Goal: Information Seeking & Learning: Understand process/instructions

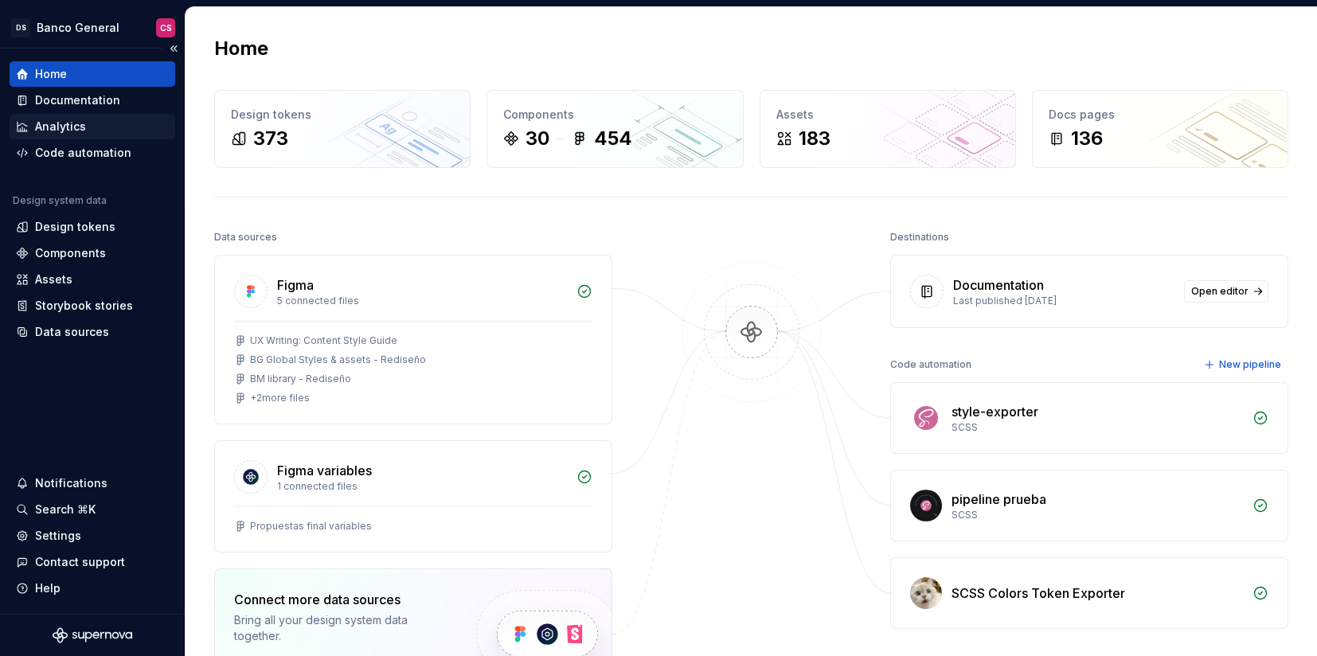
scroll to position [423, 0]
click at [49, 102] on div "Documentation" at bounding box center [77, 100] width 85 height 16
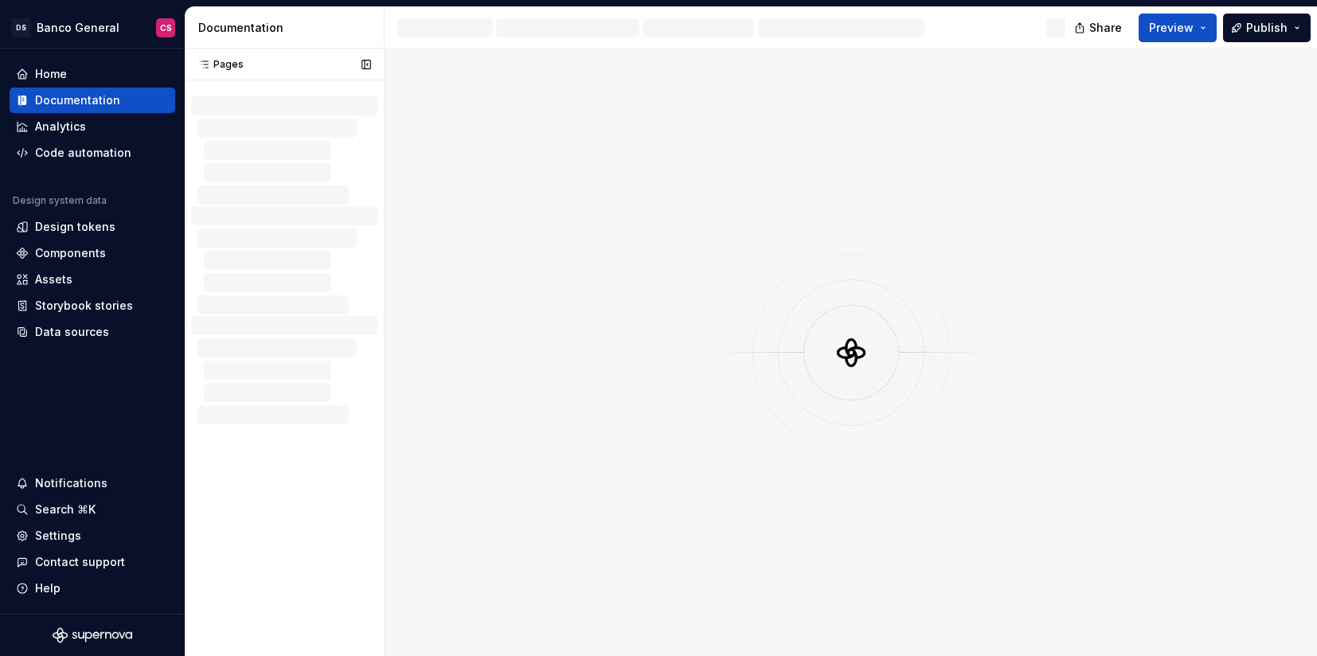
scroll to position [422, 0]
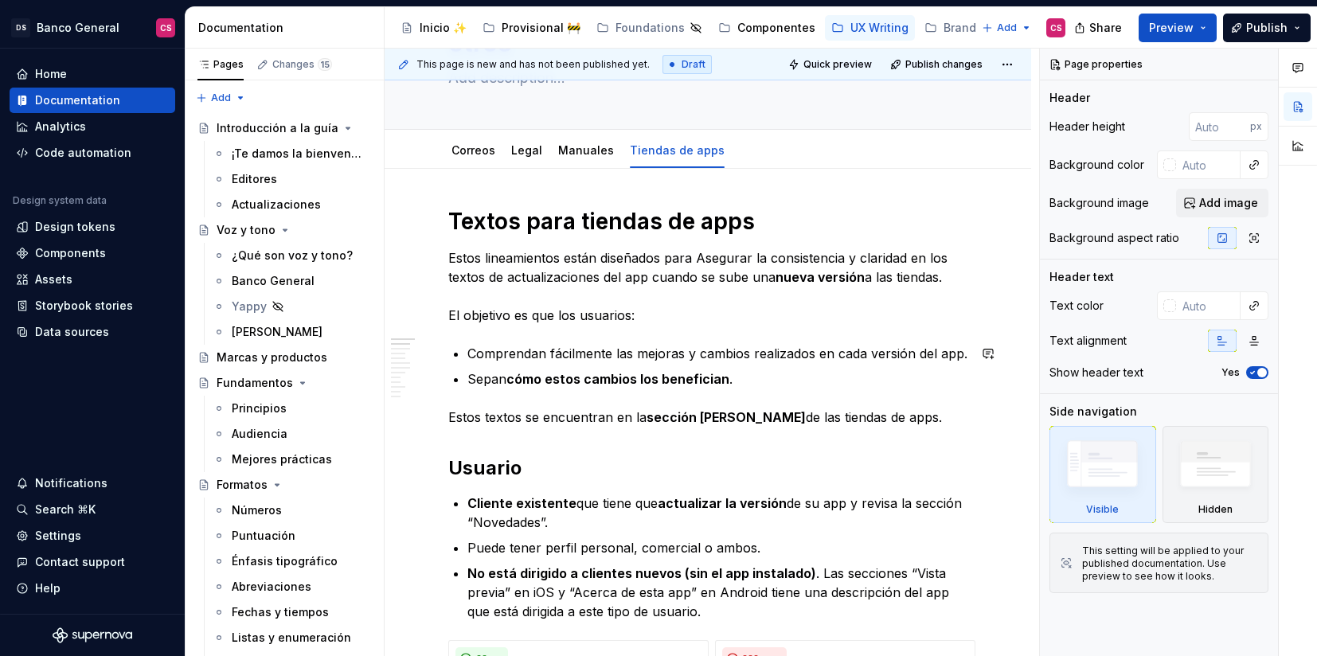
scroll to position [135, 0]
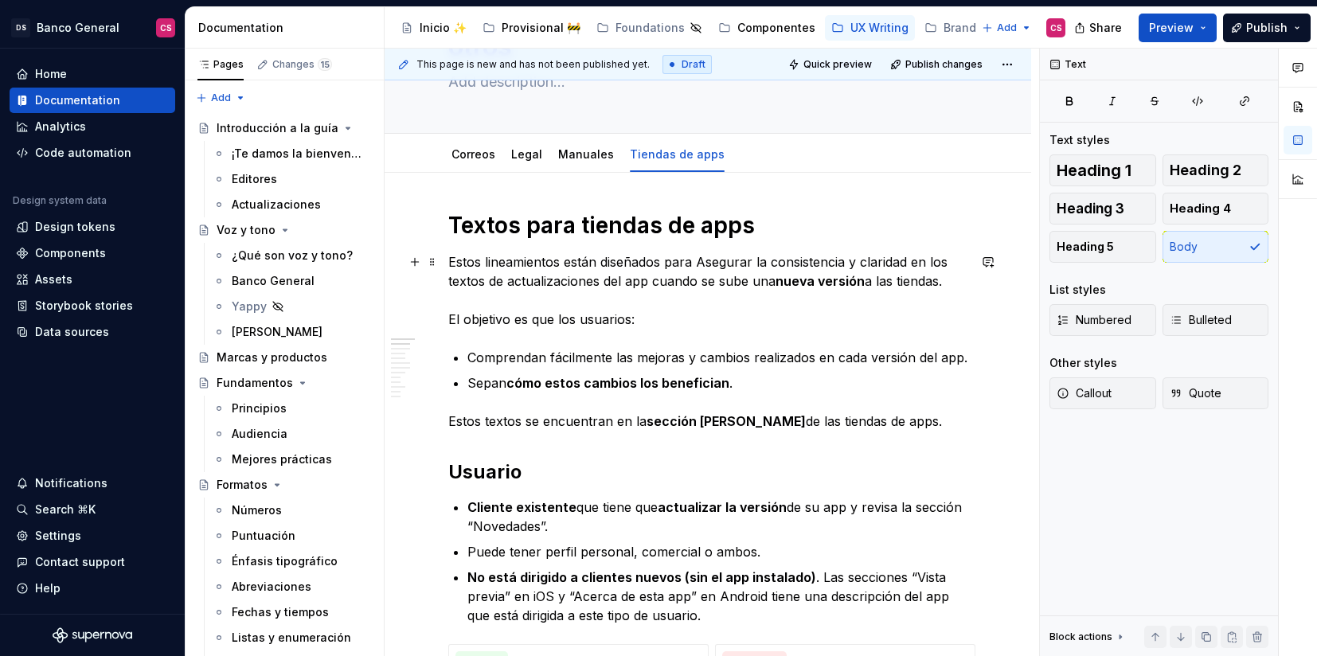
click at [569, 319] on p "Estos lineamientos están diseñados para Asegurar la consistencia y claridad en …" at bounding box center [707, 290] width 519 height 76
click at [569, 322] on p "Estos lineamientos están diseñados para Asegurar la consistencia y claridad en …" at bounding box center [707, 290] width 519 height 76
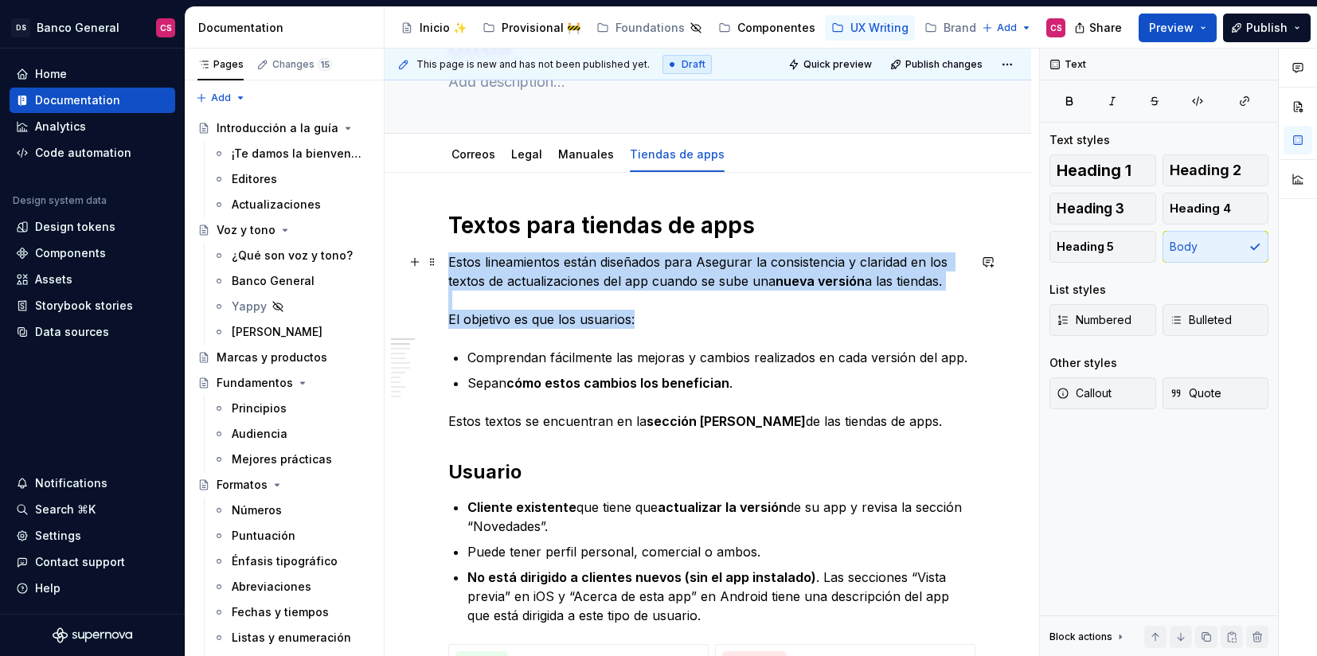
click at [569, 322] on p "Estos lineamientos están diseñados para Asegurar la consistencia y claridad en …" at bounding box center [707, 290] width 519 height 76
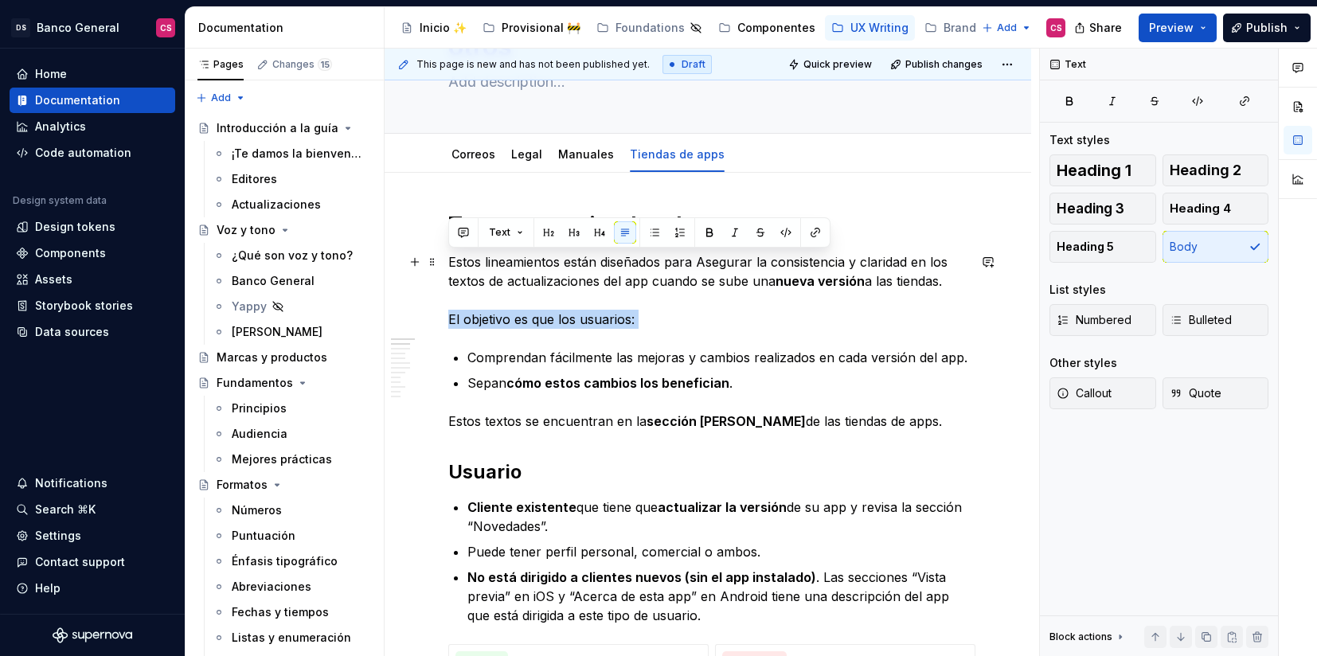
click at [569, 322] on p "Estos lineamientos están diseñados para Asegurar la consistencia y claridad en …" at bounding box center [707, 290] width 519 height 76
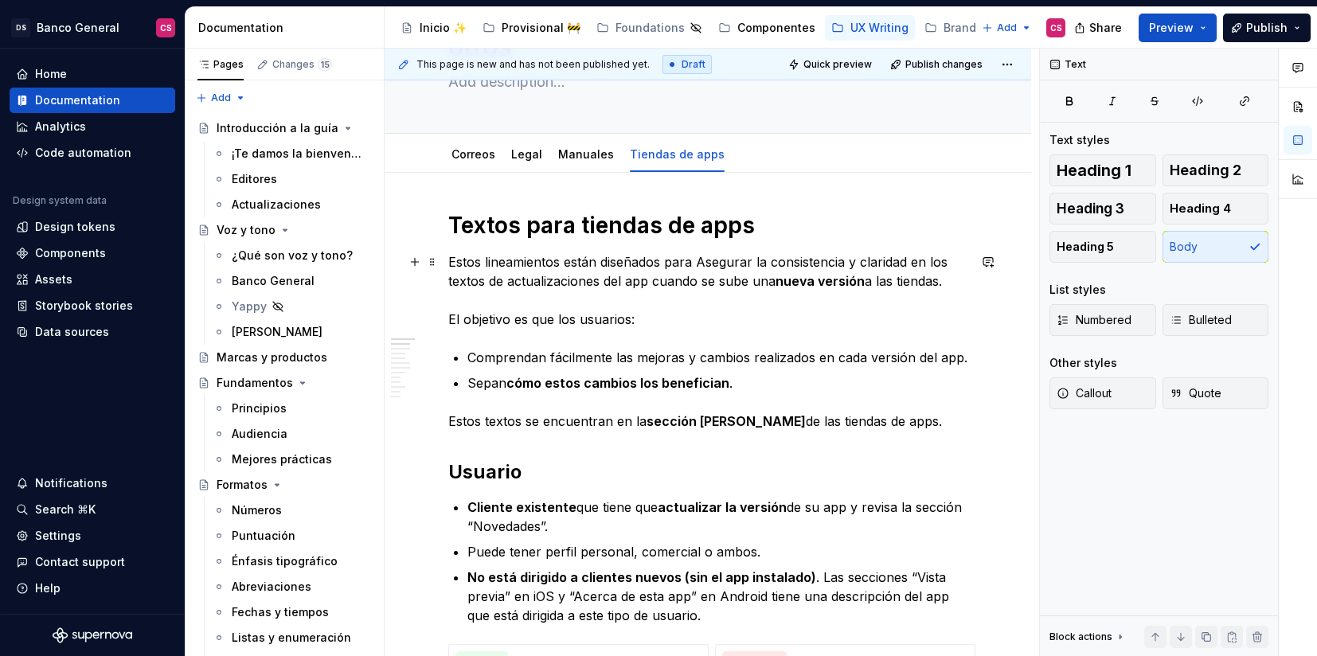
click at [564, 323] on p "Estos lineamientos están diseñados para Asegurar la consistencia y claridad en …" at bounding box center [707, 290] width 519 height 76
click at [659, 356] on p "Comprendan fácilmente las mejoras y cambios realizados en cada versión del app." at bounding box center [717, 357] width 500 height 19
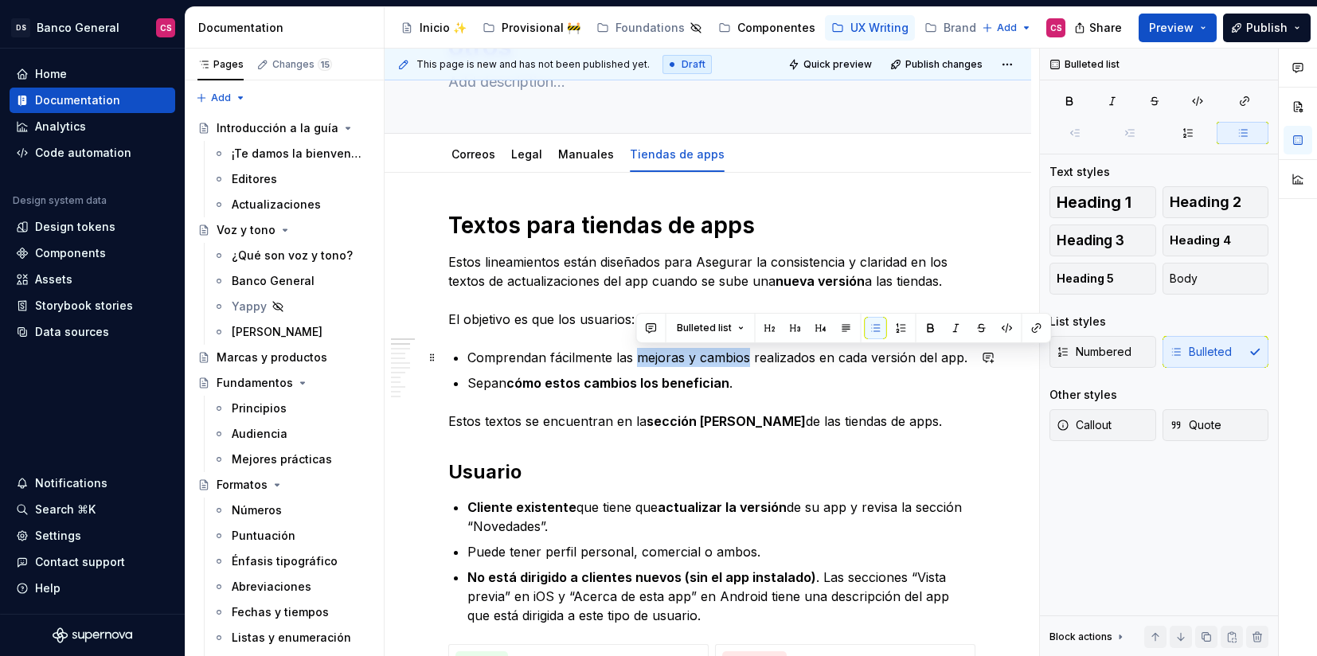
drag, startPoint x: 659, startPoint y: 356, endPoint x: 708, endPoint y: 362, distance: 49.8
click at [709, 364] on p "Comprendan fácilmente las mejoras y cambios realizados en cada versión del app." at bounding box center [717, 357] width 500 height 19
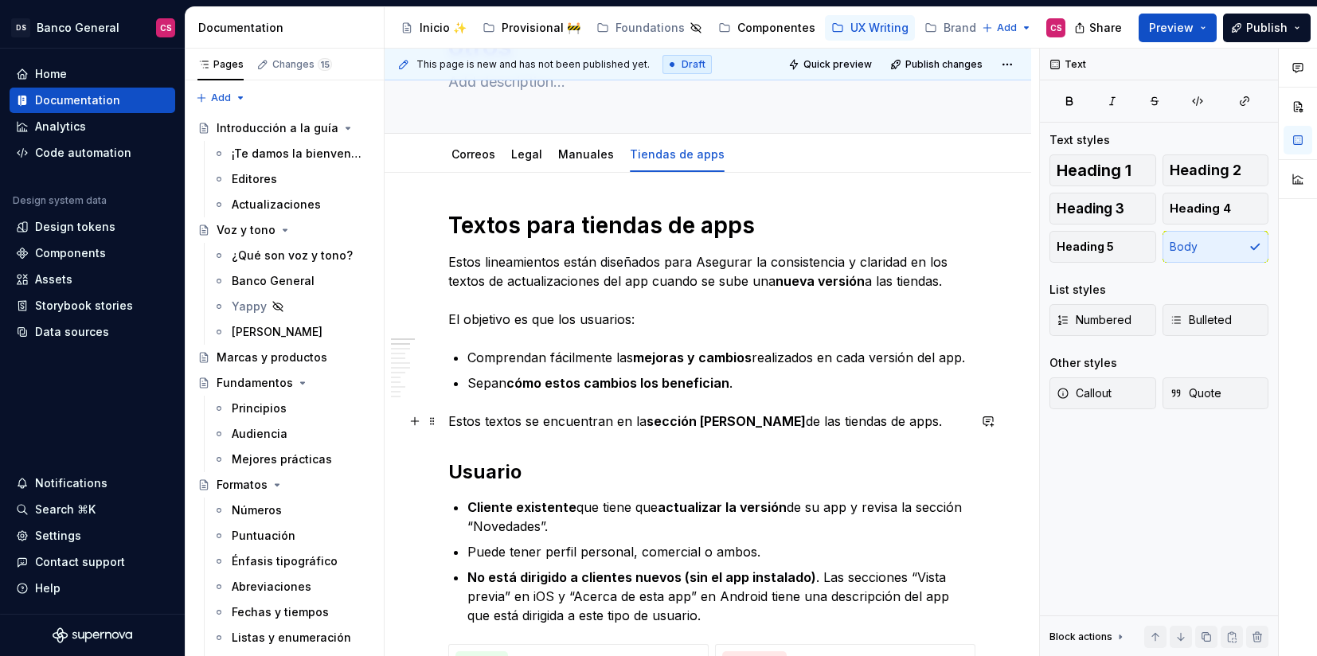
click at [614, 412] on p "Estos textos se encuentran en la sección [PERSON_NAME] de las tiendas de apps." at bounding box center [707, 421] width 519 height 19
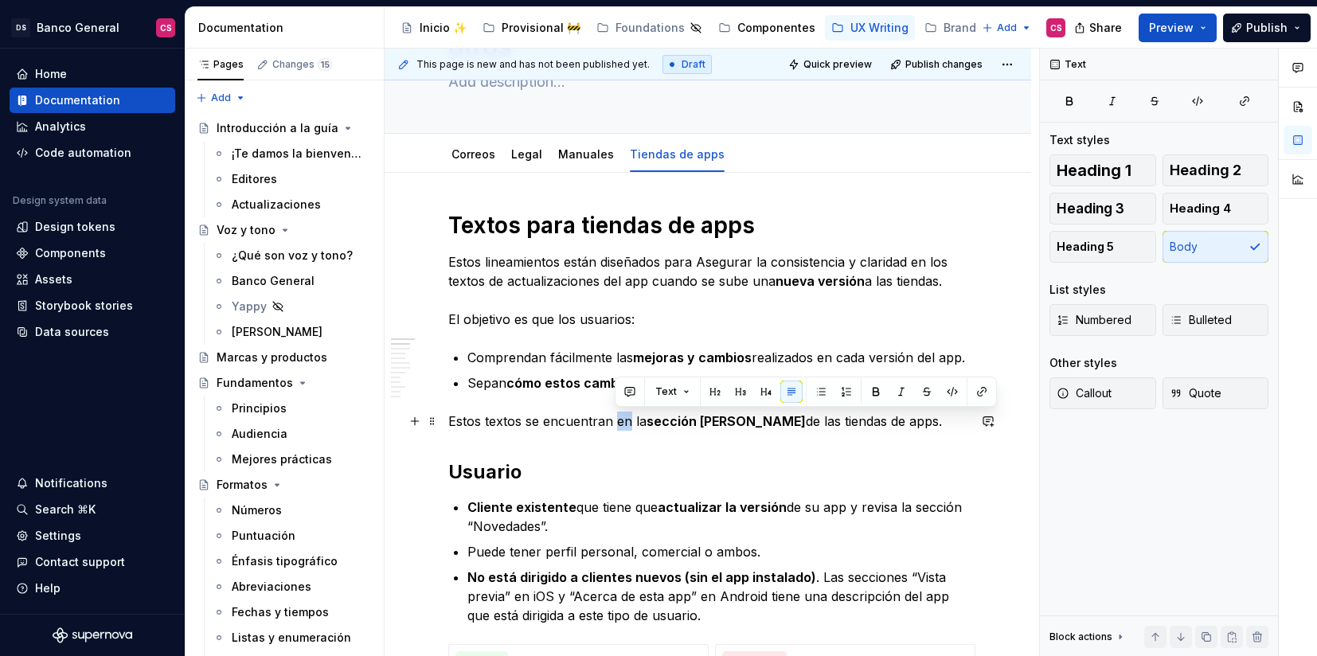
click at [614, 412] on p "Estos textos se encuentran en la sección [PERSON_NAME] de las tiendas de apps." at bounding box center [707, 421] width 519 height 19
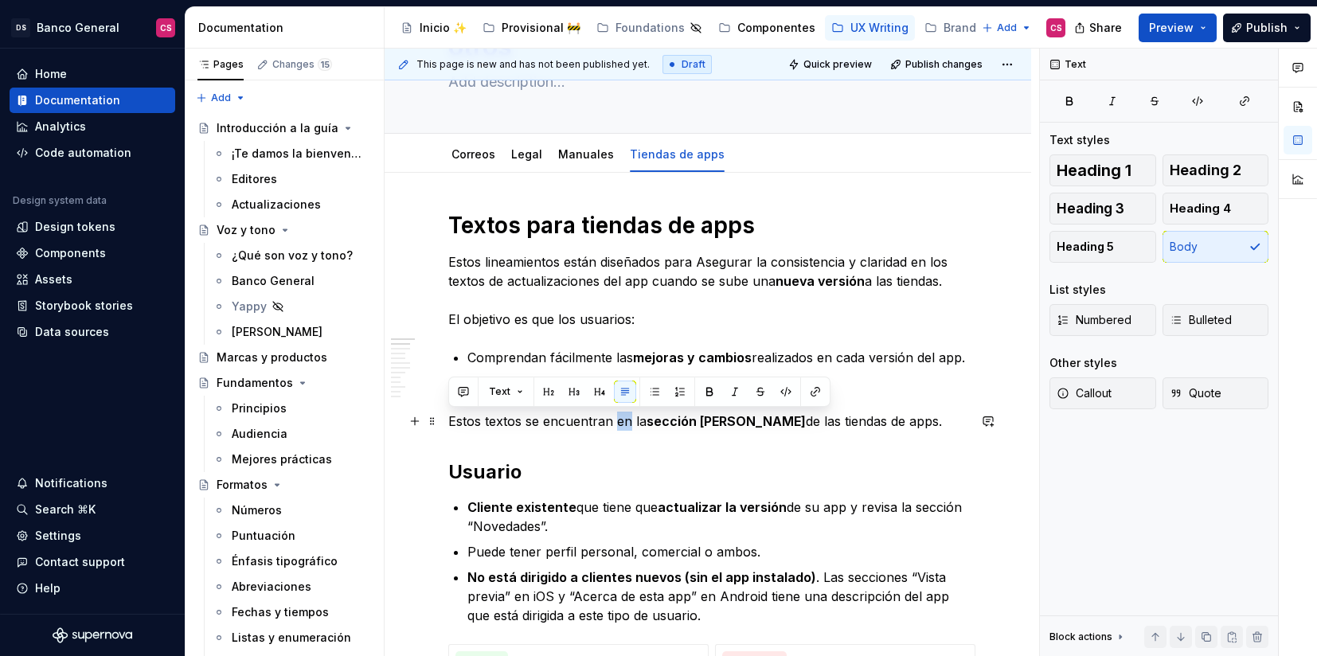
click at [614, 412] on p "Estos textos se encuentran en la sección [PERSON_NAME] de las tiendas de apps." at bounding box center [707, 421] width 519 height 19
click at [572, 510] on p "Cliente existente que tiene que actualizar la versión de su app y revisa la sec…" at bounding box center [717, 517] width 500 height 38
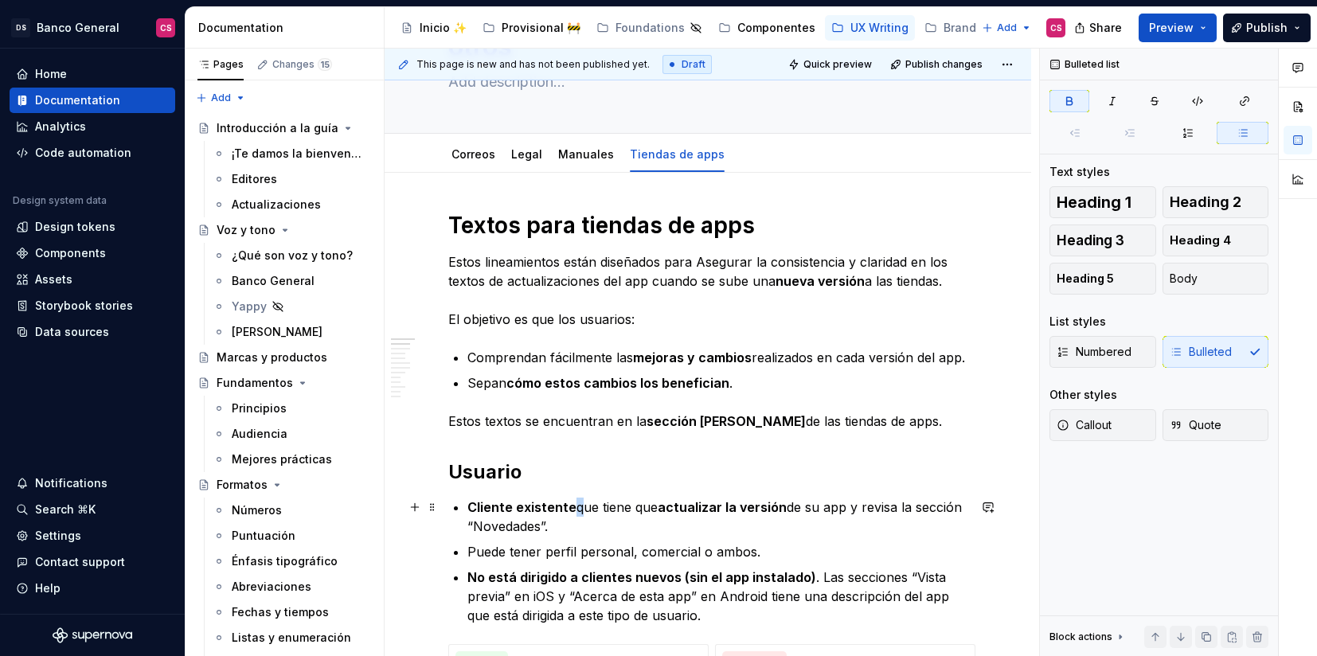
click at [572, 510] on p "Cliente existente que tiene que actualizar la versión de su app y revisa la sec…" at bounding box center [717, 517] width 500 height 38
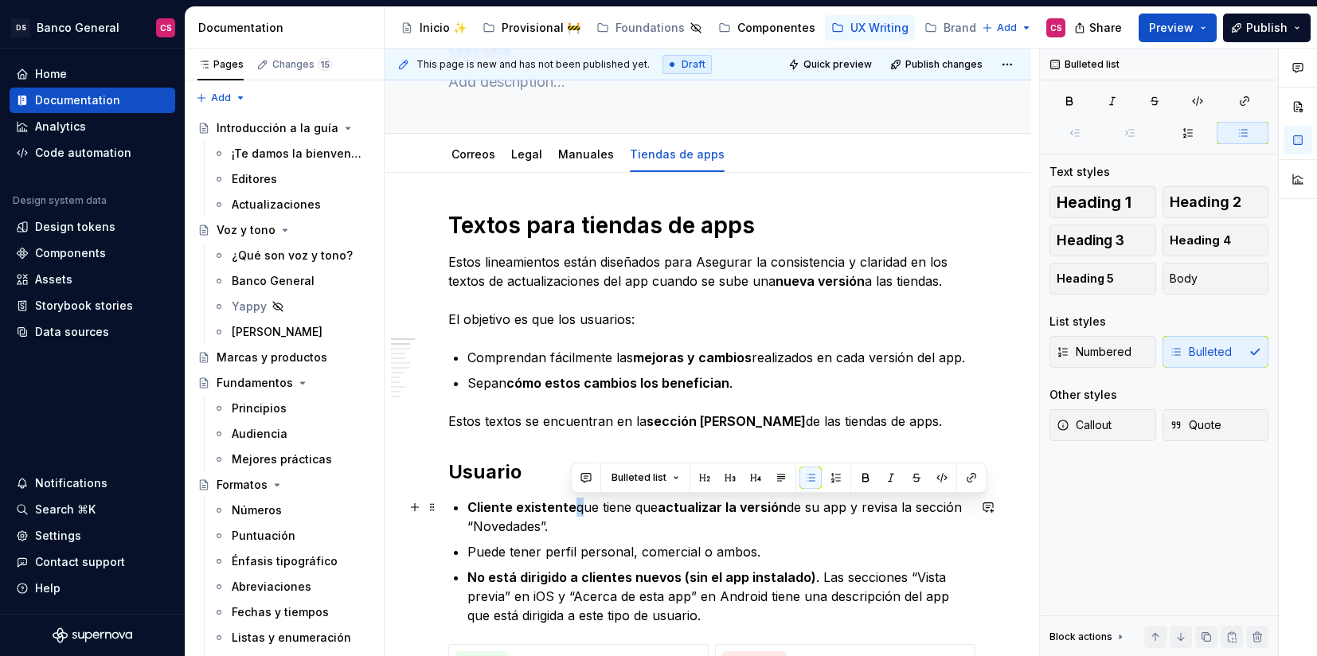
click at [572, 510] on p "Cliente existente que tiene que actualizar la versión de su app y revisa la sec…" at bounding box center [717, 517] width 500 height 38
click at [549, 549] on p "Puede tener perfil personal, comercial o ambos." at bounding box center [717, 551] width 500 height 19
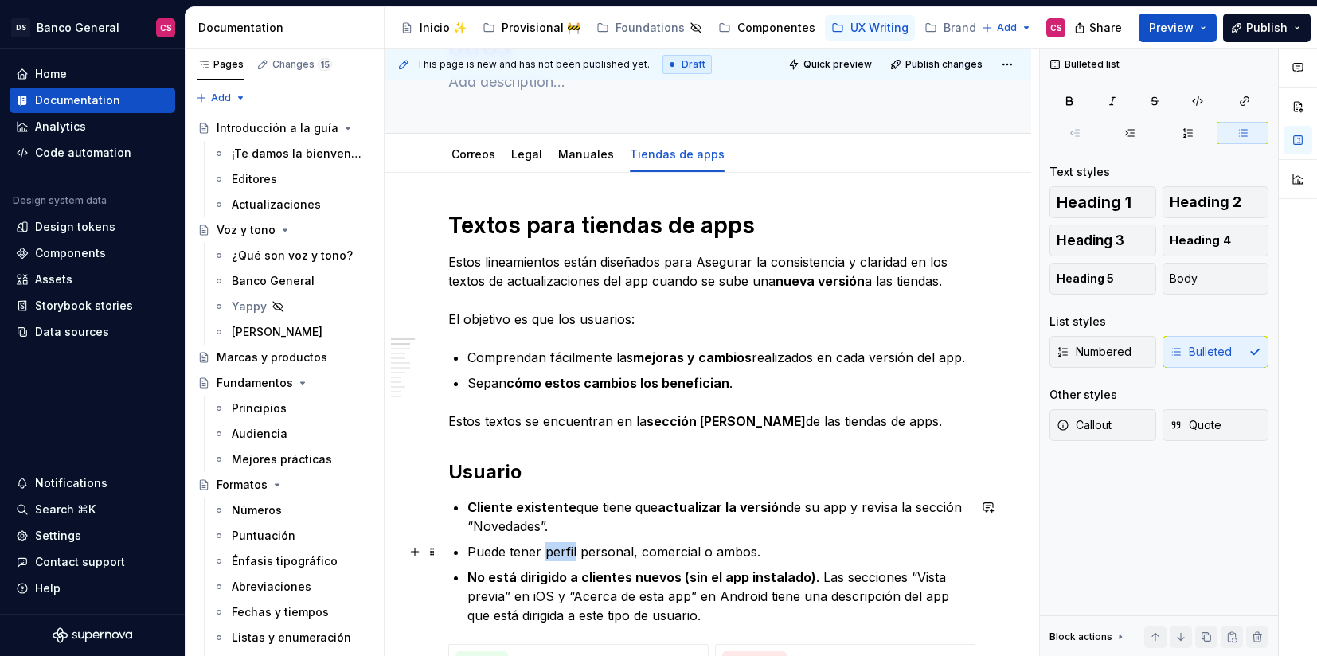
click at [549, 549] on p "Puede tener perfil personal, comercial o ambos." at bounding box center [717, 551] width 500 height 19
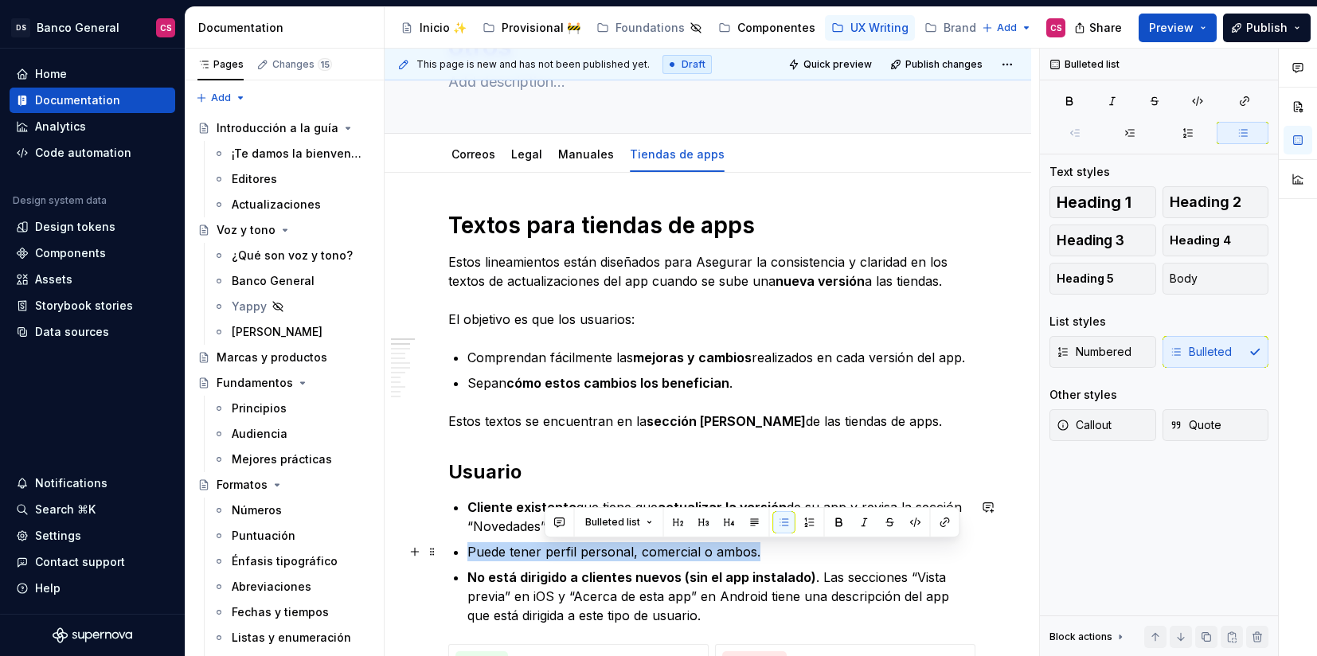
click at [549, 549] on p "Puede tener perfil personal, comercial o ambos." at bounding box center [717, 551] width 500 height 19
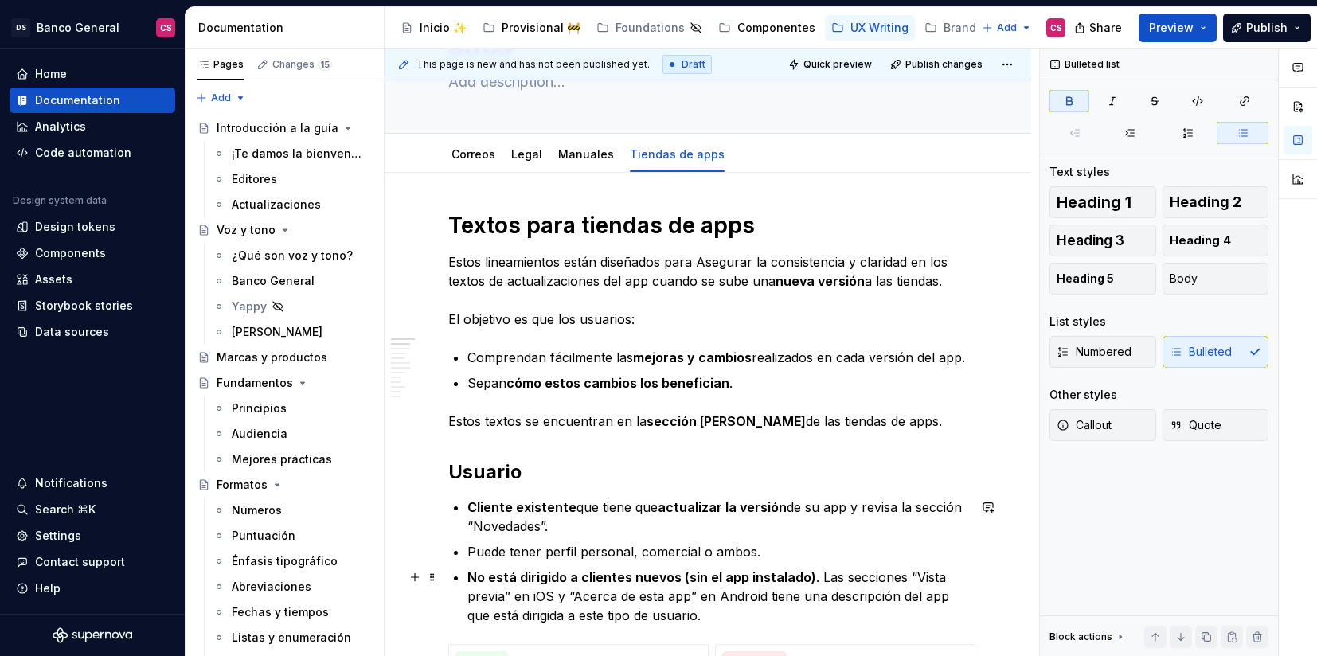
click at [532, 578] on strong "No está dirigido a clientes nuevos (sin el app instalado)" at bounding box center [641, 577] width 349 height 16
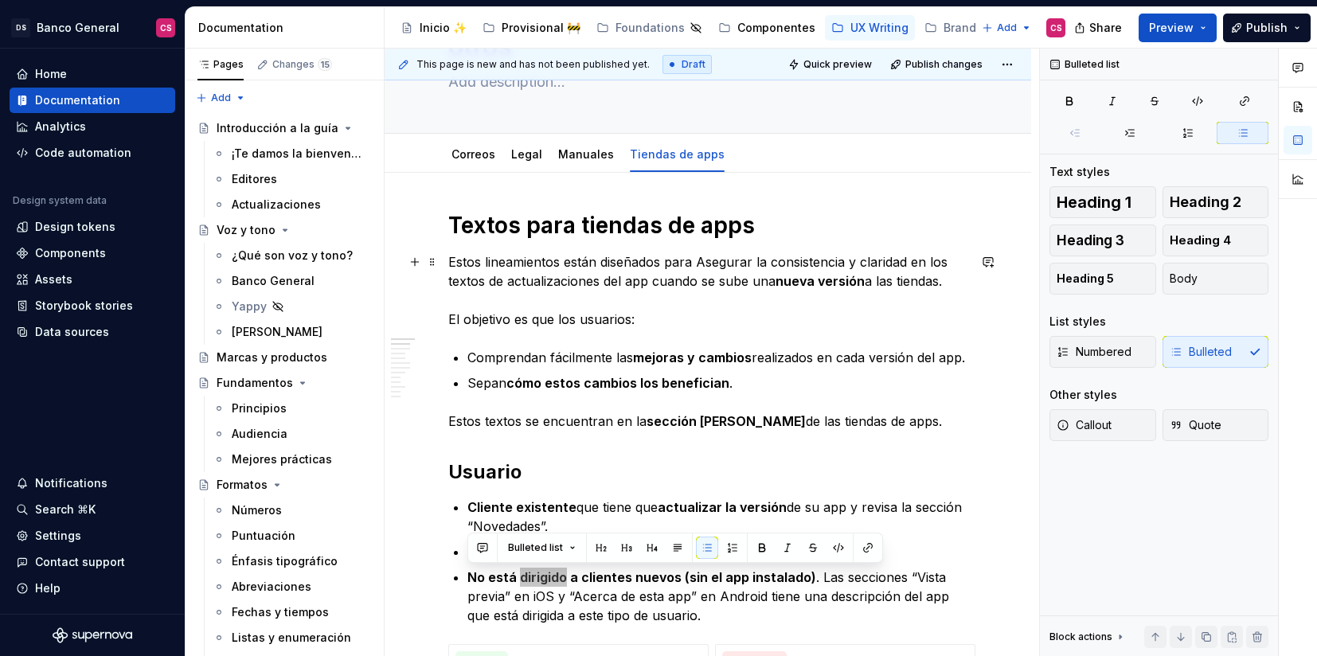
type textarea "*"
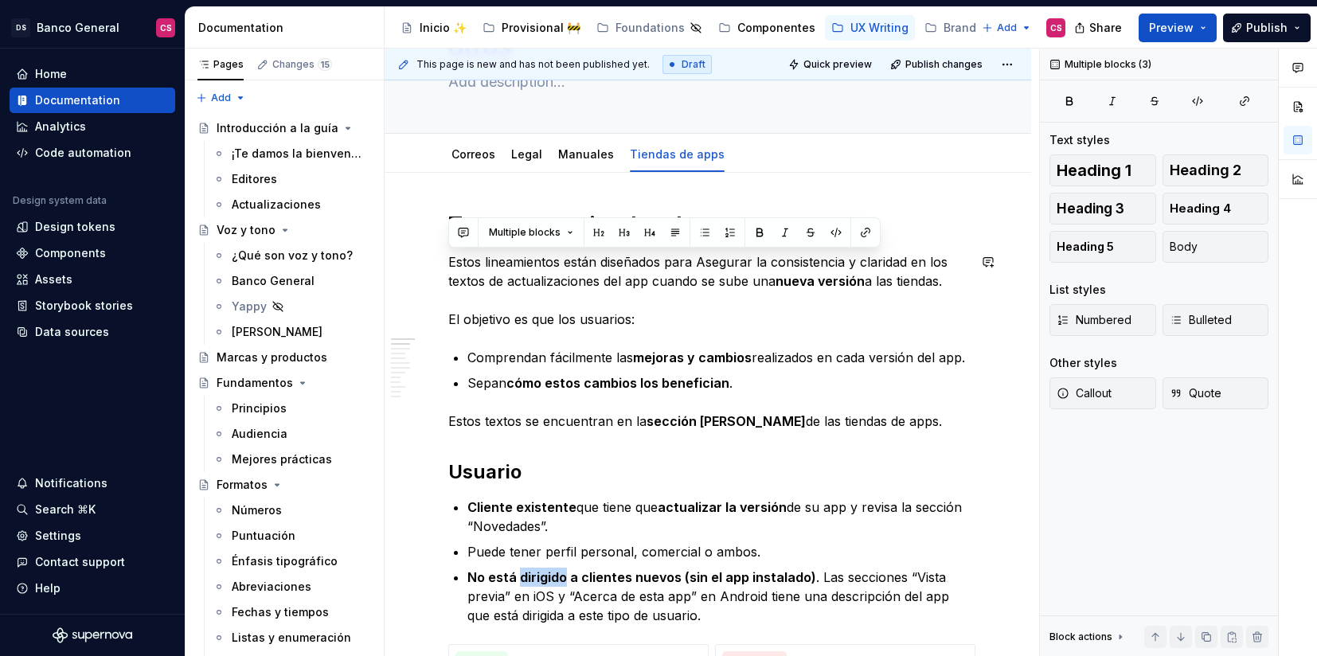
drag, startPoint x: 939, startPoint y: 425, endPoint x: 440, endPoint y: 247, distance: 530.2
copy div "Estos lineamientos están diseñados para Asegurar la consistencia y claridad en …"
click at [698, 263] on p "Estos lineamientos están diseñados para Asegurar la consistencia y claridad en …" at bounding box center [707, 290] width 519 height 76
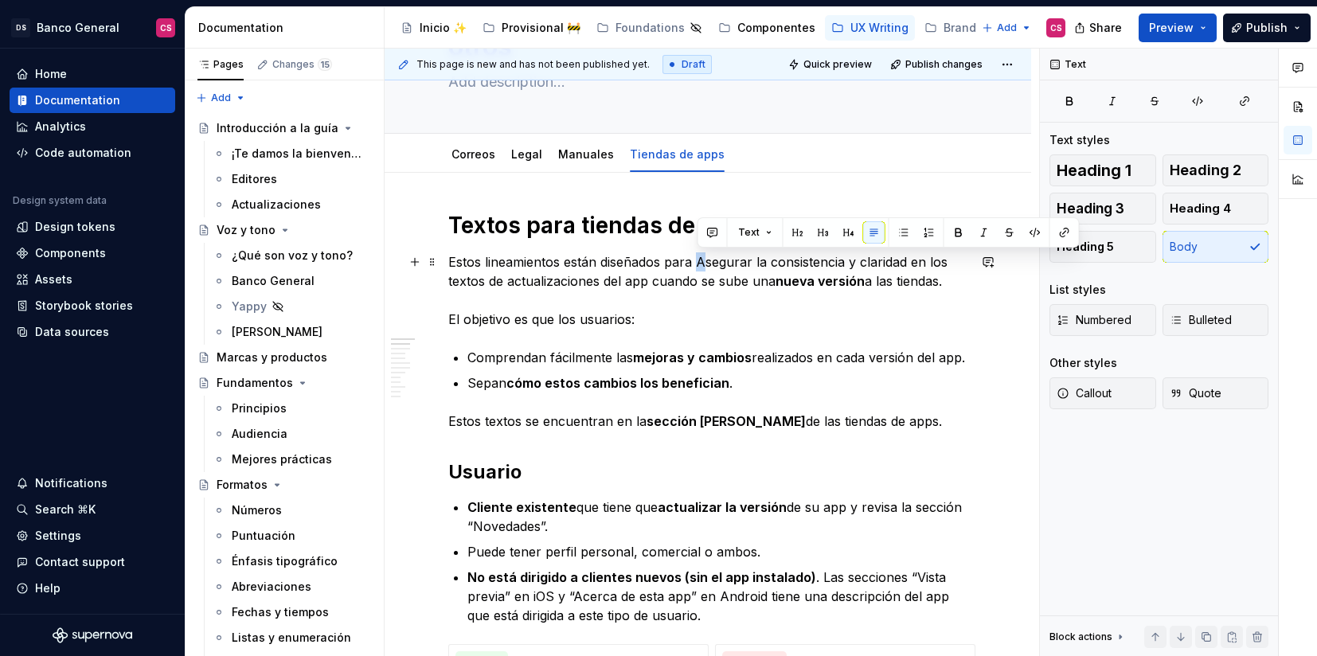
drag, startPoint x: 704, startPoint y: 263, endPoint x: 696, endPoint y: 261, distance: 8.1
click at [696, 261] on p "Estos lineamientos están diseñados para Asegurar la consistencia y claridad en …" at bounding box center [707, 290] width 519 height 76
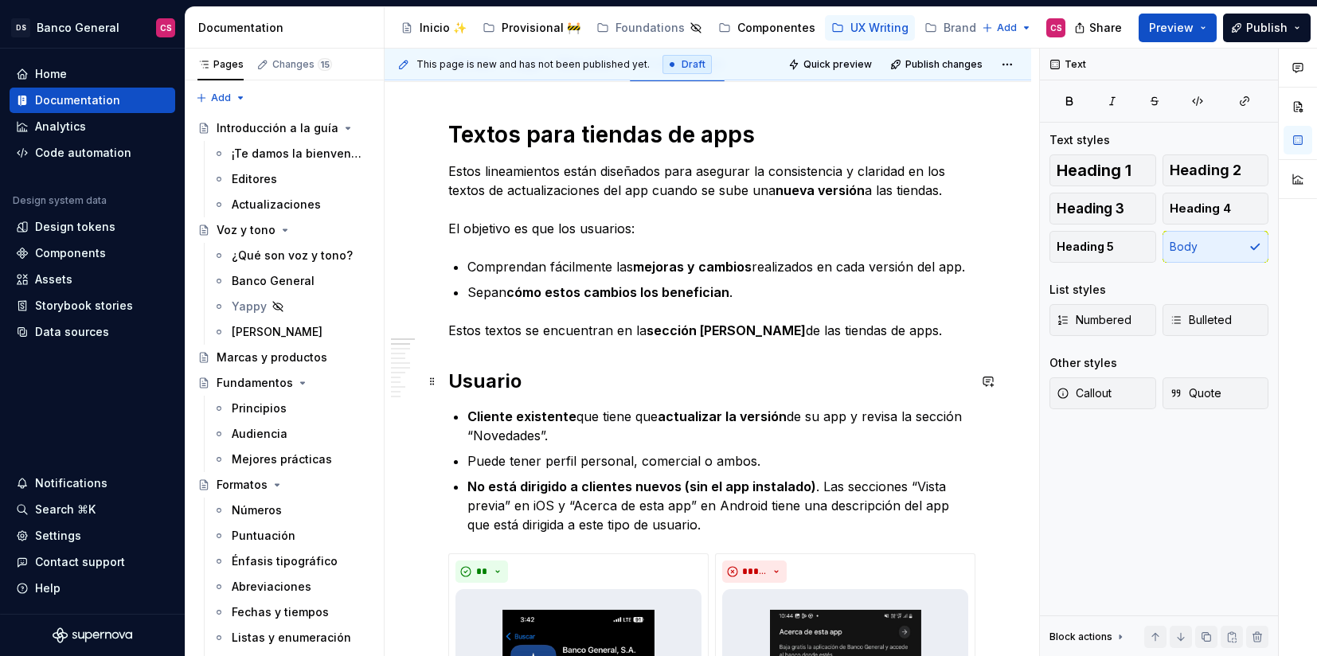
scroll to position [311, 0]
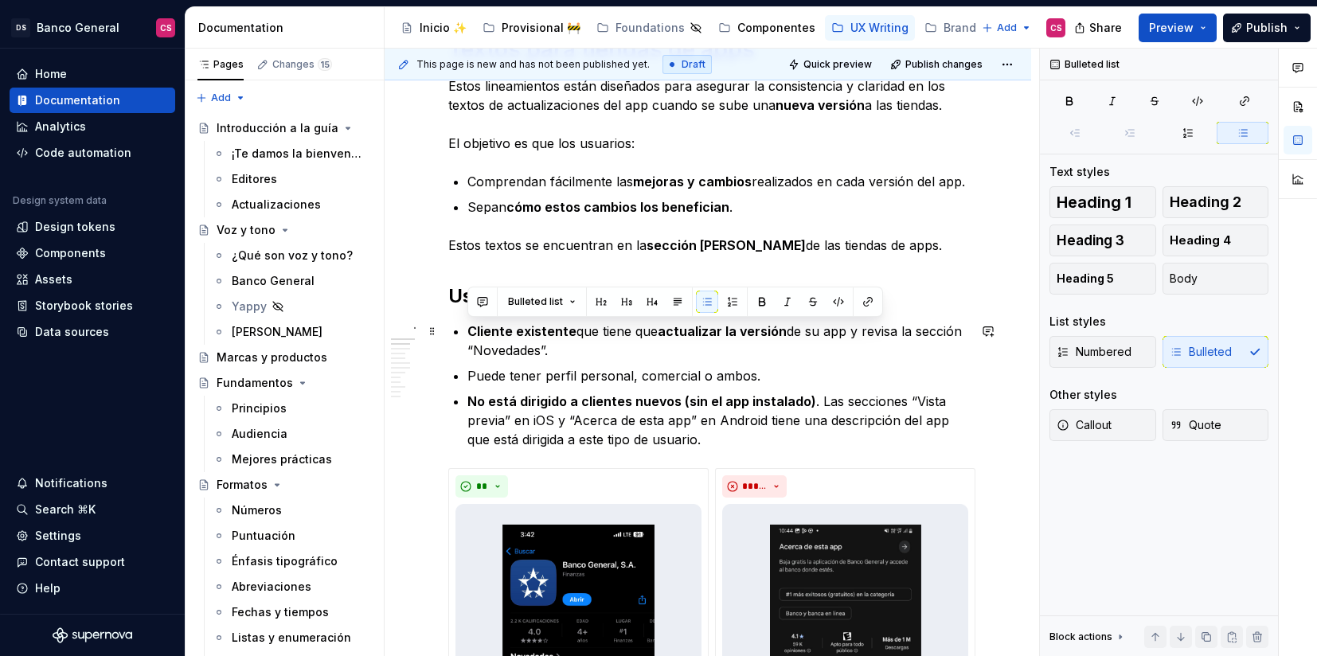
drag, startPoint x: 702, startPoint y: 441, endPoint x: 460, endPoint y: 334, distance: 264.1
click at [467, 334] on ul "Cliente existente que tiene que actualizar la versión de su app y revisa la sec…" at bounding box center [717, 385] width 500 height 127
click at [471, 328] on strong "Cliente existente" at bounding box center [521, 331] width 109 height 16
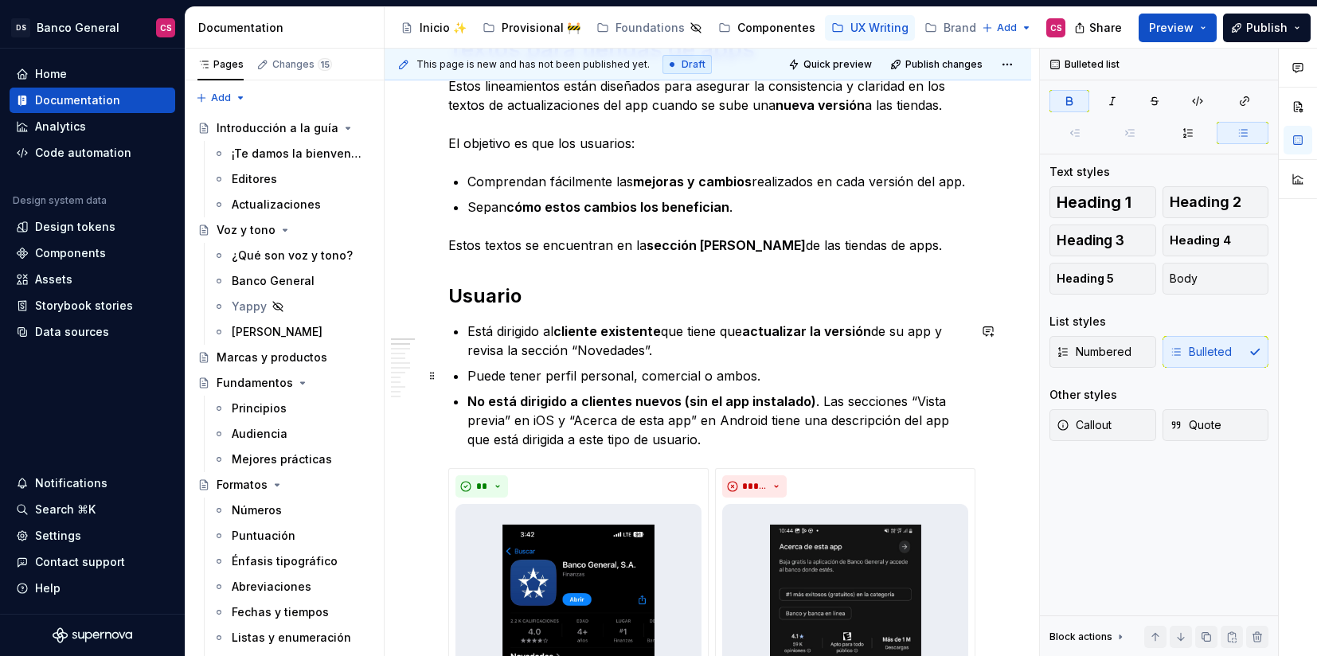
click at [588, 376] on p "Puede tener perfil personal, comercial o ambos." at bounding box center [717, 375] width 500 height 19
click at [477, 377] on p "Puede tener perfil personal, comercial o ambos." at bounding box center [717, 375] width 500 height 19
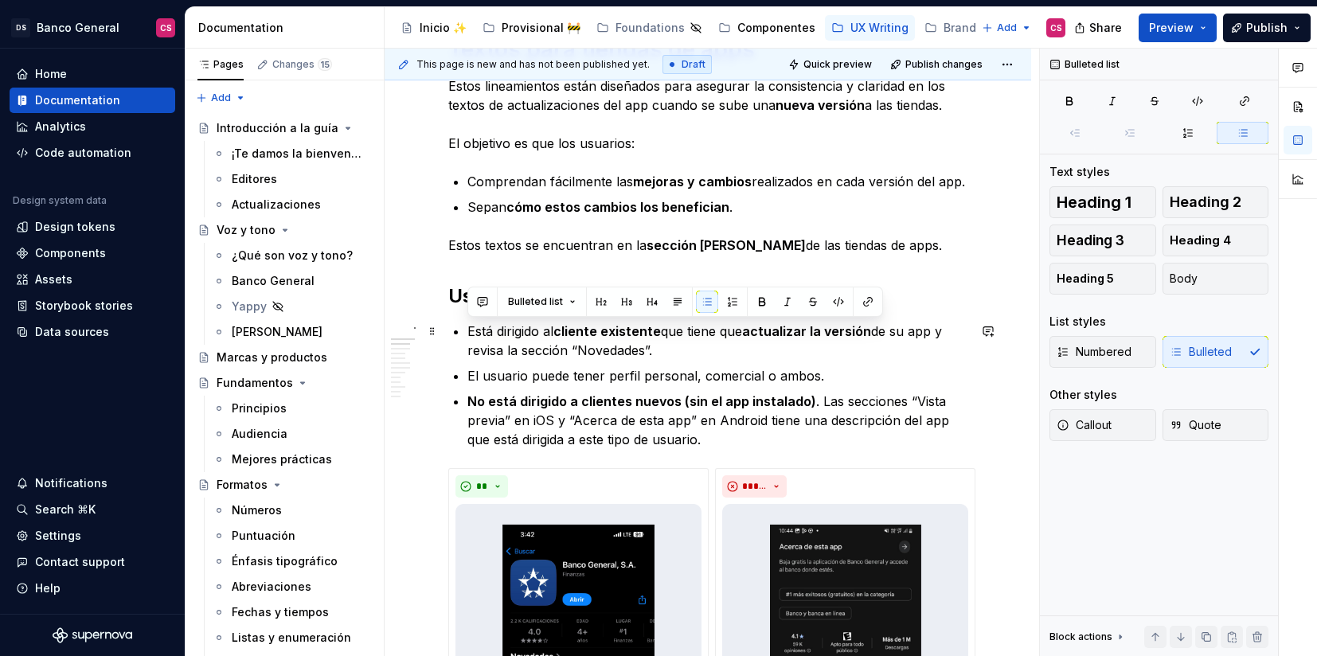
drag, startPoint x: 693, startPoint y: 436, endPoint x: 467, endPoint y: 321, distance: 253.9
copy ul "Está dirigido al cliente existente que tiene que actualizar la versión de su ap…"
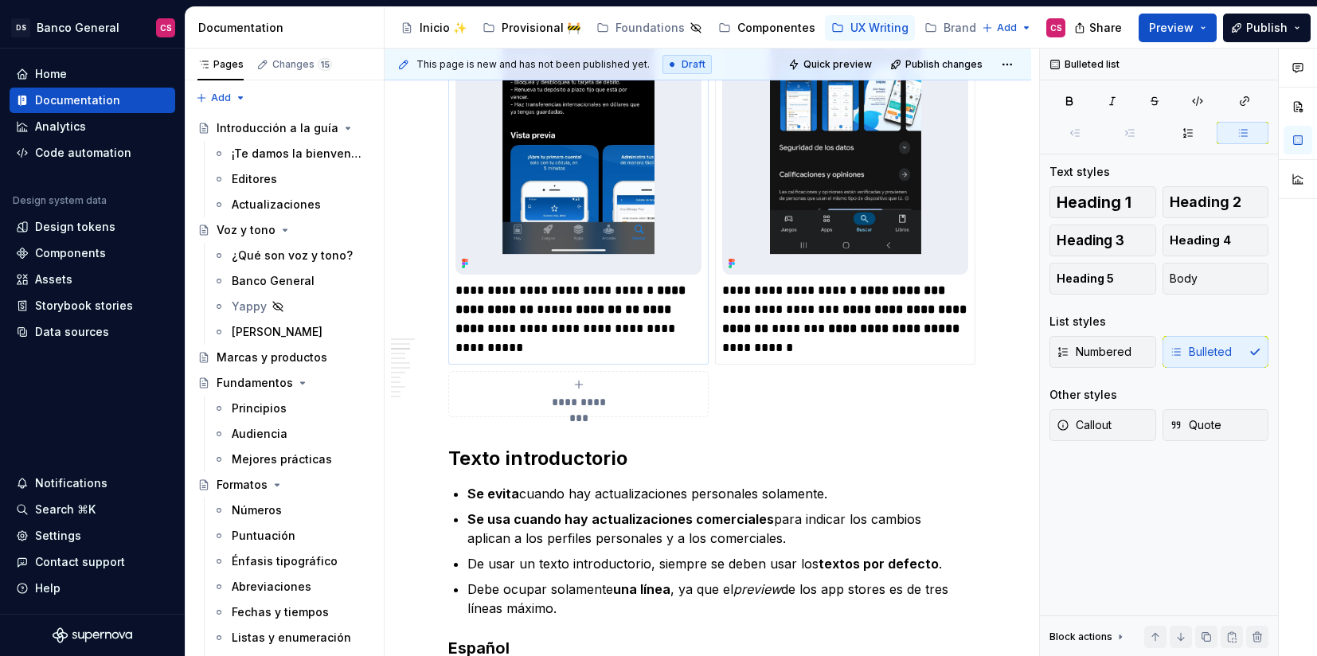
scroll to position [999, 0]
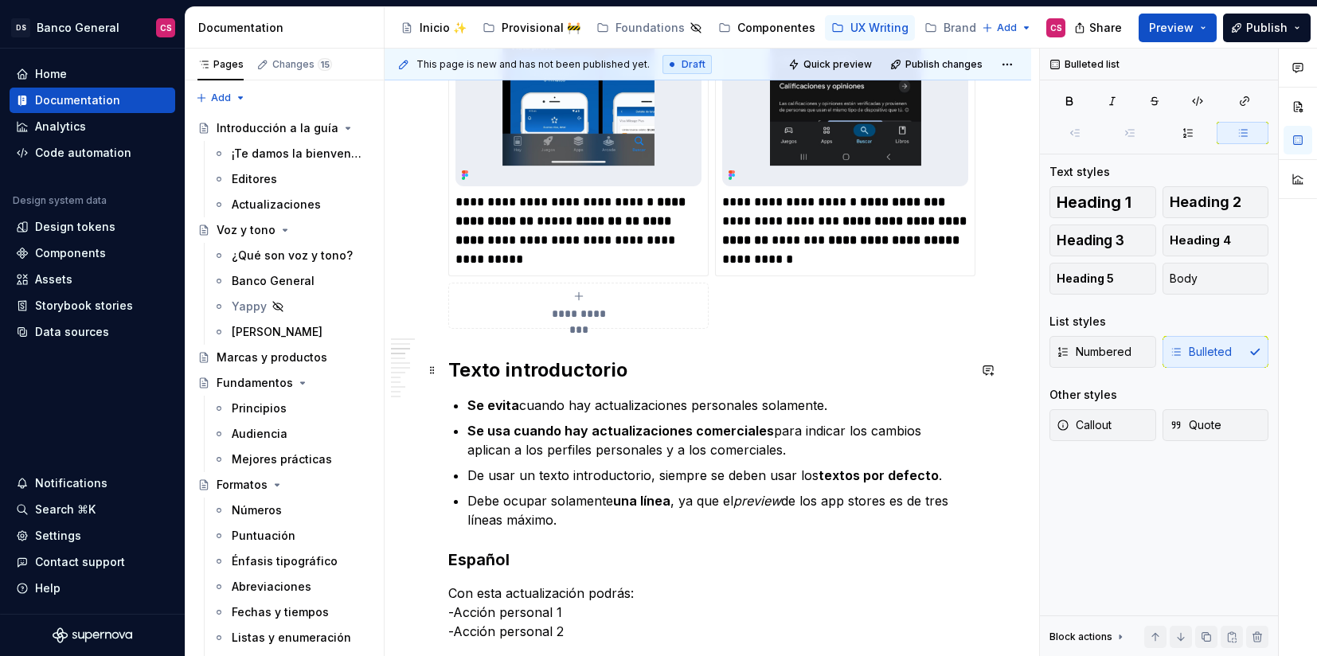
click at [463, 367] on strong "Texto introductorio" at bounding box center [537, 369] width 179 height 23
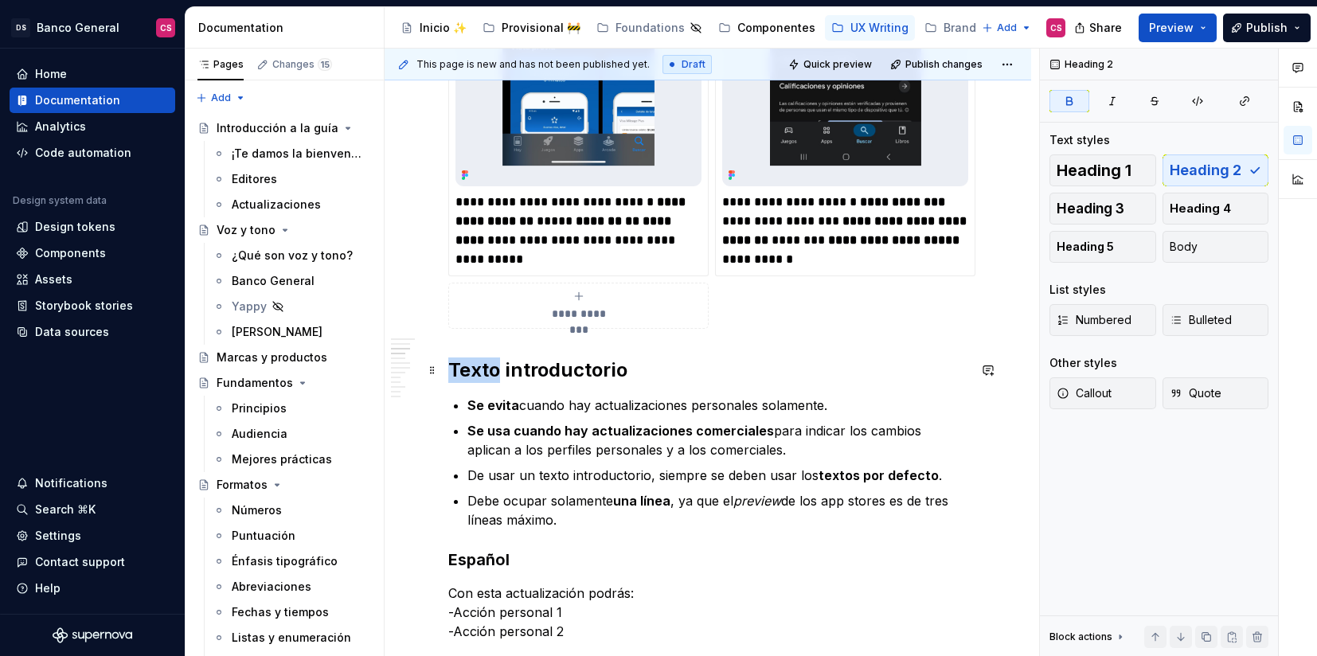
click at [463, 367] on strong "Texto introductorio" at bounding box center [537, 369] width 179 height 23
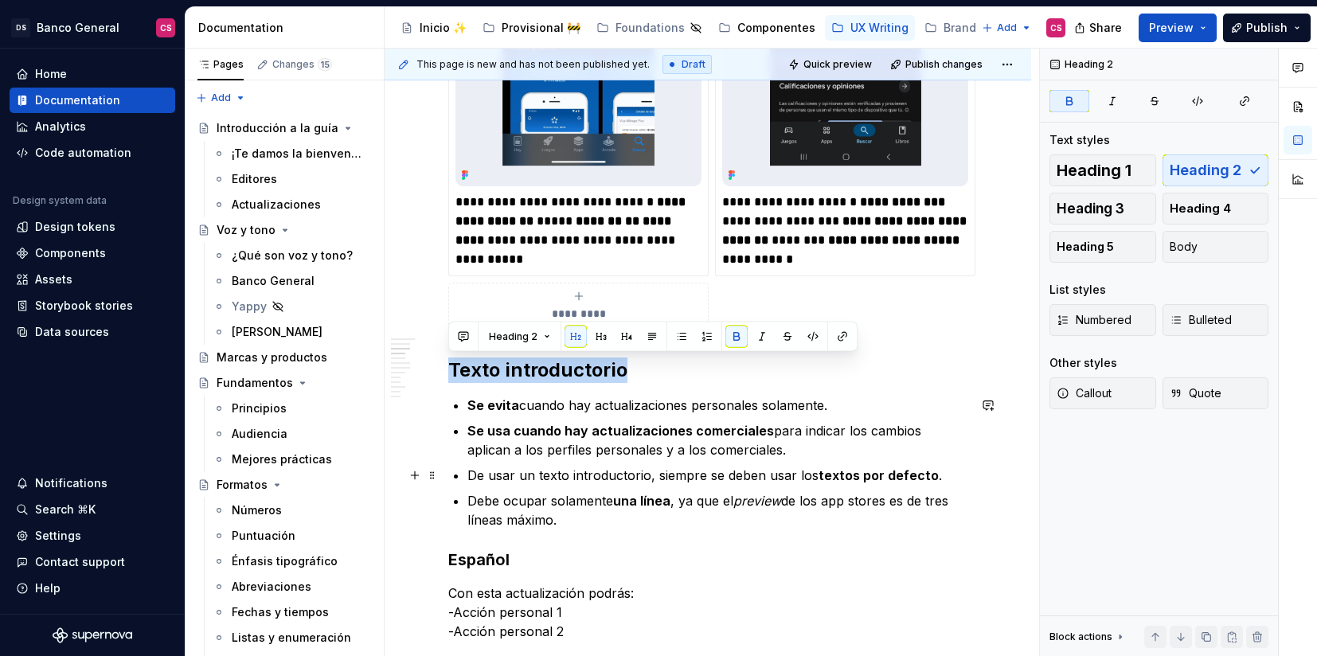
drag, startPoint x: 463, startPoint y: 367, endPoint x: 514, endPoint y: 454, distance: 101.1
click at [456, 377] on strong "Texto introductorio" at bounding box center [537, 369] width 179 height 23
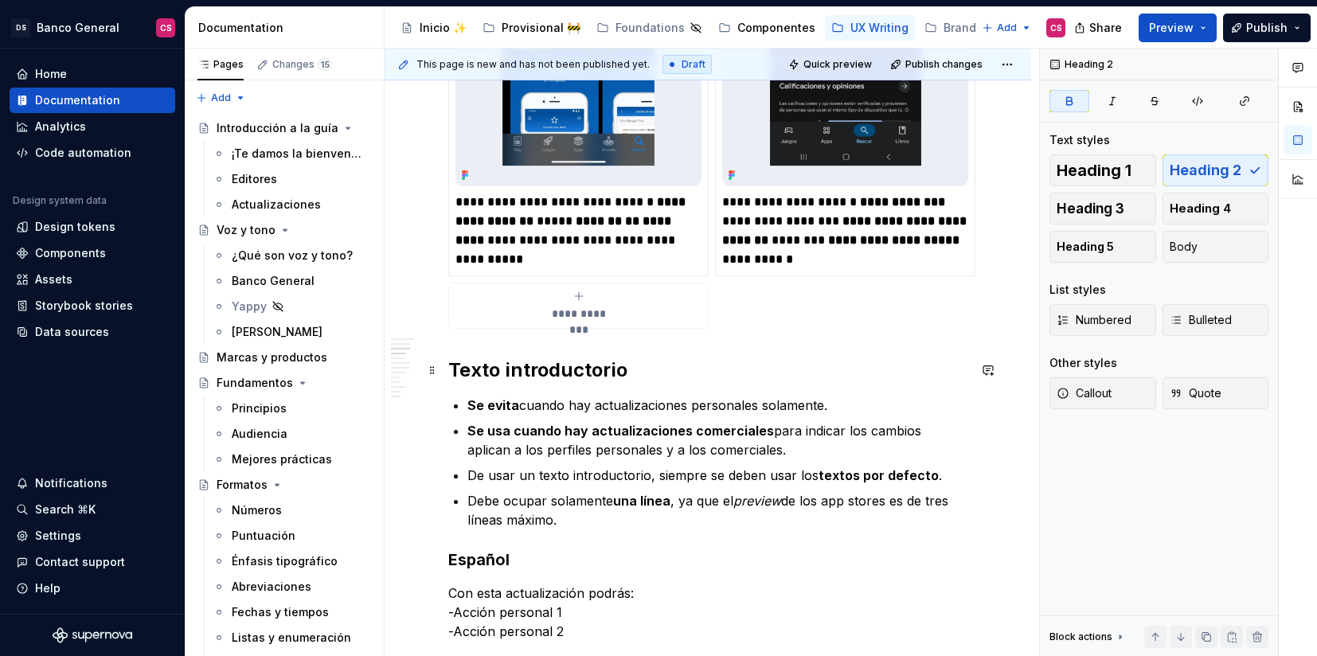
click at [452, 373] on strong "Texto introductorio" at bounding box center [537, 369] width 179 height 23
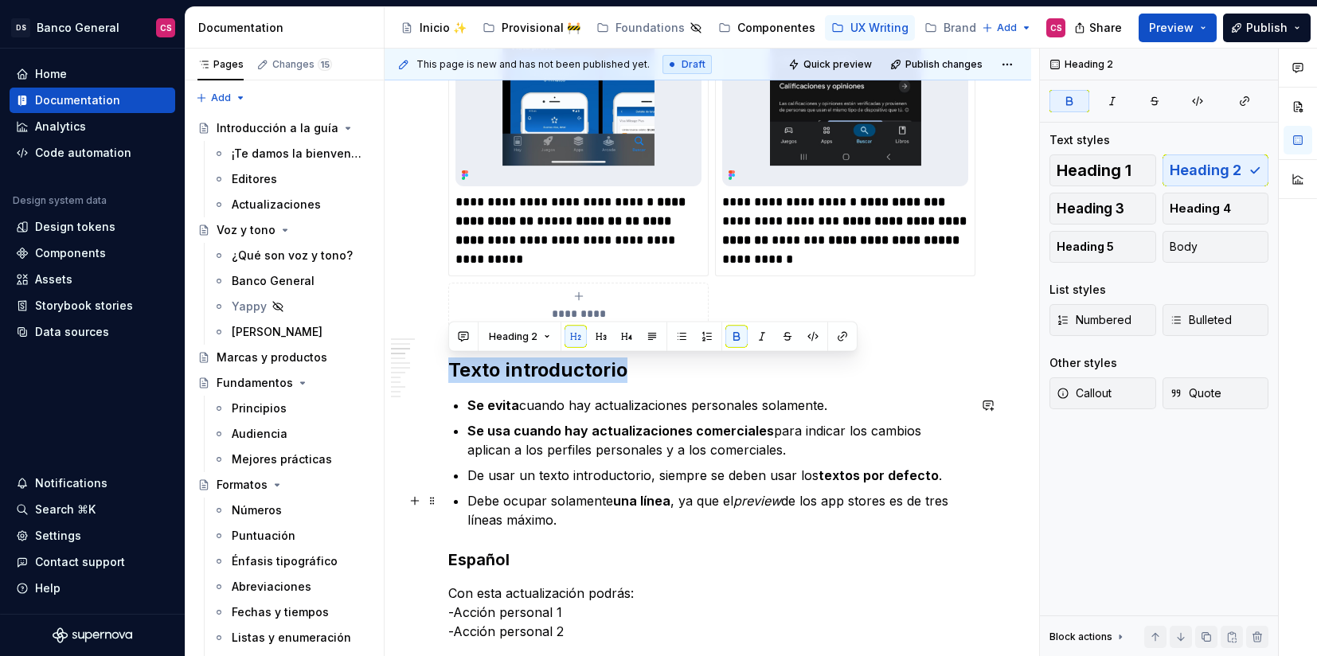
drag, startPoint x: 452, startPoint y: 373, endPoint x: 533, endPoint y: 492, distance: 144.4
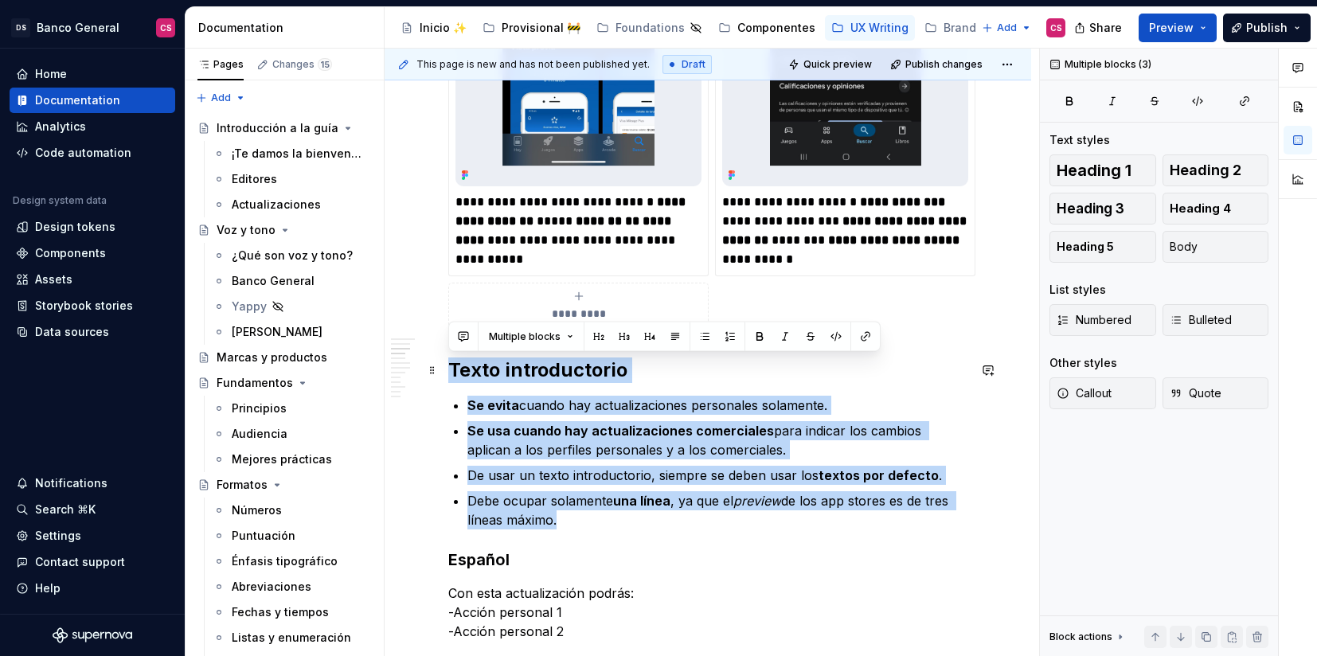
drag, startPoint x: 571, startPoint y: 533, endPoint x: 448, endPoint y: 369, distance: 205.3
click at [467, 408] on li "Se evita cuando hay actualizaciones personales solamente." at bounding box center [717, 405] width 500 height 19
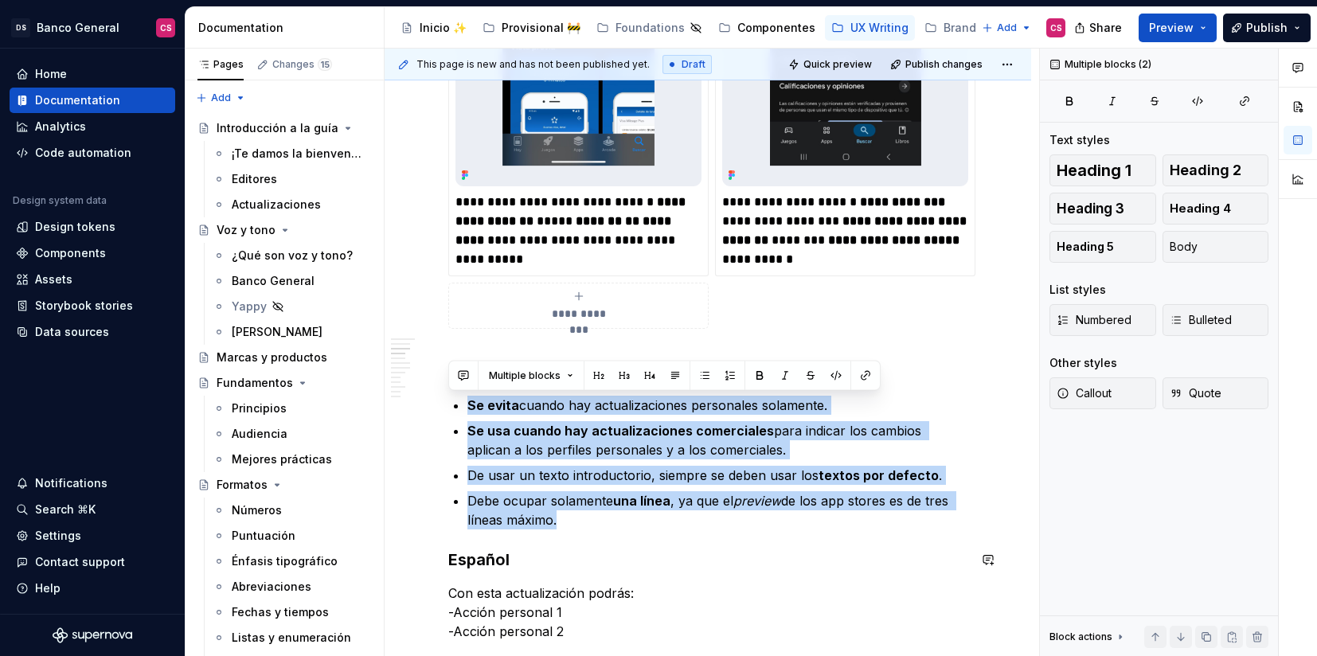
drag, startPoint x: 462, startPoint y: 407, endPoint x: 585, endPoint y: 532, distance: 175.7
copy ul "Se evita cuando hay actualizaciones personales solamente. Se usa cuando hay act…"
click at [848, 447] on p "Se usa cuando hay actualizaciones comerciales para indicar los cambios aplican …" at bounding box center [717, 440] width 500 height 38
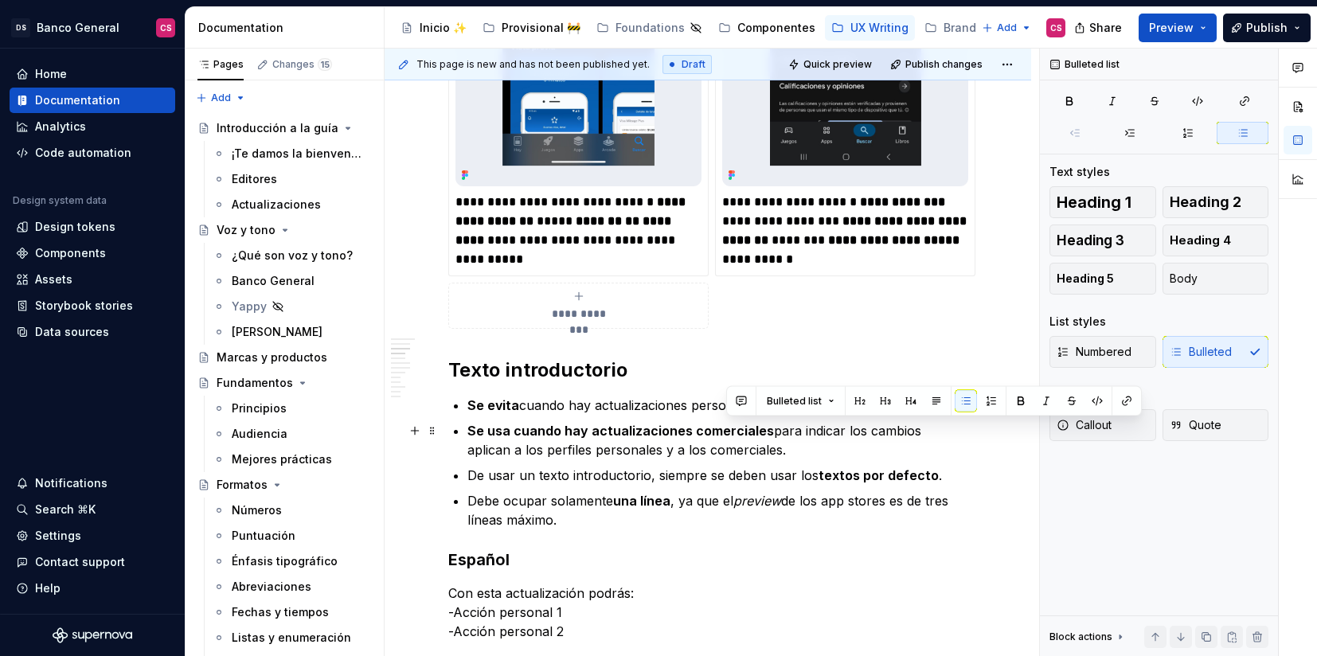
drag, startPoint x: 809, startPoint y: 447, endPoint x: 768, endPoint y: 424, distance: 46.3
click at [768, 424] on p "Se usa cuando hay actualizaciones comerciales para indicar los cambios aplican …" at bounding box center [717, 440] width 500 height 38
drag, startPoint x: 774, startPoint y: 429, endPoint x: 740, endPoint y: 451, distance: 40.4
click at [740, 451] on p "Se usa cuando hay actualizaciones comerciales para indicar los cambios aplican …" at bounding box center [717, 440] width 500 height 38
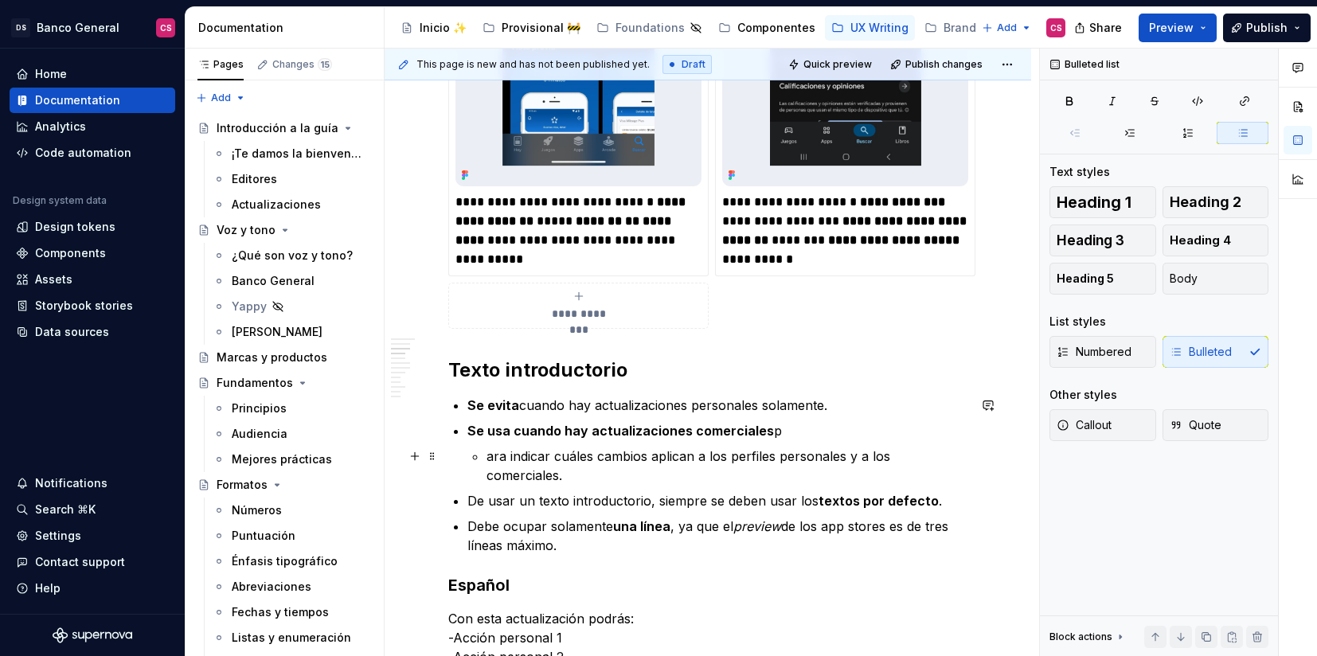
click at [482, 459] on li "Se usa cuando hay actualizaciones comerciales p ara indicar cuáles cambios apli…" at bounding box center [717, 453] width 500 height 64
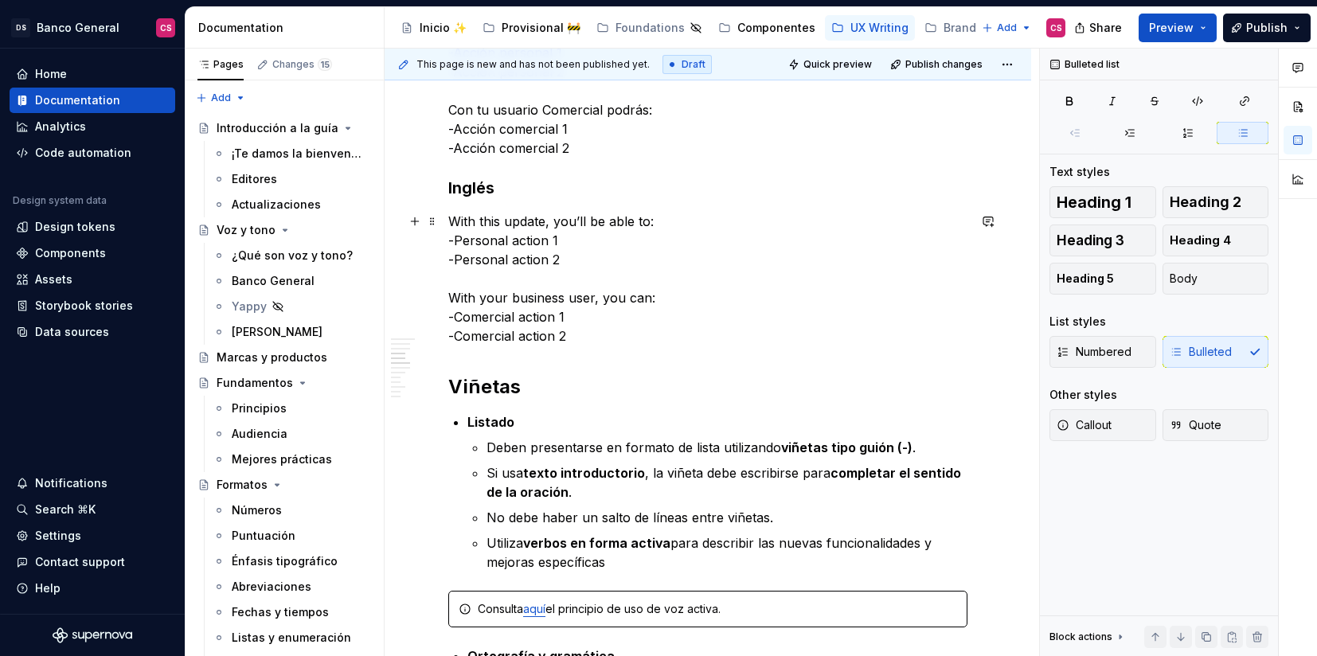
scroll to position [1648, 0]
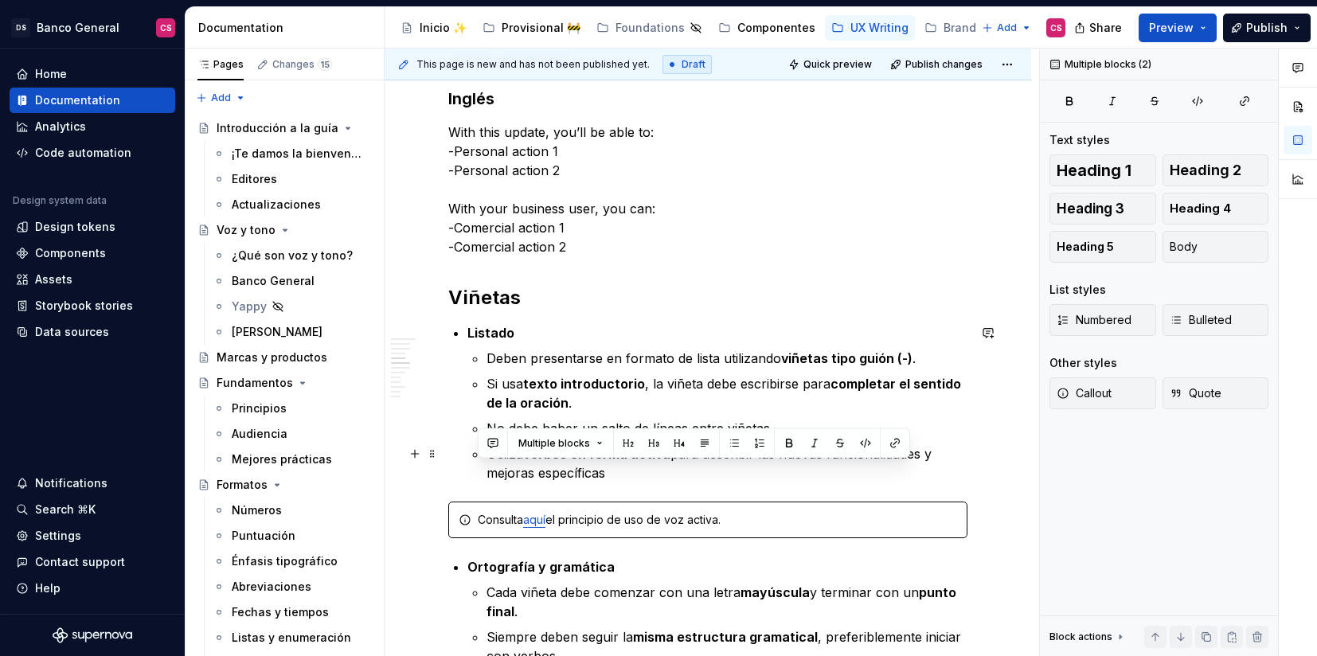
drag, startPoint x: 625, startPoint y: 487, endPoint x: 611, endPoint y: 475, distance: 18.7
click at [611, 475] on div "**********" at bounding box center [707, 82] width 519 height 2766
click at [577, 520] on div "Consulta aquí el principio de uso de voz activa." at bounding box center [717, 520] width 479 height 16
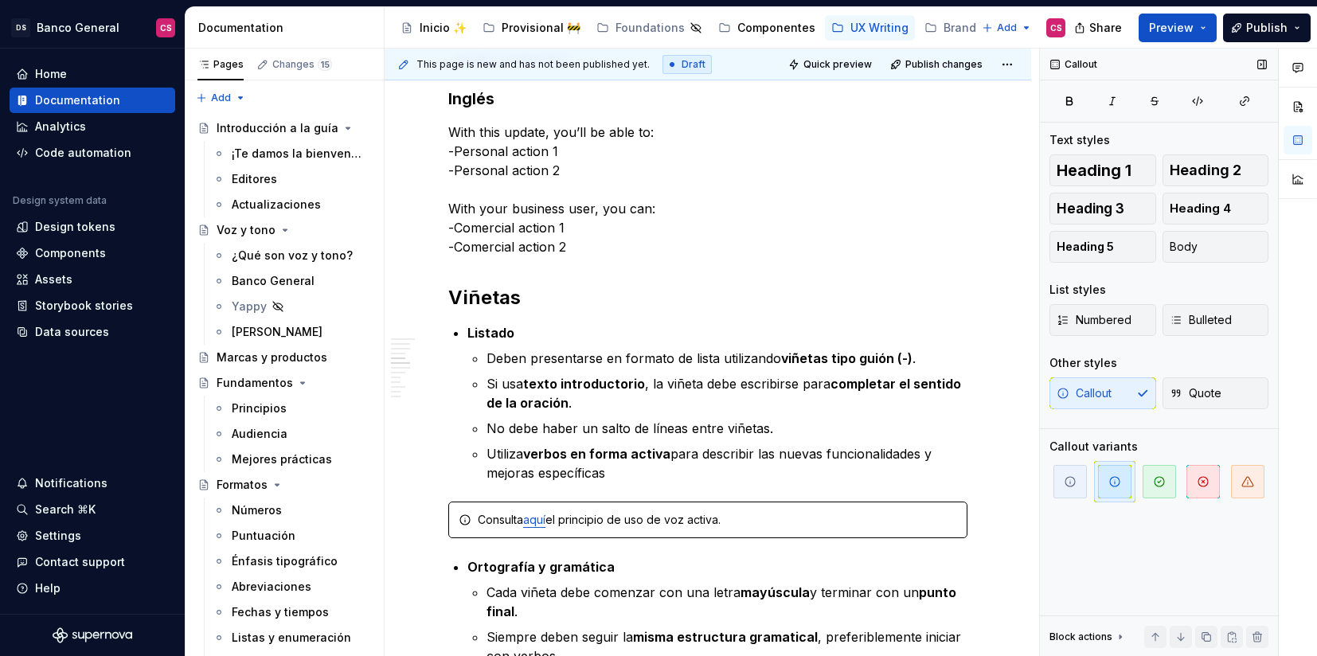
click at [1097, 481] on button "button" at bounding box center [1114, 481] width 41 height 41
click at [1077, 483] on span "button" at bounding box center [1070, 481] width 33 height 33
click at [1120, 477] on icon "button" at bounding box center [1114, 481] width 13 height 13
click at [1097, 474] on button "button" at bounding box center [1114, 481] width 41 height 41
click at [1086, 474] on span "button" at bounding box center [1070, 481] width 33 height 33
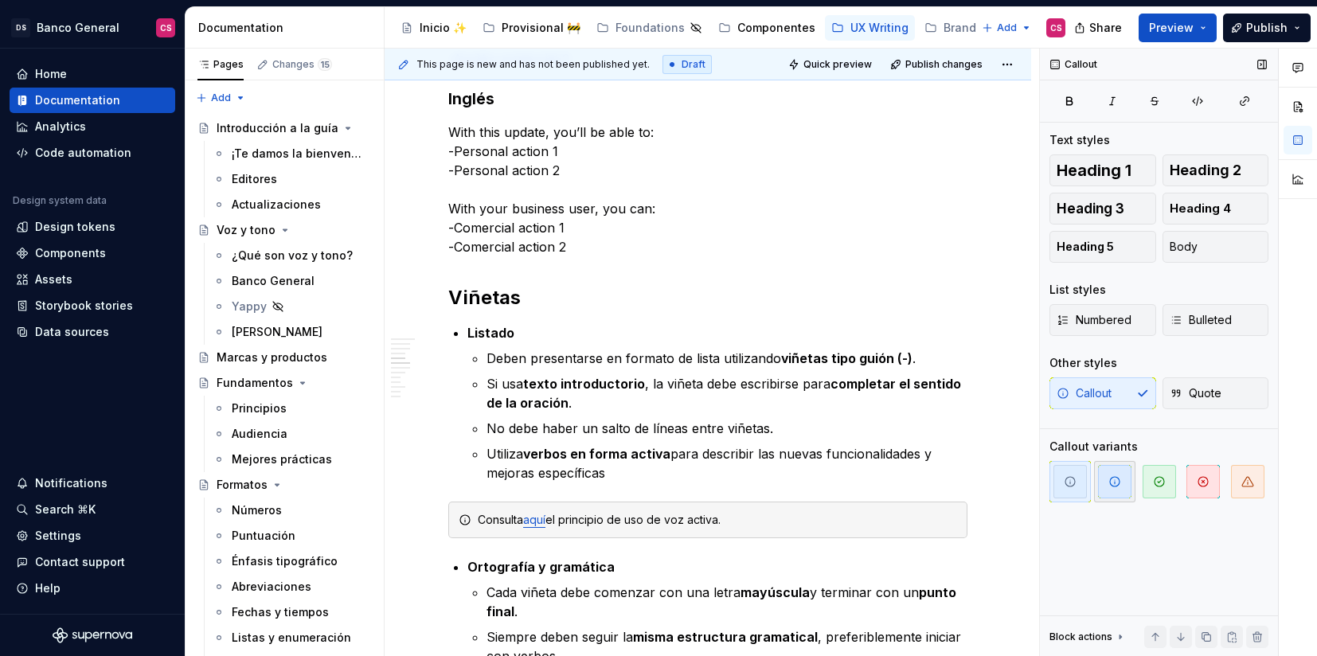
click at [1120, 483] on icon "button" at bounding box center [1114, 481] width 13 height 13
click at [1156, 493] on span "button" at bounding box center [1159, 481] width 33 height 33
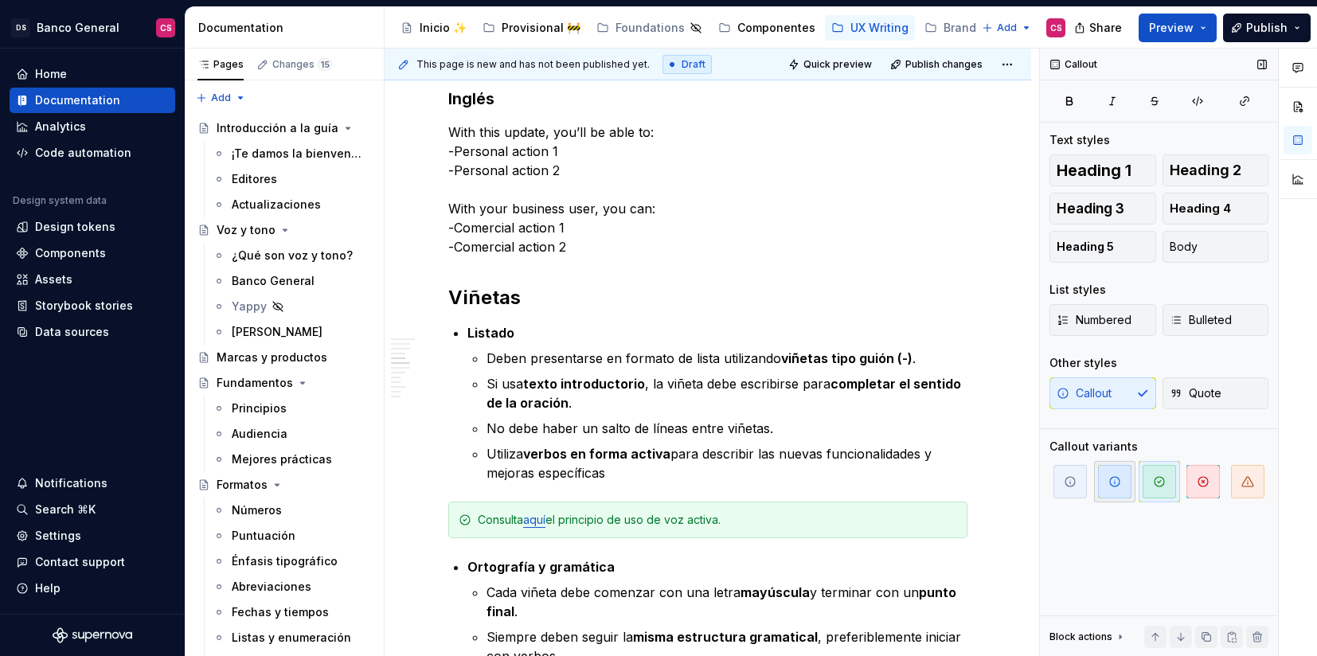
click at [1124, 480] on span "button" at bounding box center [1114, 481] width 33 height 33
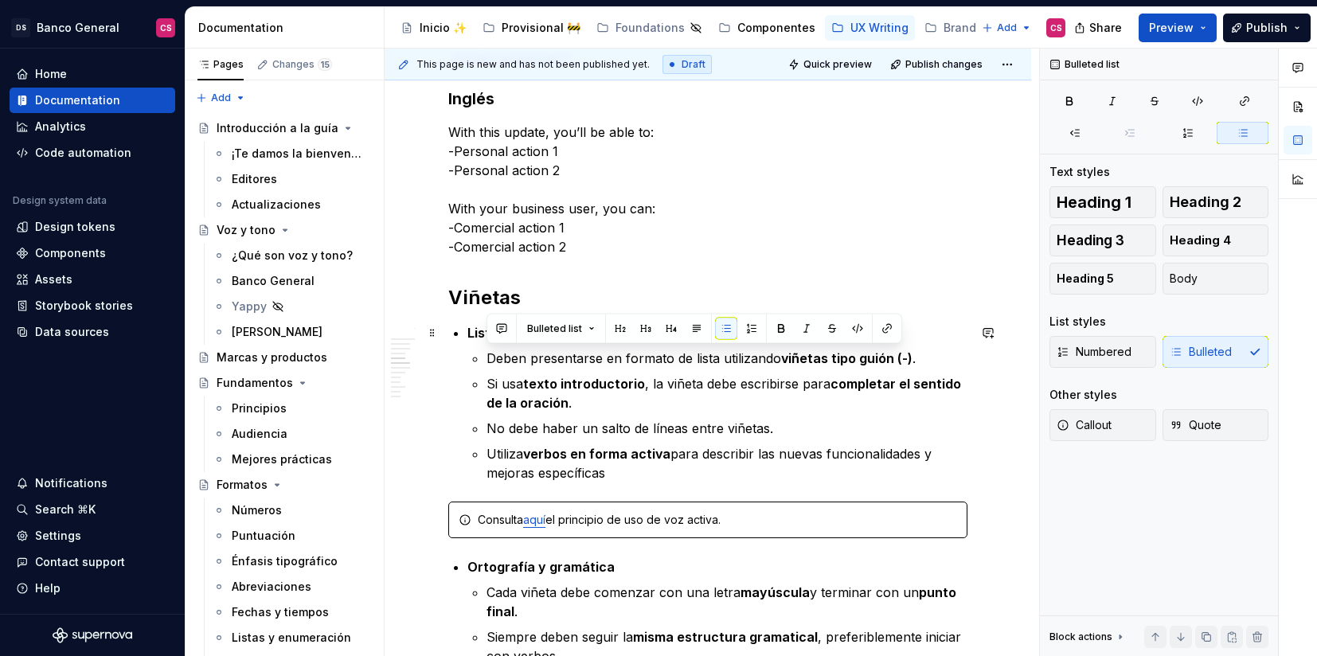
drag, startPoint x: 627, startPoint y: 475, endPoint x: 479, endPoint y: 348, distance: 194.2
click at [487, 349] on ul "Deben presentarse en formato de lista utilizando viñetas tipo guión (-) . Si us…" at bounding box center [727, 416] width 481 height 134
copy ul "Deben presentarse en formato de lista utilizando viñetas tipo guión (-) . Si us…"
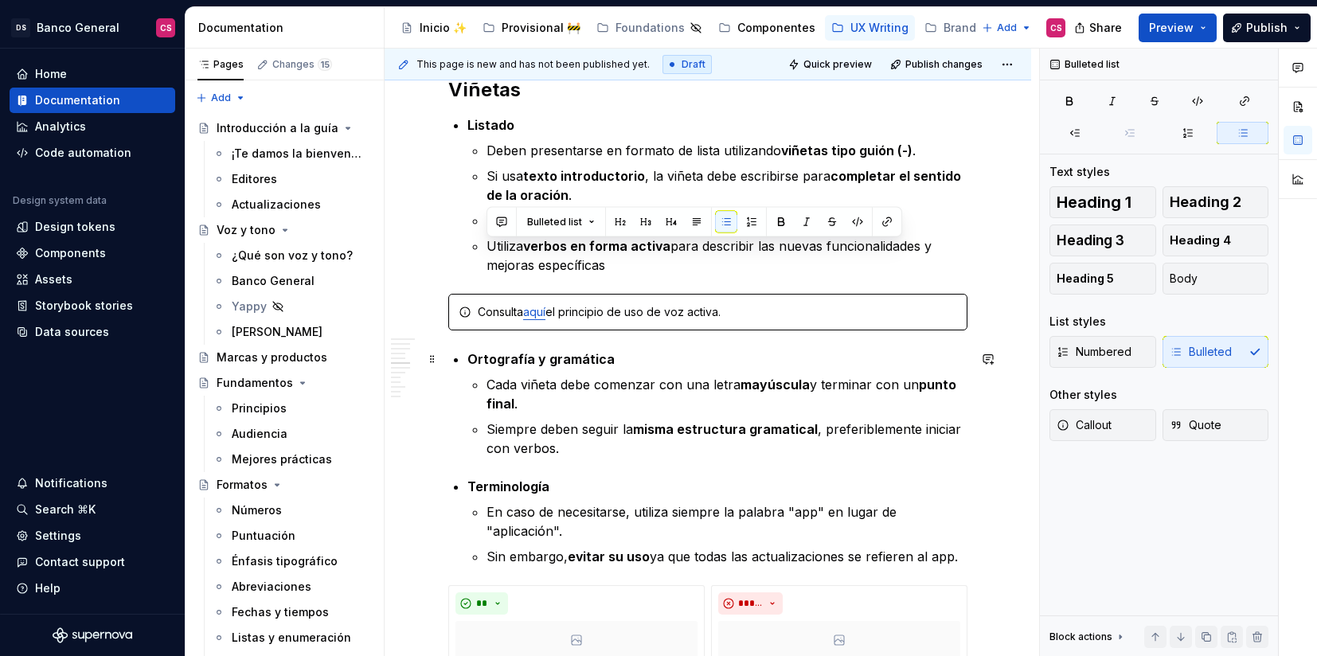
scroll to position [1754, 0]
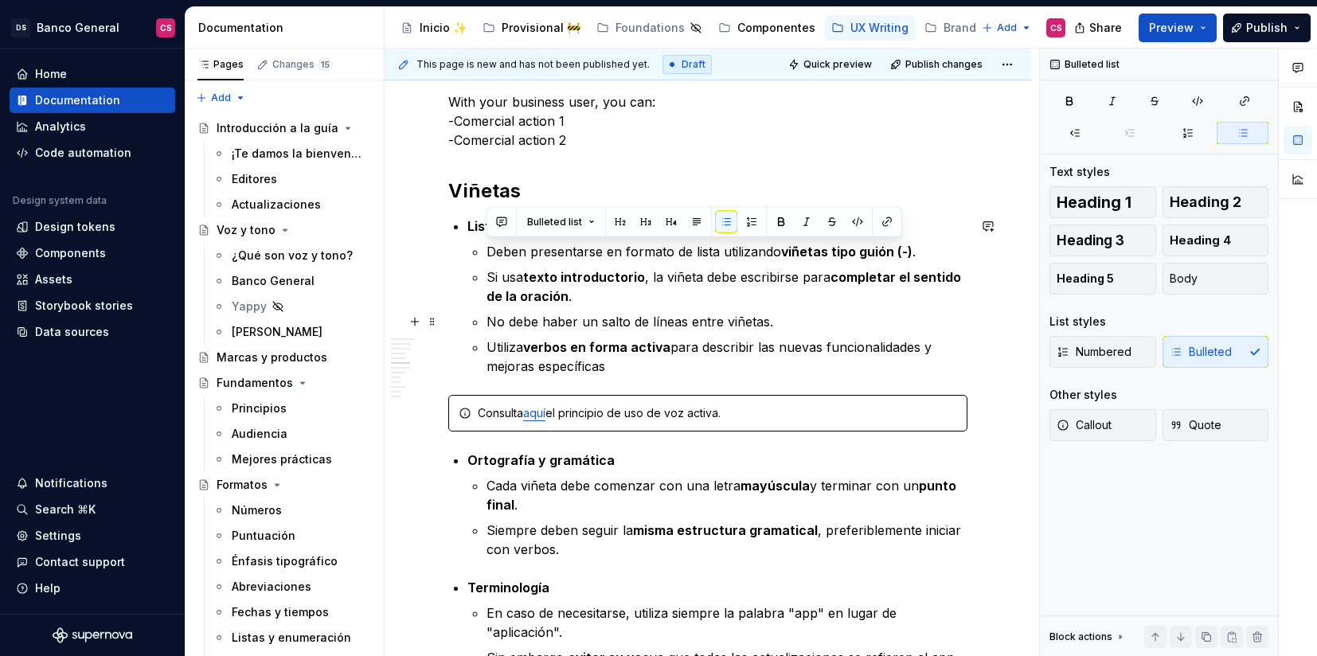
click at [749, 330] on p "No debe haber un salto de líneas entre viñetas." at bounding box center [727, 321] width 481 height 19
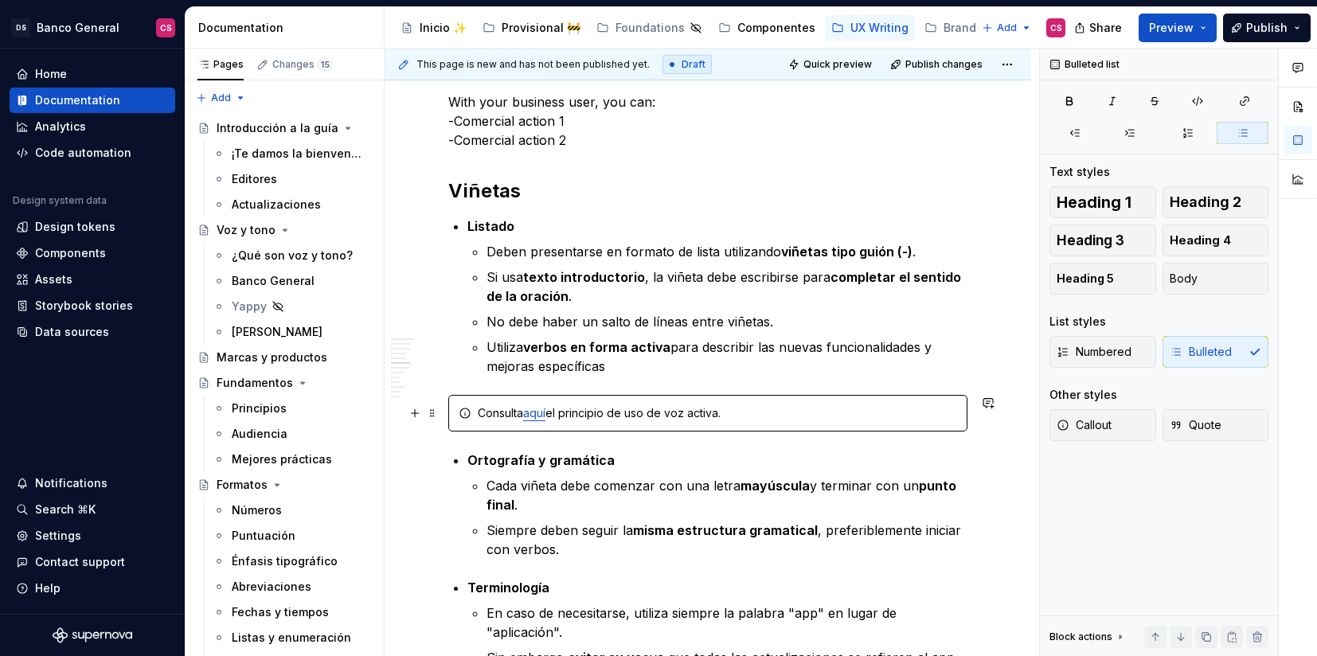
click at [729, 413] on div "Consulta aquí el principio de uso de voz activa." at bounding box center [717, 413] width 479 height 16
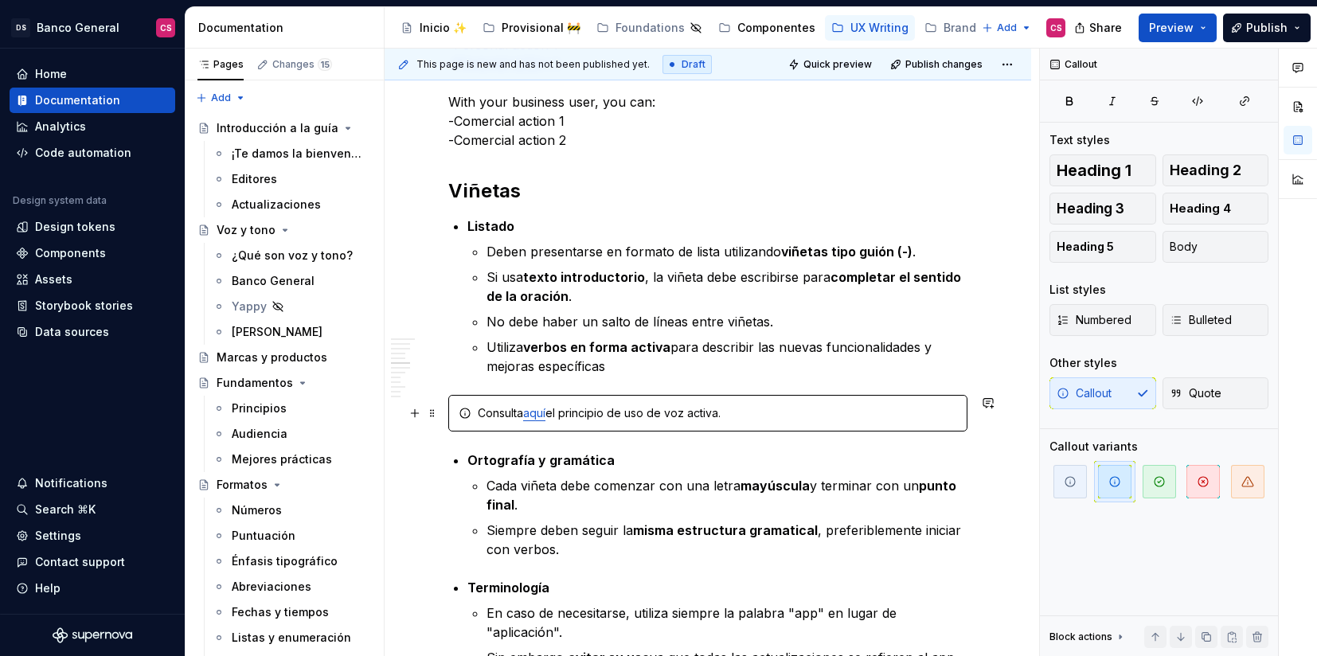
click at [729, 413] on div "Consulta aquí el principio de uso de voz activa." at bounding box center [717, 413] width 479 height 16
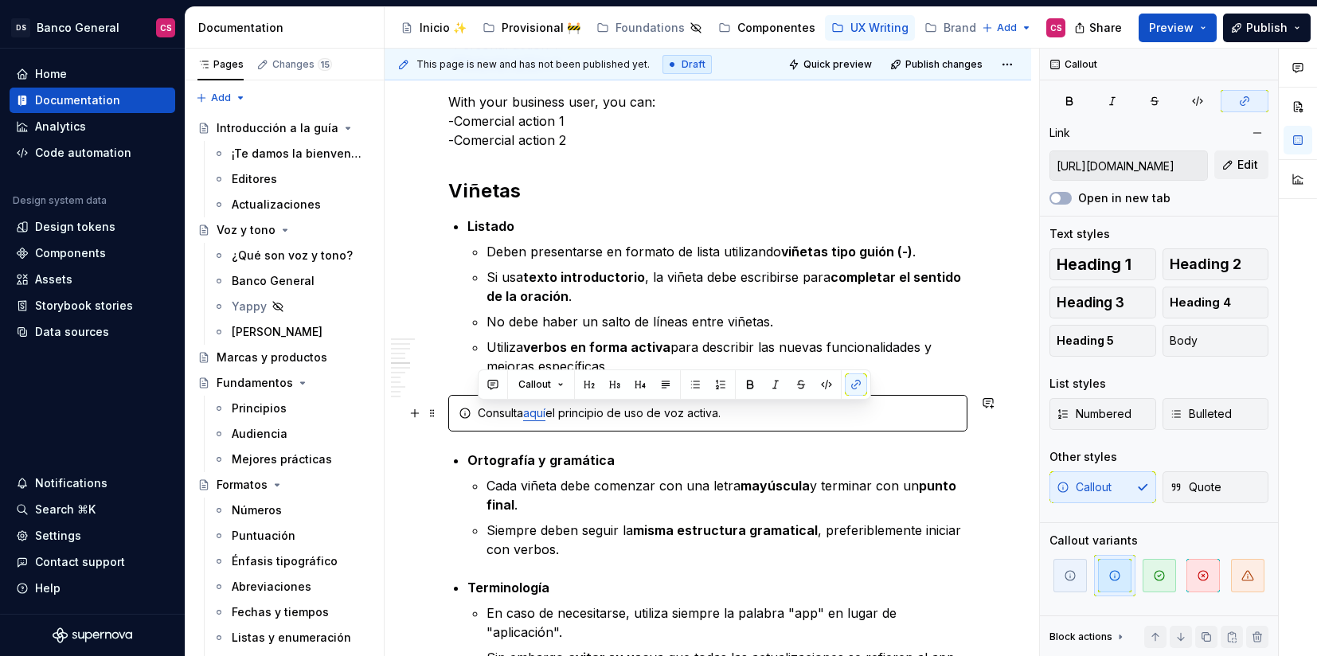
click at [729, 413] on div "Consulta aquí el principio de uso de voz activa." at bounding box center [717, 413] width 479 height 16
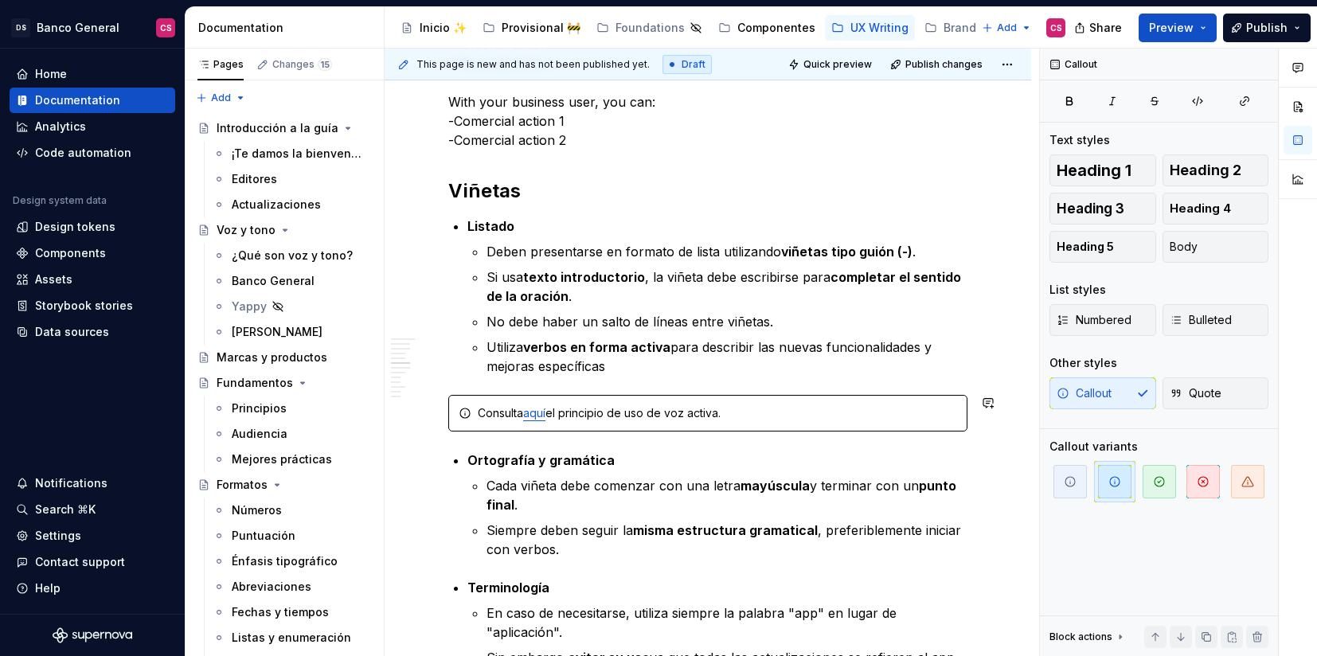
click at [729, 413] on div "Consulta aquí el principio de uso de voz activa." at bounding box center [717, 413] width 479 height 16
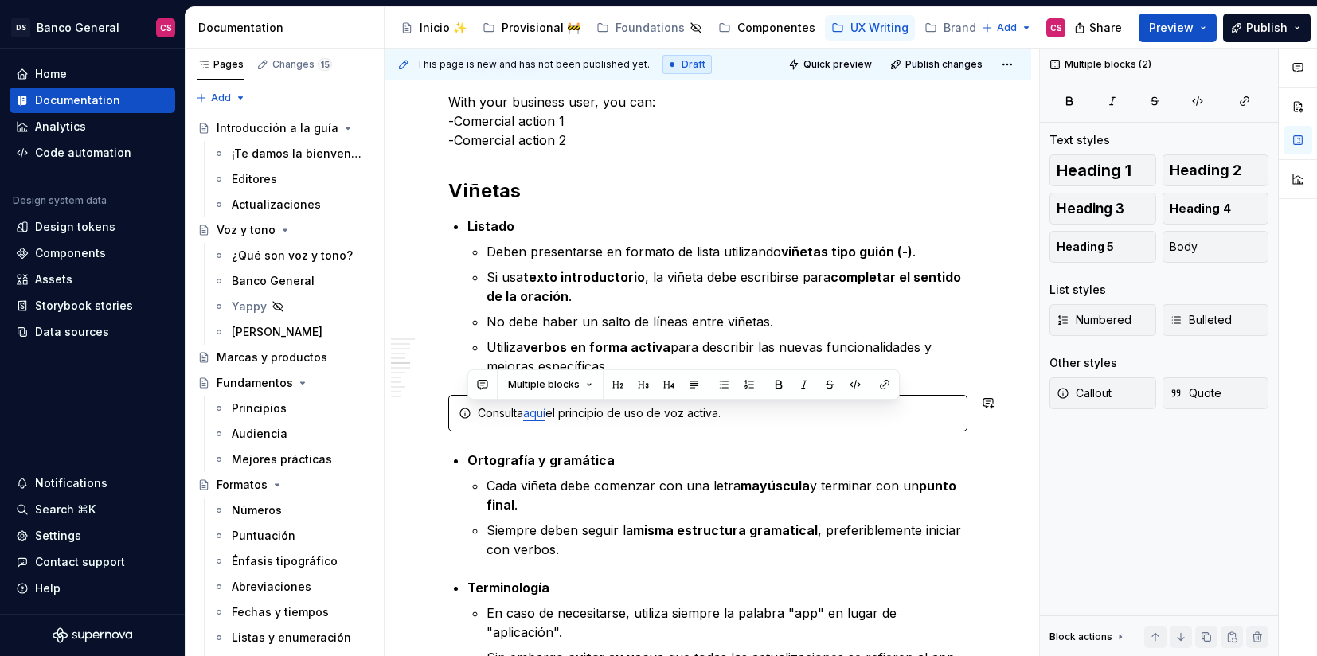
click at [729, 413] on div "Consulta aquí el principio de uso de voz activa." at bounding box center [717, 413] width 479 height 16
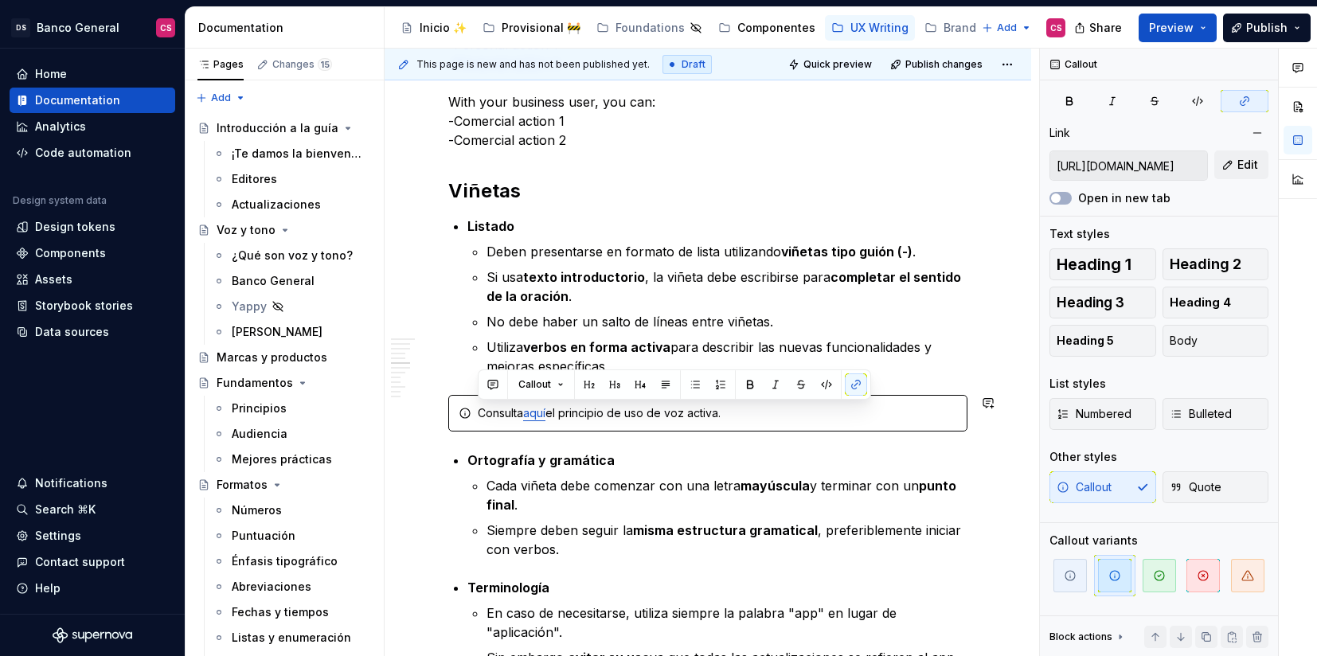
copy div "Consulta aquí el principio de uso de voz activa."
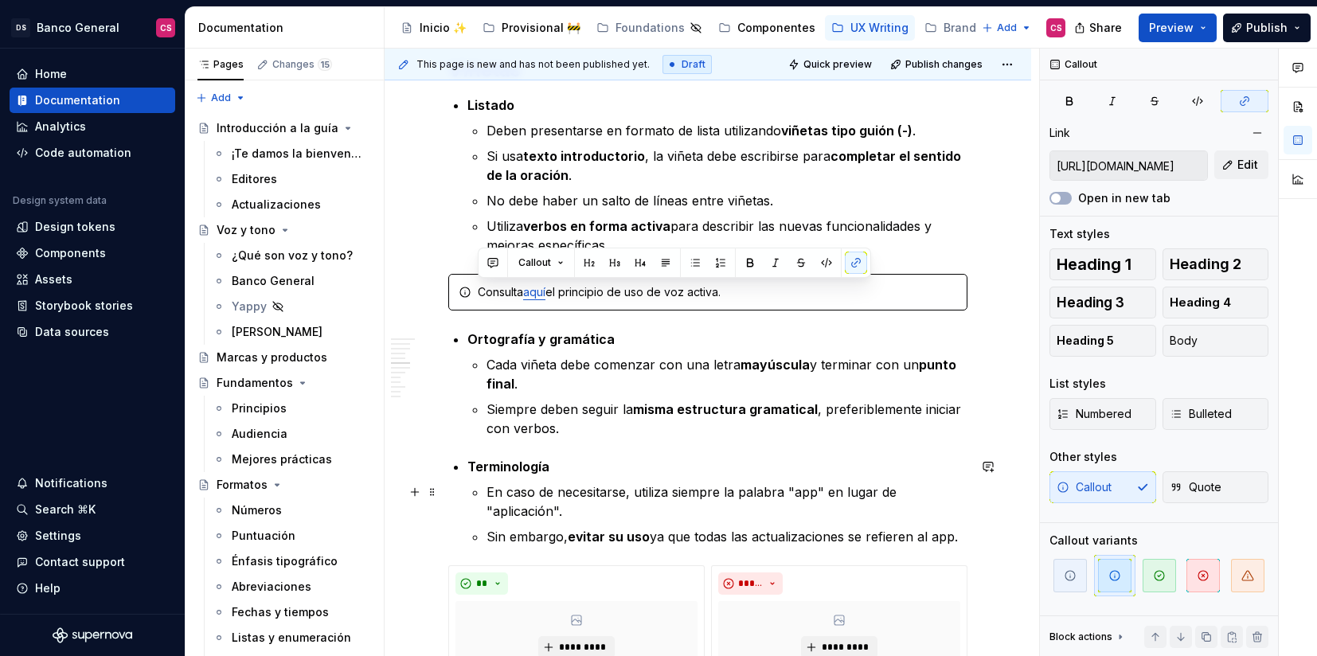
scroll to position [1870, 0]
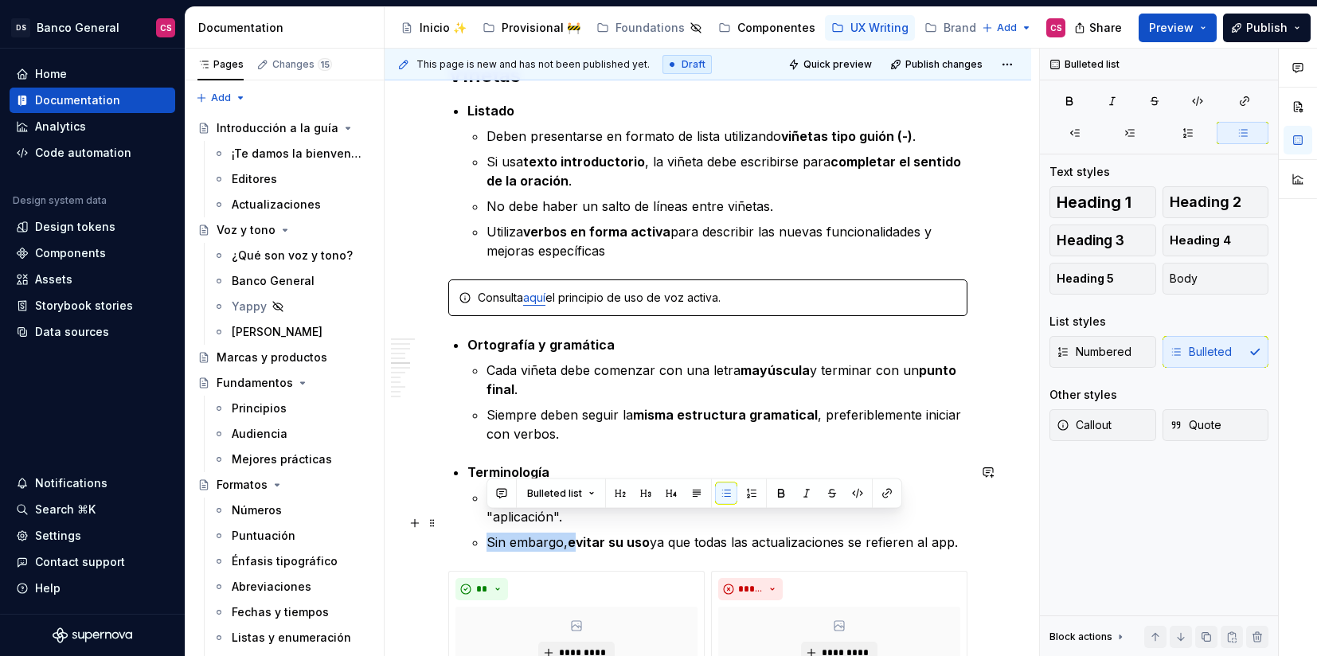
drag, startPoint x: 577, startPoint y: 520, endPoint x: 490, endPoint y: 518, distance: 87.6
click at [490, 533] on p "Sin embargo, evitar su uso ya que todas las actualizaciones se refieren al app." at bounding box center [727, 542] width 481 height 19
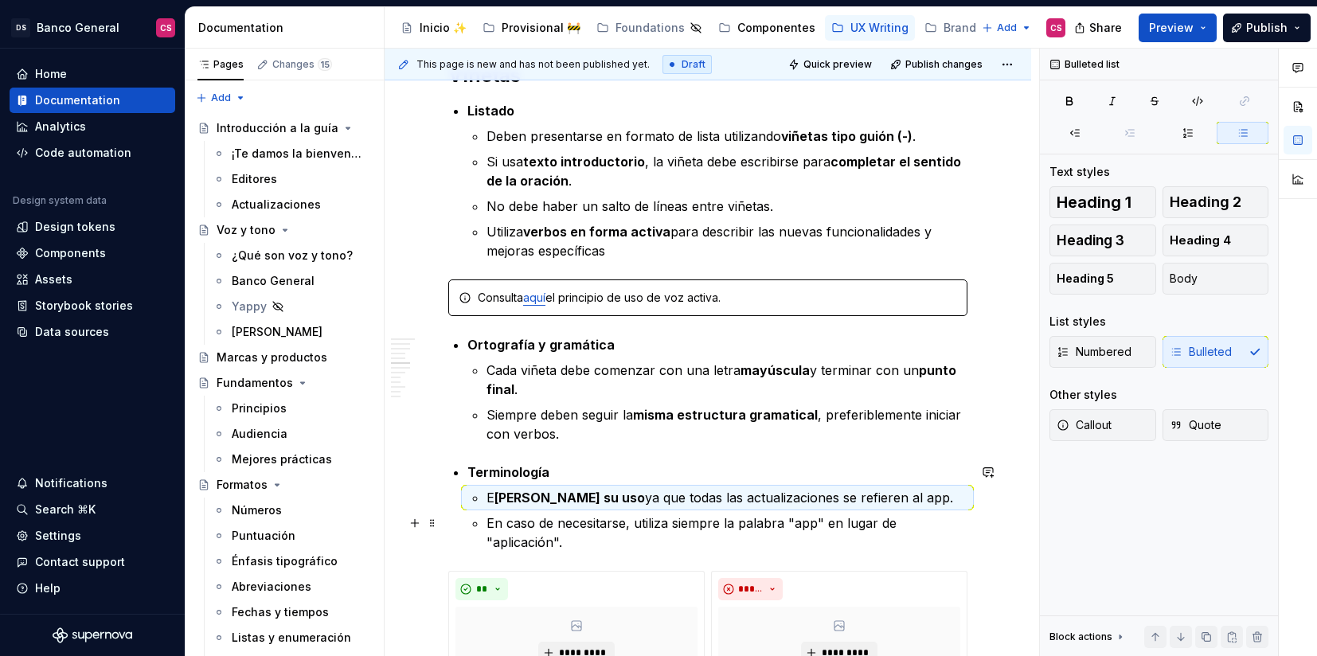
click at [484, 518] on li "Terminología [PERSON_NAME] su uso ya que todas las actualizaciones se refieren …" at bounding box center [717, 507] width 500 height 89
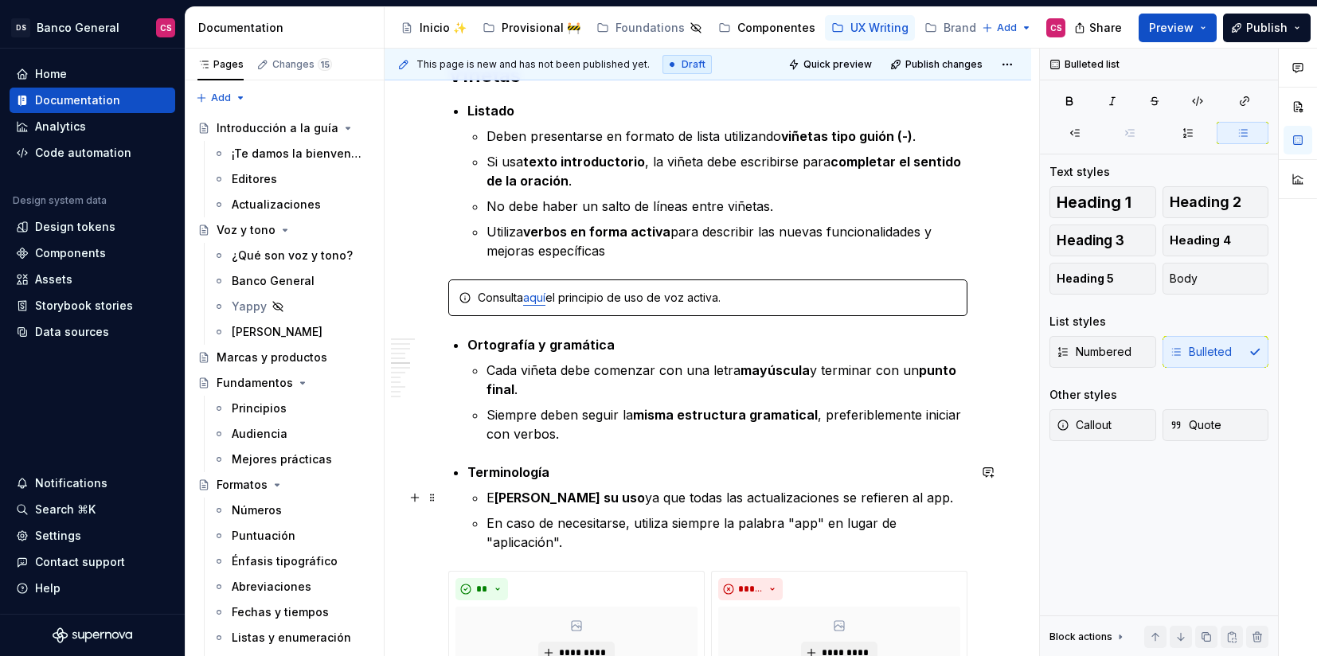
click at [491, 495] on p "[PERSON_NAME] su uso ya que todas las actualizaciones se refieren al app." at bounding box center [727, 497] width 481 height 19
click at [491, 492] on p "[PERSON_NAME] su uso ya que todas las actualizaciones se refieren al app." at bounding box center [727, 497] width 481 height 19
click at [543, 499] on strong "[PERSON_NAME] su uso" at bounding box center [570, 498] width 151 height 16
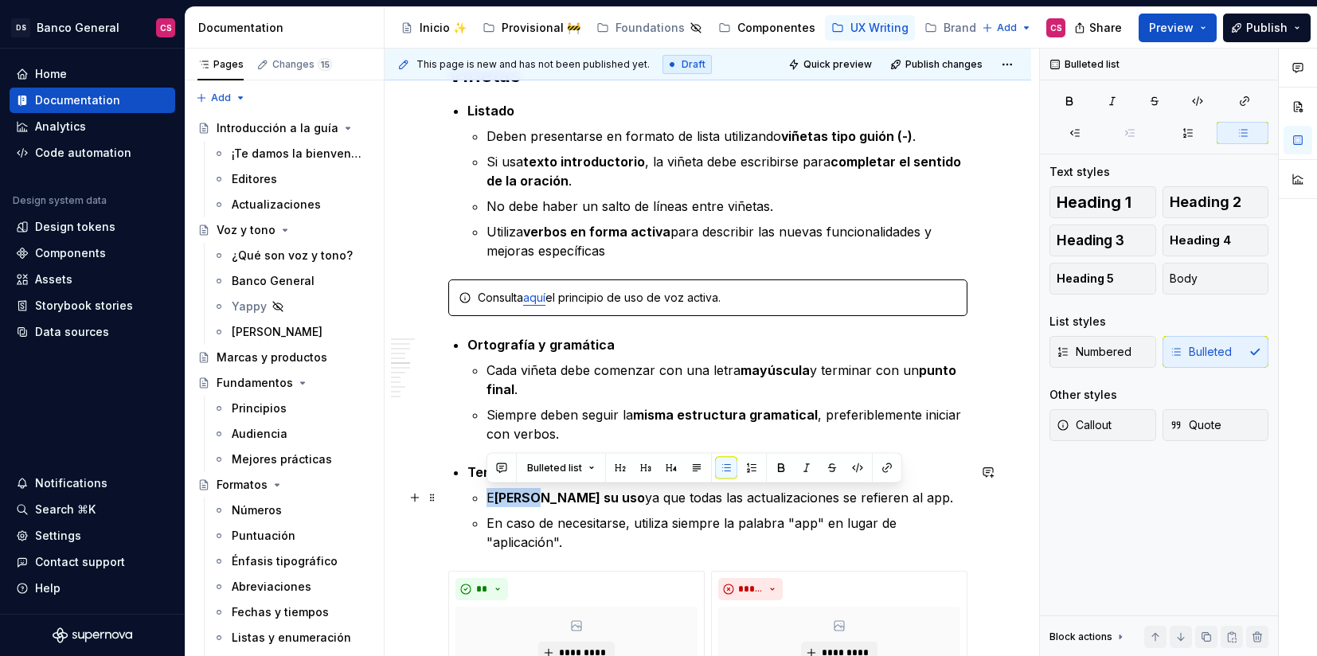
drag, startPoint x: 528, startPoint y: 495, endPoint x: 481, endPoint y: 495, distance: 47.0
click at [481, 495] on li "Terminología [PERSON_NAME] su uso ya que todas las actualizaciones se refieren …" at bounding box center [717, 507] width 500 height 89
click at [547, 509] on ul "Evitar su uso ya que todas las actualizaciones se refieren al app. En caso de n…" at bounding box center [727, 520] width 481 height 64
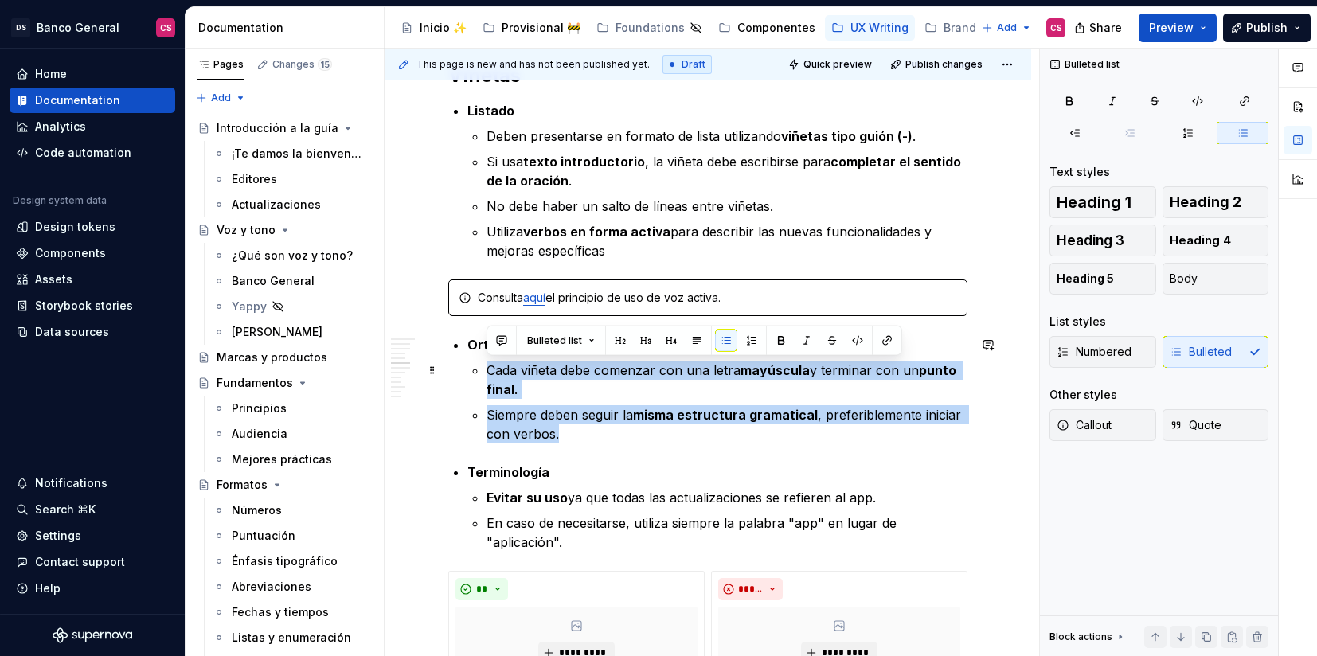
drag, startPoint x: 577, startPoint y: 440, endPoint x: 478, endPoint y: 368, distance: 122.7
click at [487, 368] on ul "Cada viñeta debe comenzar con una letra mayúscula y terminar con un punto final…" at bounding box center [727, 402] width 481 height 83
copy ul "Cada viñeta debe comenzar con una letra mayúscula y terminar con un punto final…"
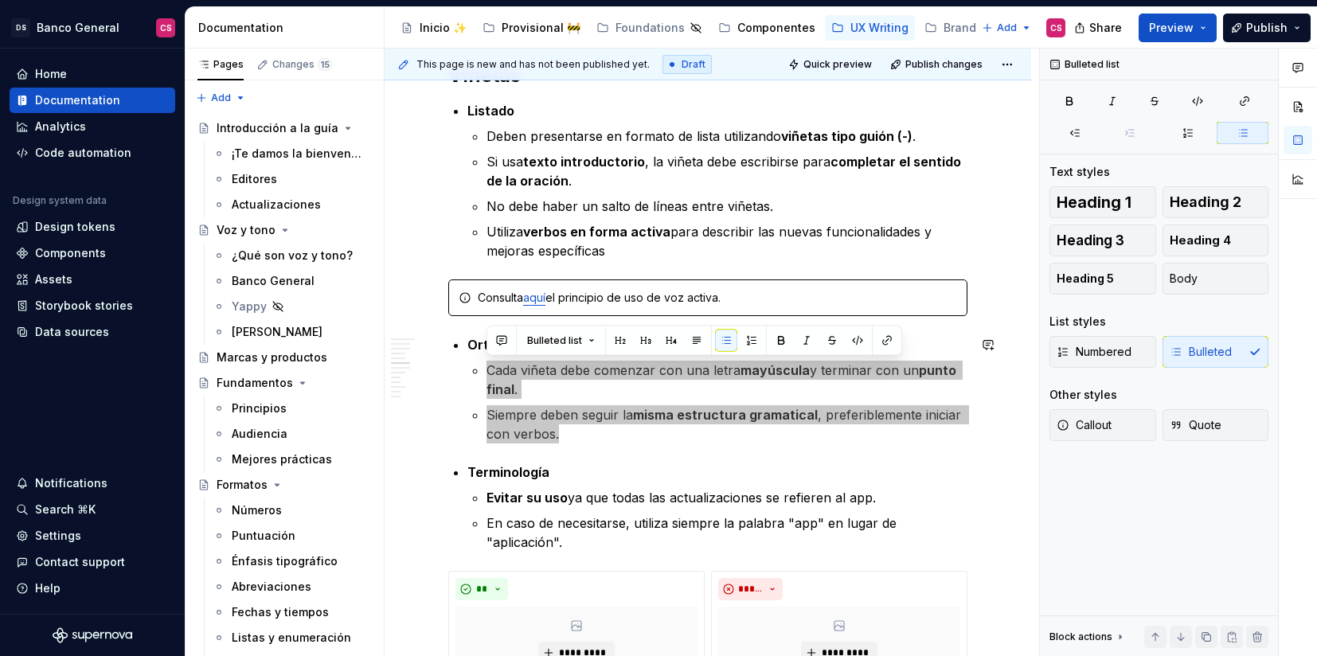
type textarea "*"
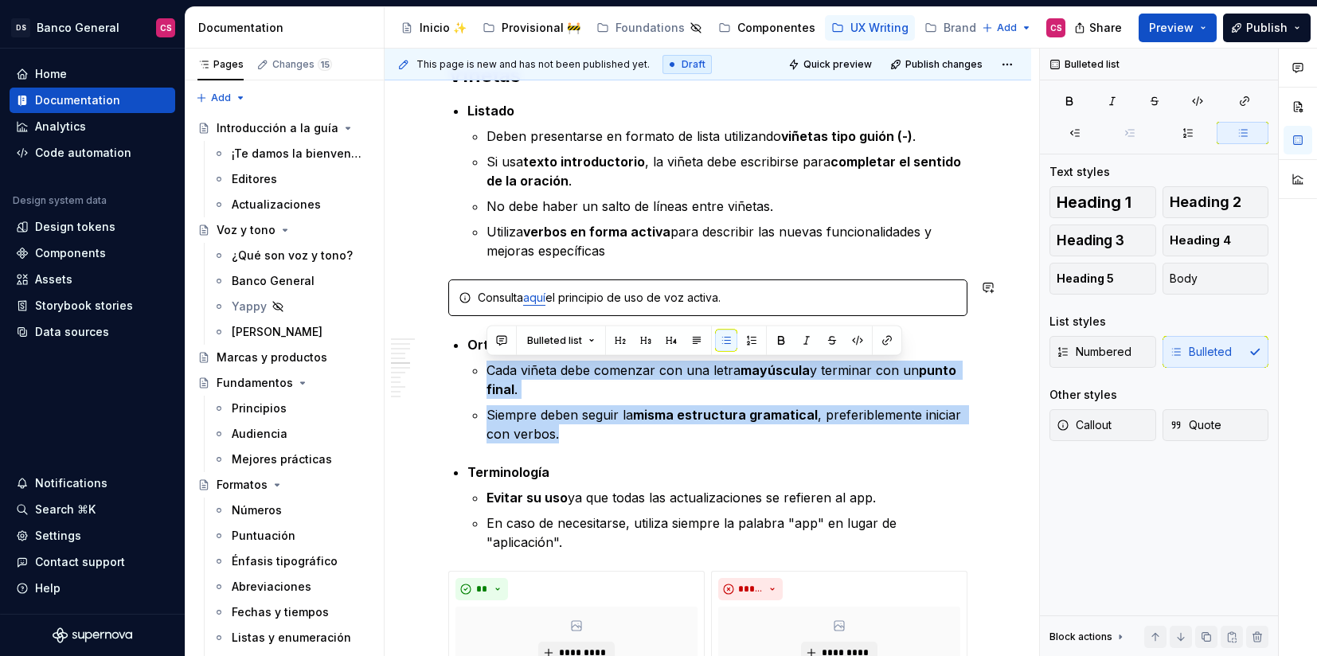
click at [487, 397] on p "Cada viñeta debe comenzar con una letra mayúscula y terminar con un punto final…" at bounding box center [727, 380] width 481 height 38
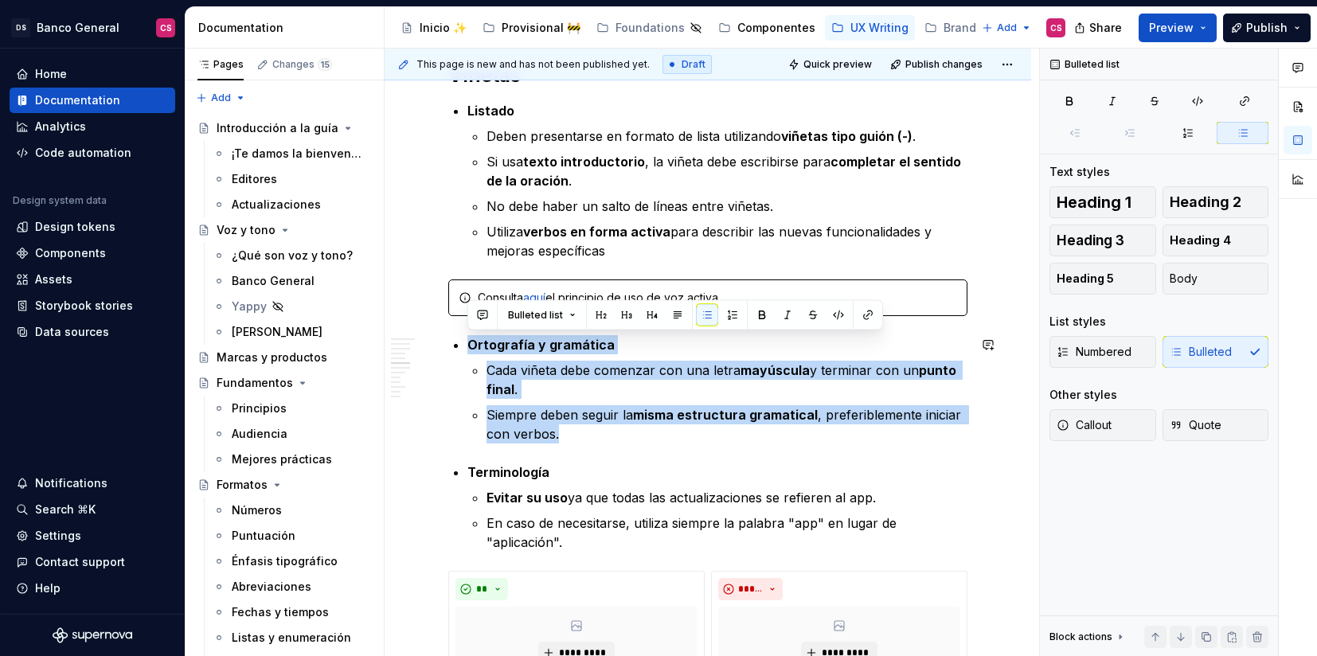
drag, startPoint x: 573, startPoint y: 440, endPoint x: 447, endPoint y: 334, distance: 165.1
copy li "Ortografía y gramática Cada viñeta debe comenzar con una letra mayúscula y term…"
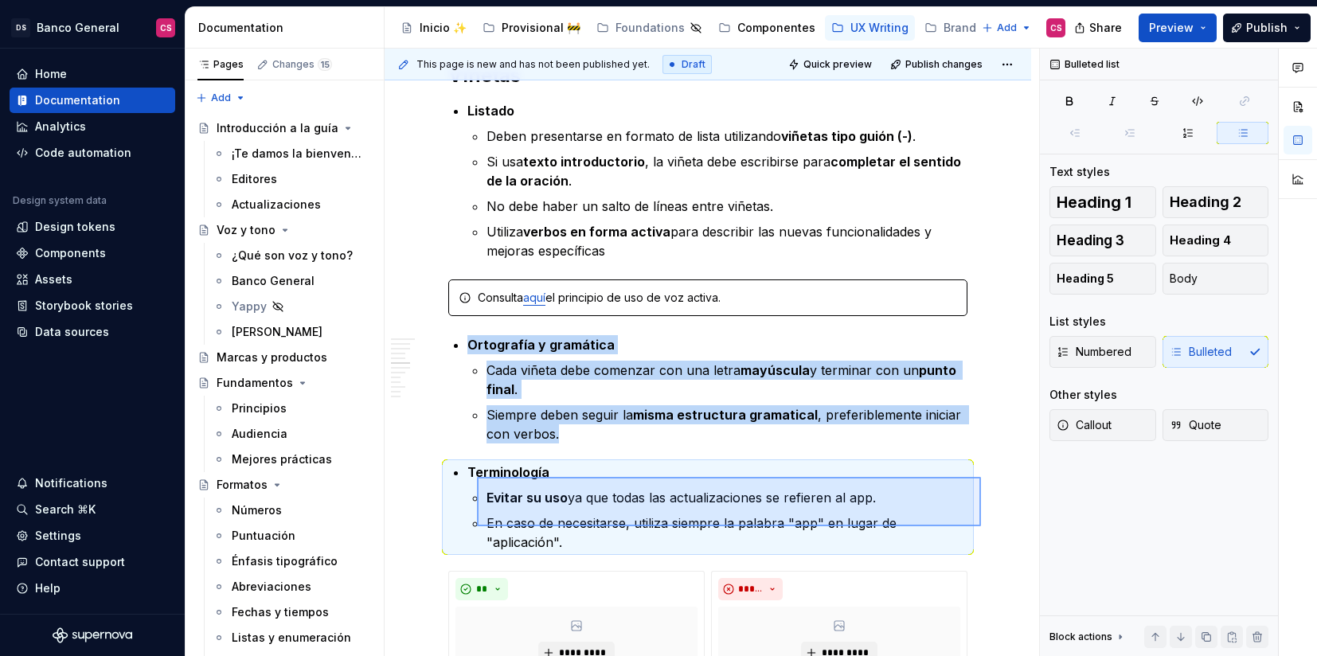
drag, startPoint x: 981, startPoint y: 526, endPoint x: 476, endPoint y: 478, distance: 507.2
click at [477, 477] on div "**********" at bounding box center [712, 353] width 655 height 608
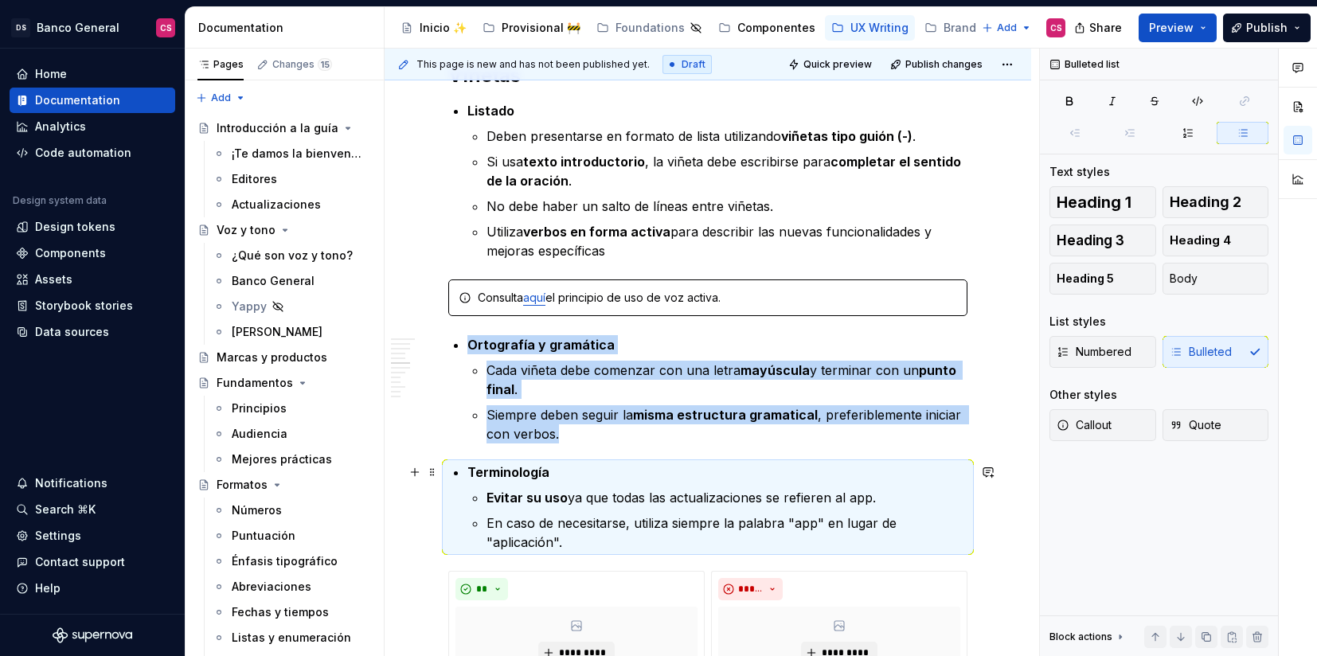
click at [474, 474] on strong "Terminología" at bounding box center [508, 472] width 82 height 16
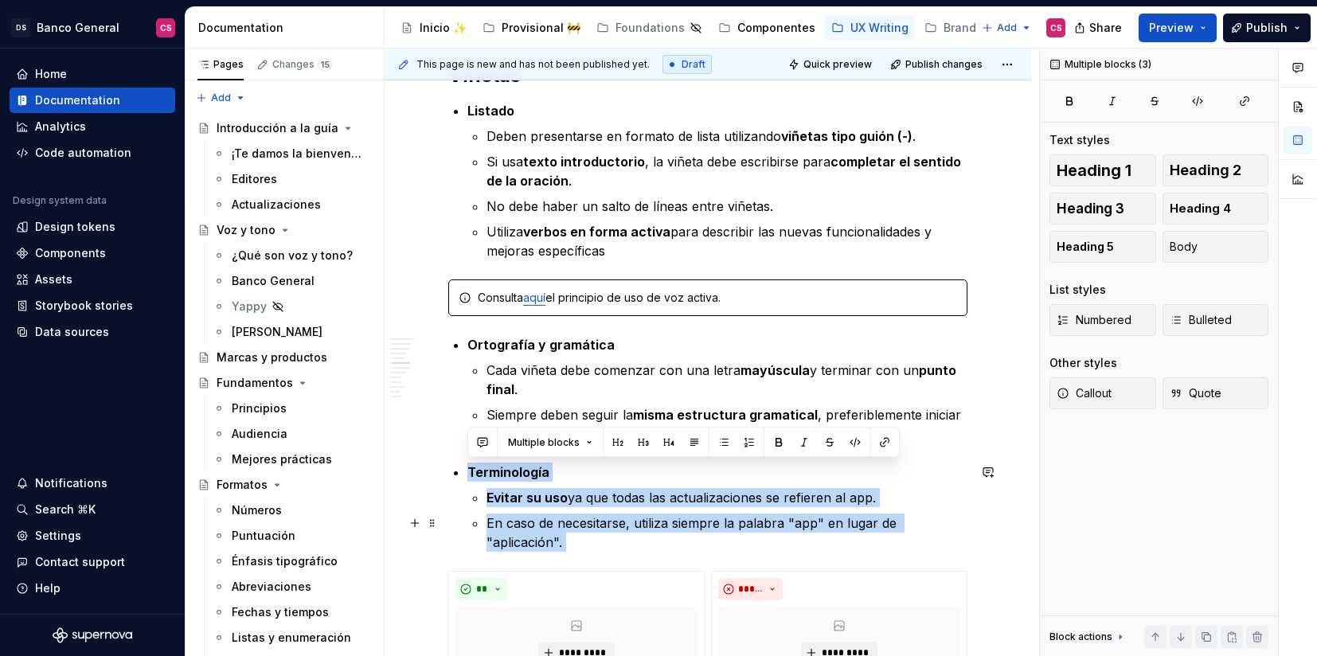
drag, startPoint x: 474, startPoint y: 474, endPoint x: 976, endPoint y: 532, distance: 505.8
copy div "**********"
click at [735, 517] on p "En caso de necesitarse, utiliza siempre la palabra "app" en lugar de "aplicació…" at bounding box center [727, 533] width 481 height 38
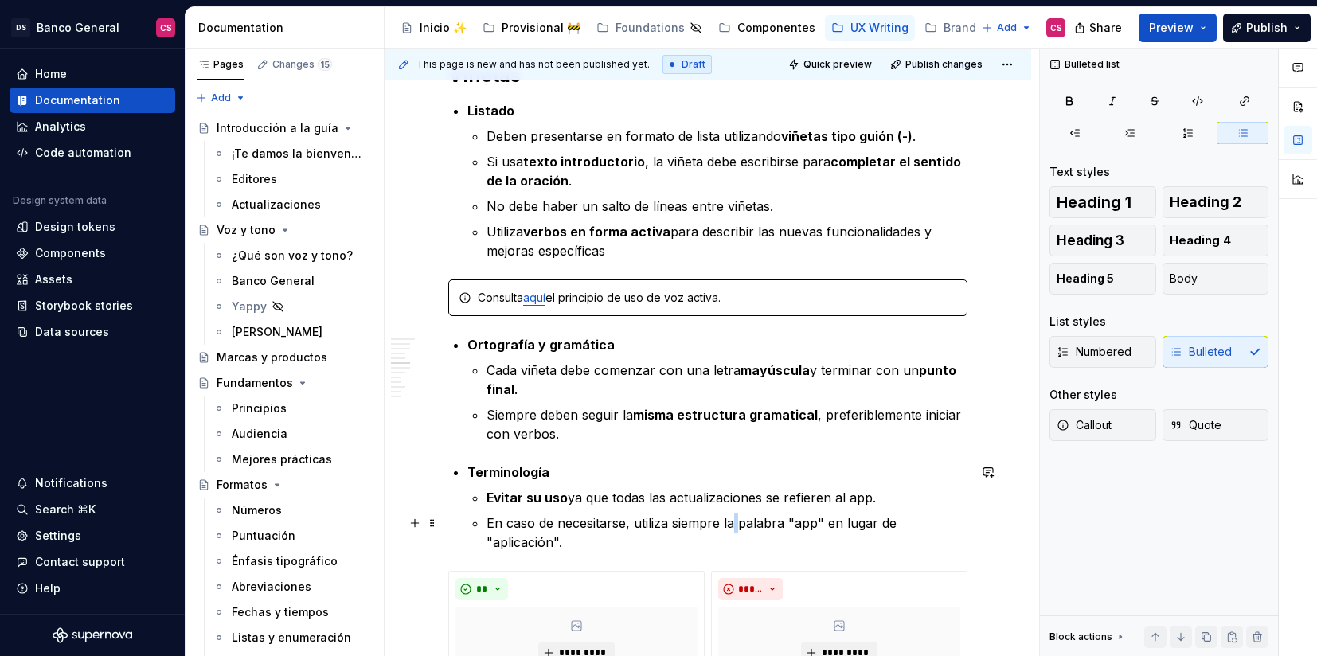
click at [735, 517] on p "En caso de necesitarse, utiliza siempre la palabra "app" en lugar de "aplicació…" at bounding box center [727, 533] width 481 height 38
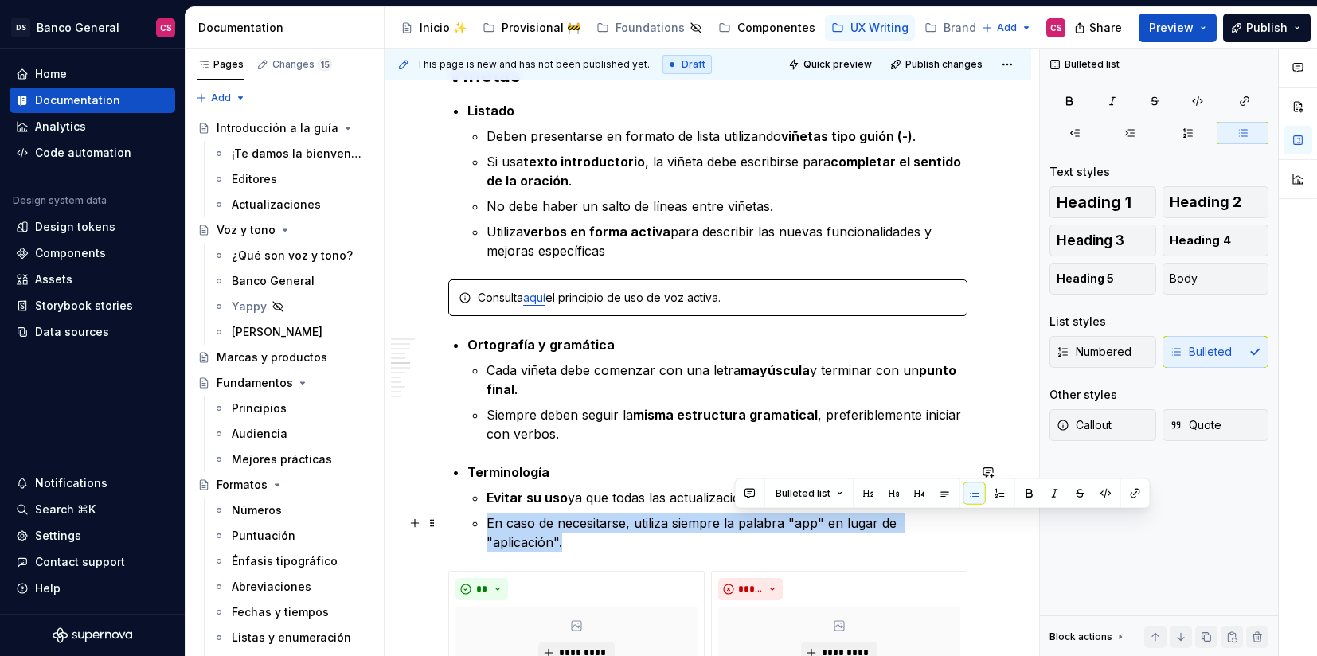
click at [735, 517] on p "En caso de necesitarse, utiliza siempre la palabra "app" en lugar de "aplicació…" at bounding box center [727, 533] width 481 height 38
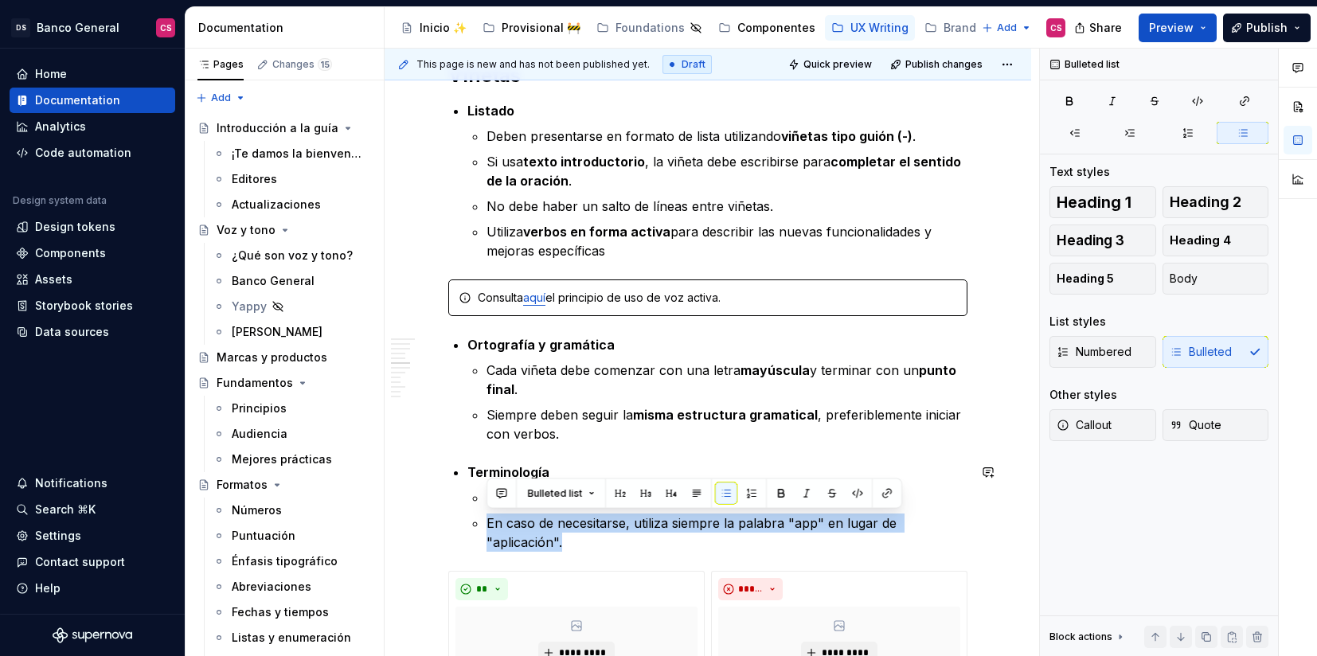
click at [963, 528] on p "En caso de necesitarse, utiliza siempre la palabra "app" en lugar de "aplicació…" at bounding box center [727, 533] width 481 height 38
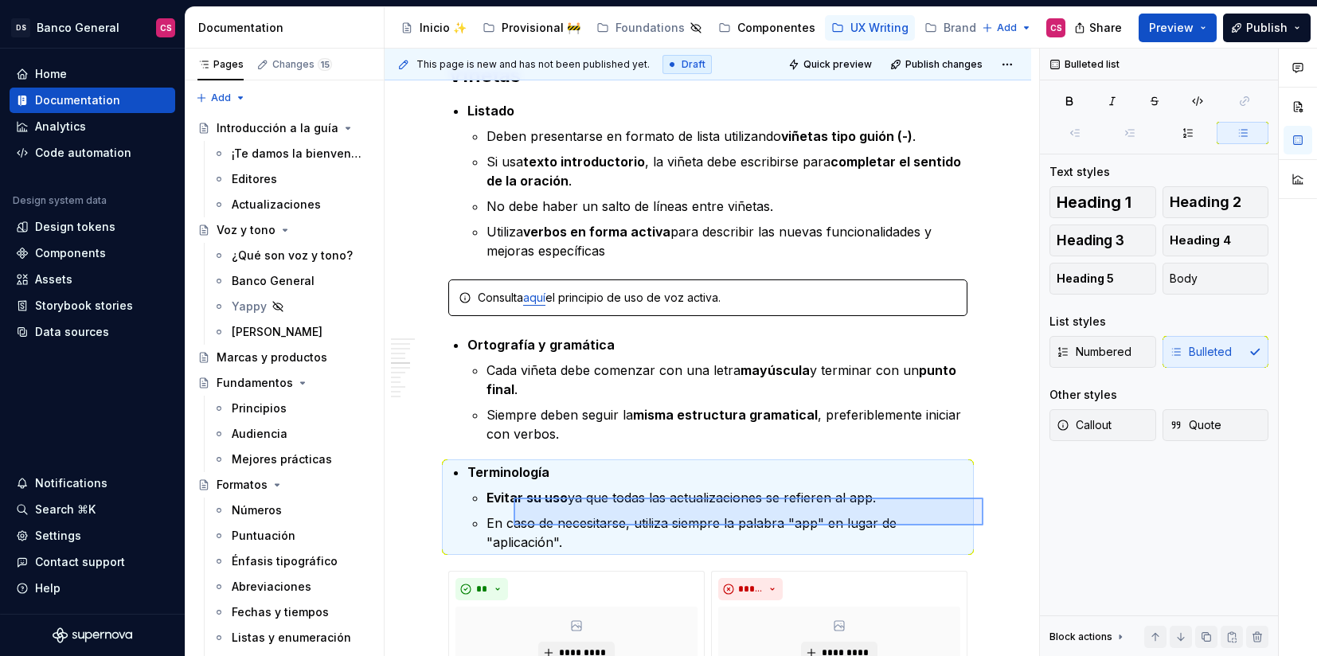
drag, startPoint x: 983, startPoint y: 526, endPoint x: 475, endPoint y: 483, distance: 510.6
click at [474, 481] on div "**********" at bounding box center [712, 353] width 655 height 608
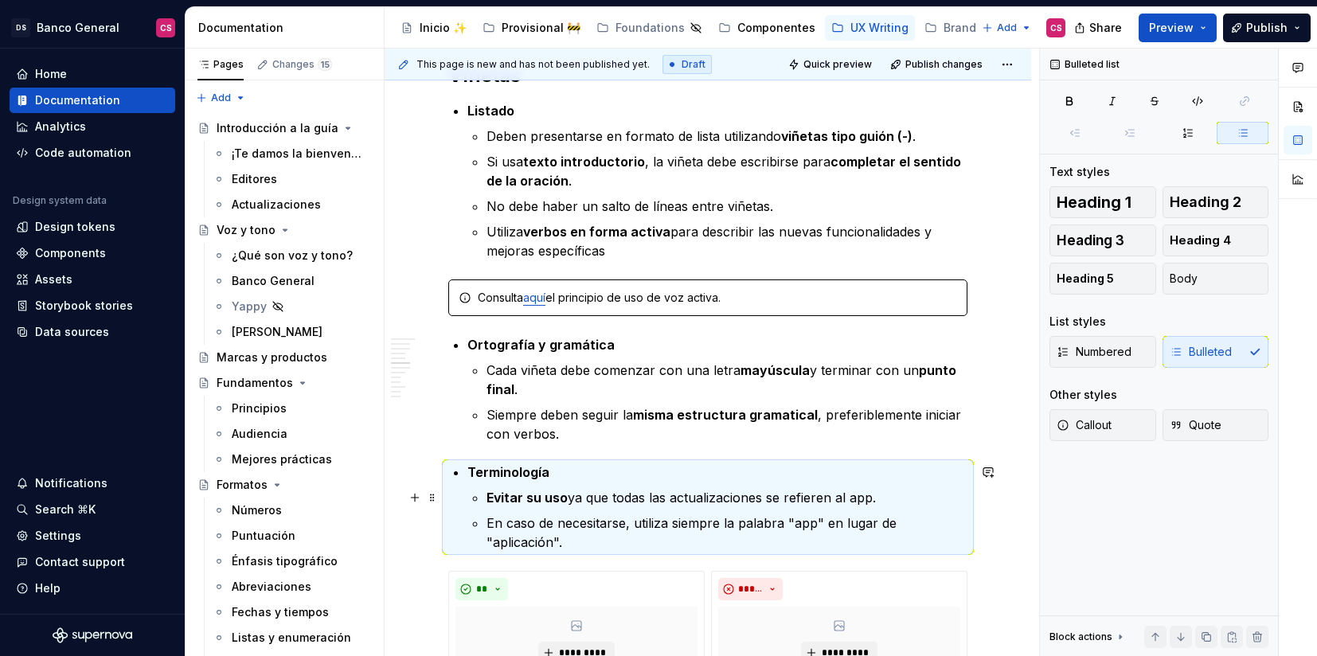
click at [488, 497] on strong "Evitar su uso" at bounding box center [527, 498] width 81 height 16
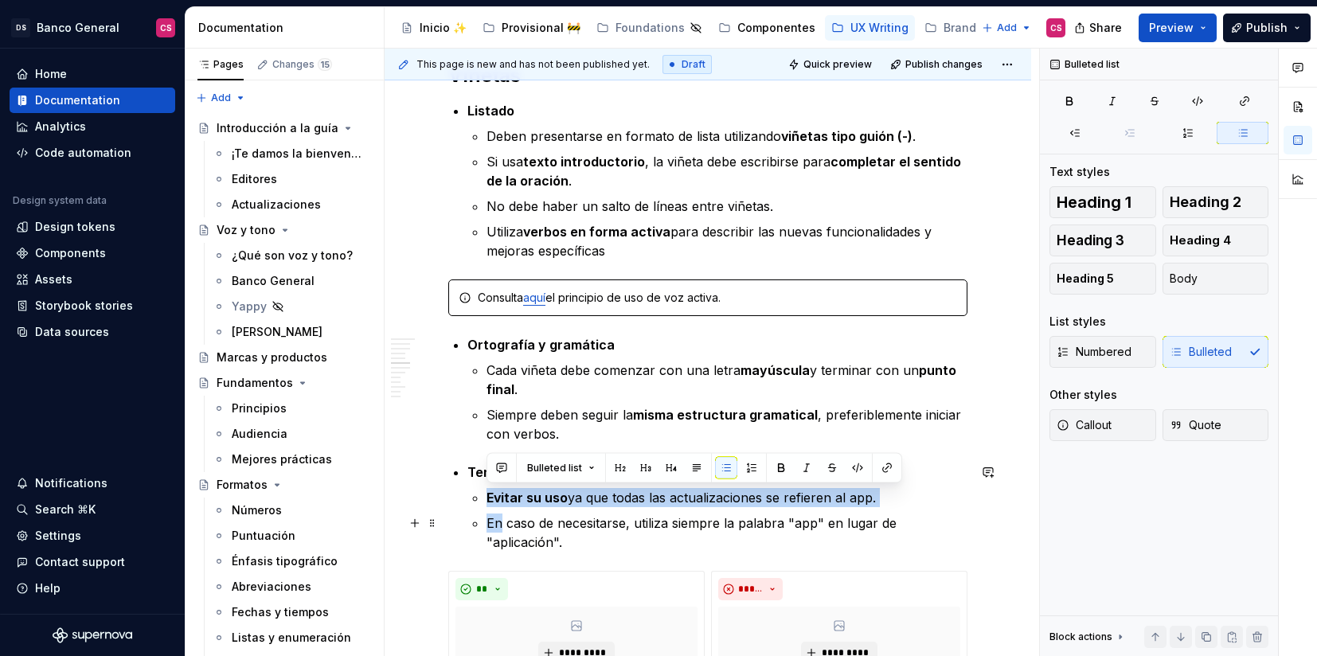
drag, startPoint x: 488, startPoint y: 497, endPoint x: 980, endPoint y: 528, distance: 493.1
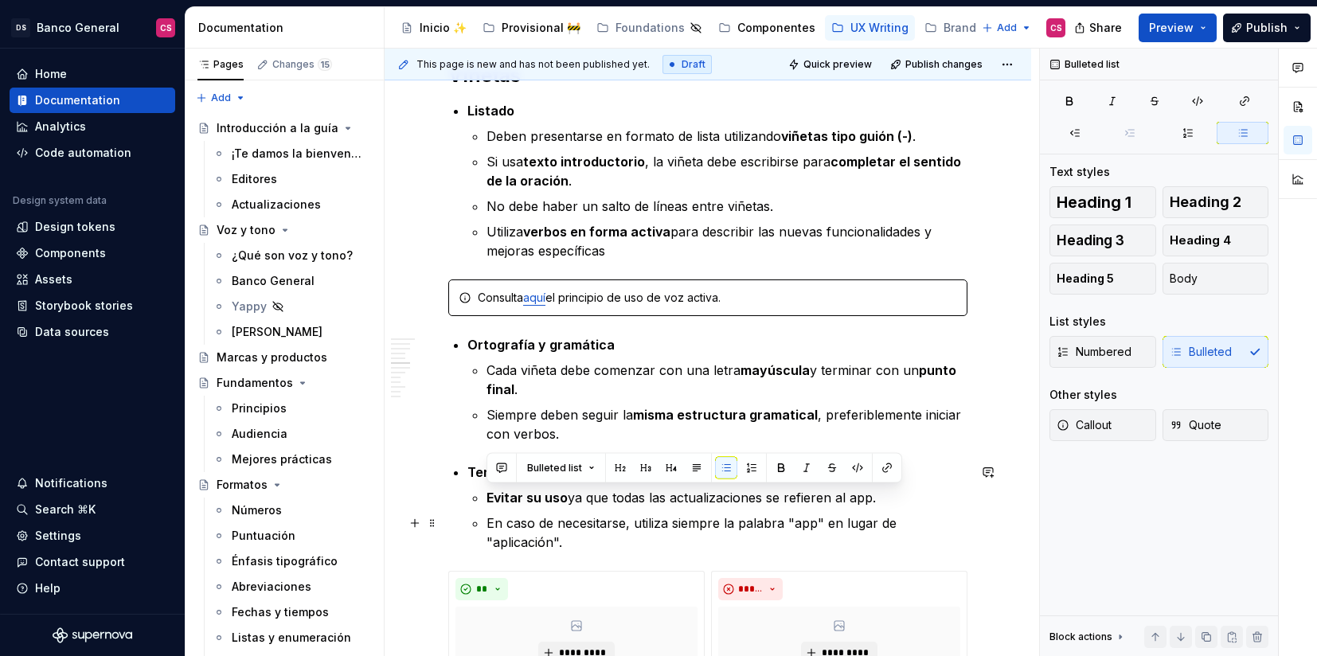
click at [968, 522] on p "En caso de necesitarse, utiliza siempre la palabra "app" en lugar de "aplicació…" at bounding box center [727, 533] width 481 height 38
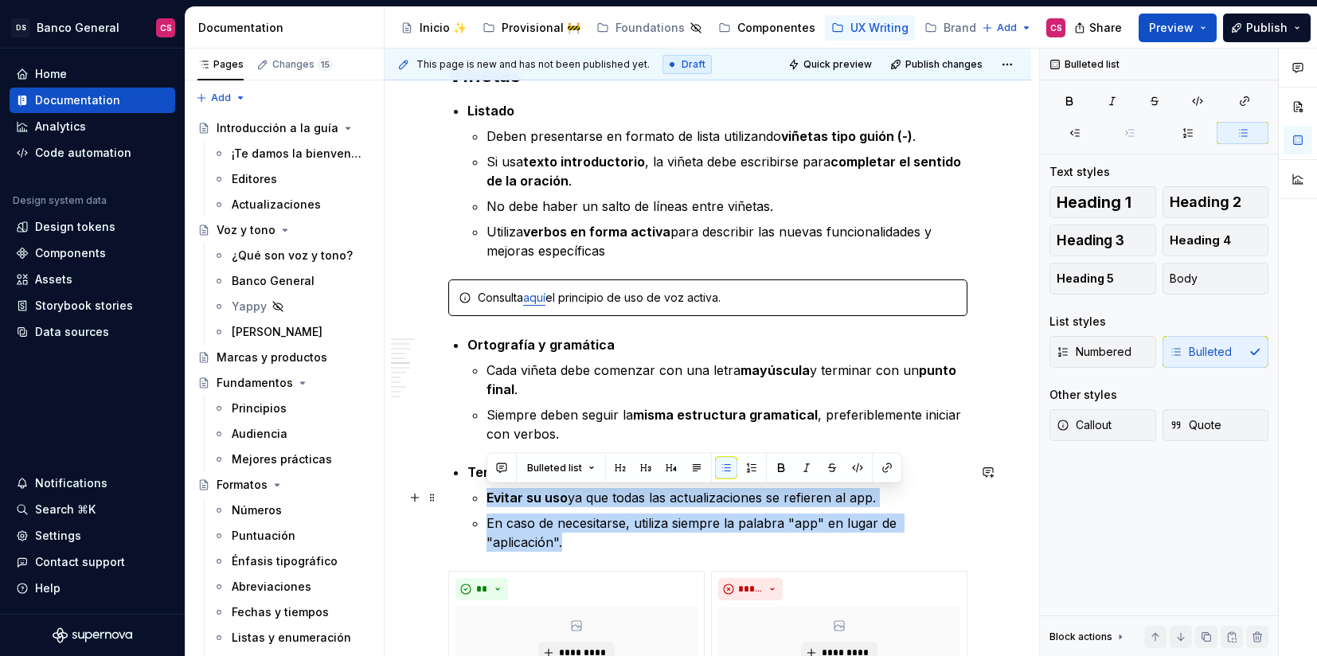
drag, startPoint x: 972, startPoint y: 521, endPoint x: 467, endPoint y: 491, distance: 505.8
click at [467, 491] on li "Terminología Evitar su uso ya que todas las actualizaciones se refieren al app.…" at bounding box center [717, 507] width 500 height 89
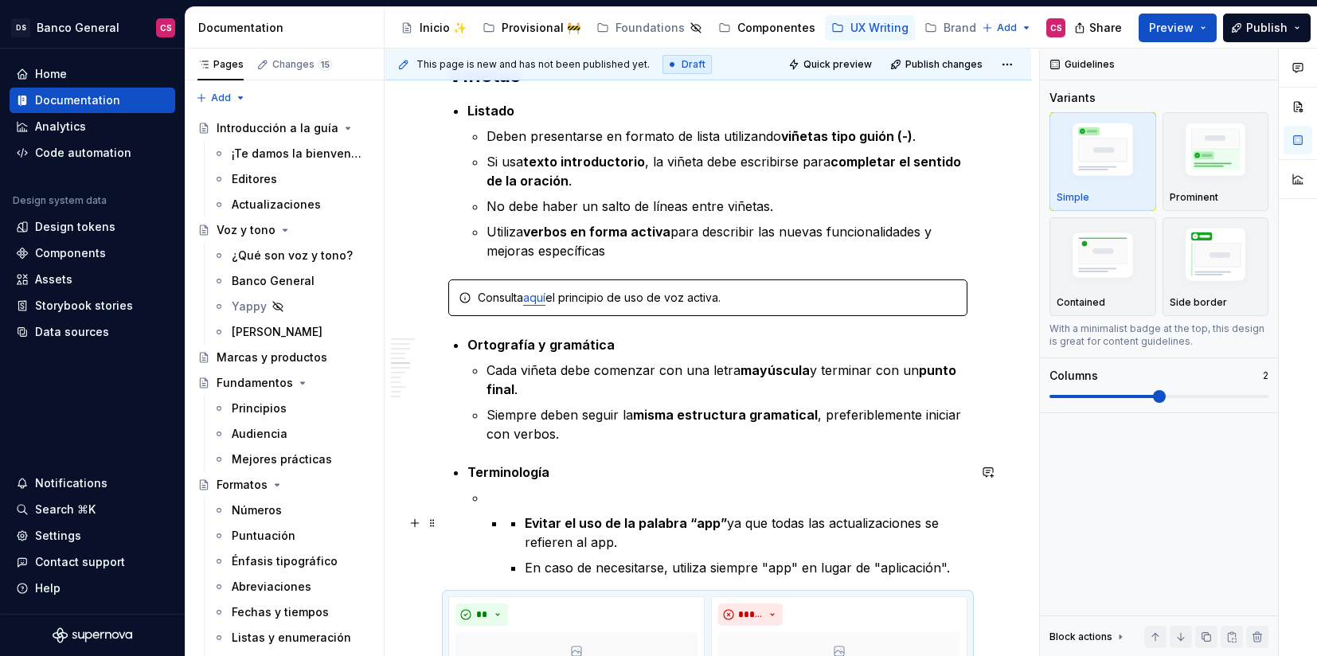
click at [525, 524] on li "Evitar el uso de la palabra “app” ya que todas las actualizaciones se refieren …" at bounding box center [746, 533] width 443 height 38
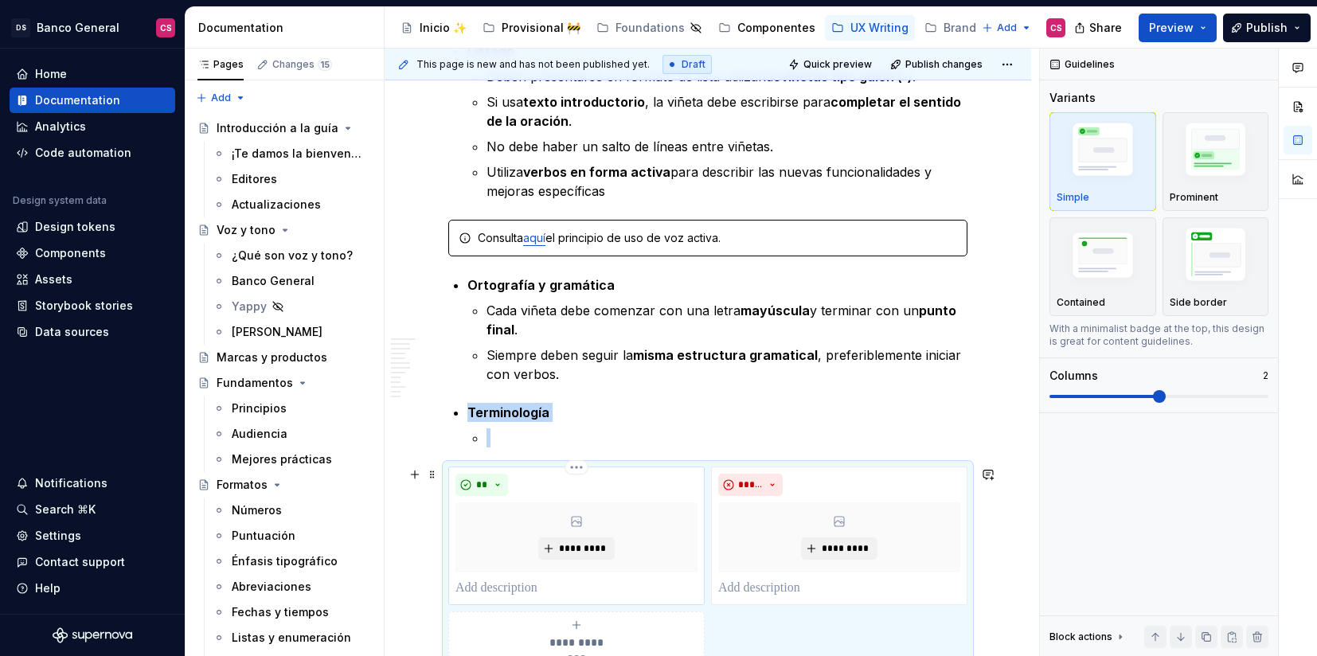
scroll to position [1955, 0]
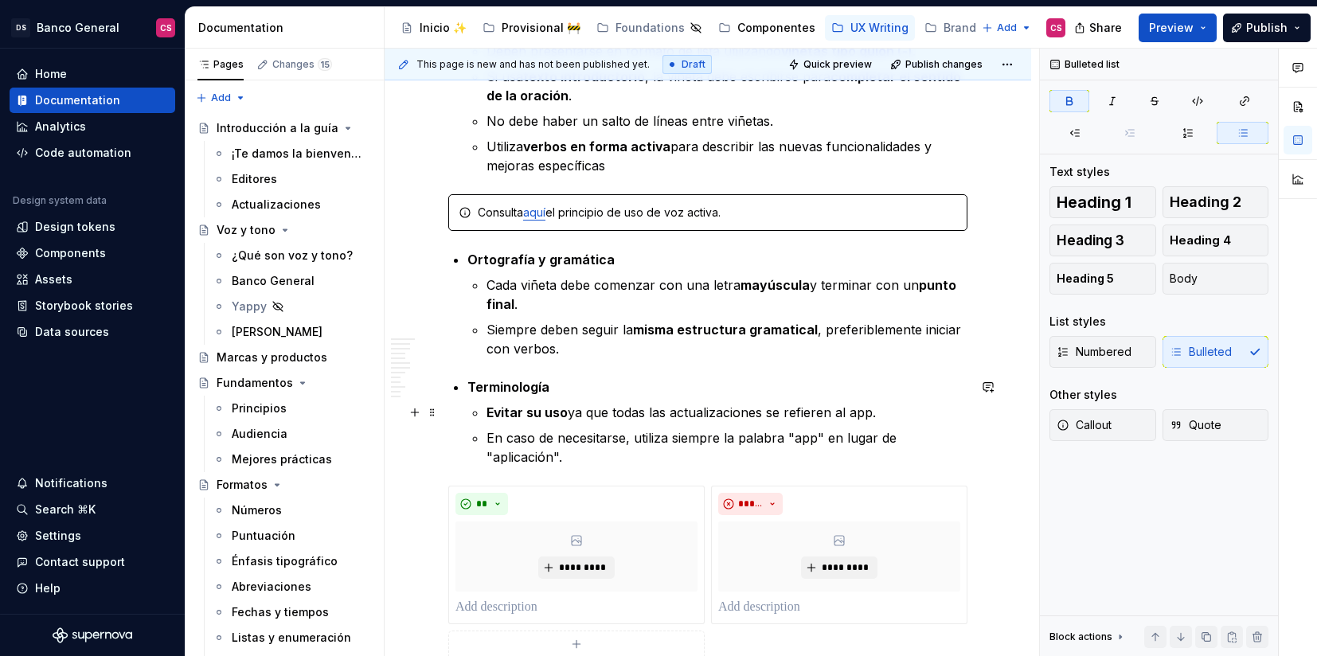
click at [498, 409] on strong "Evitar su uso" at bounding box center [527, 413] width 81 height 16
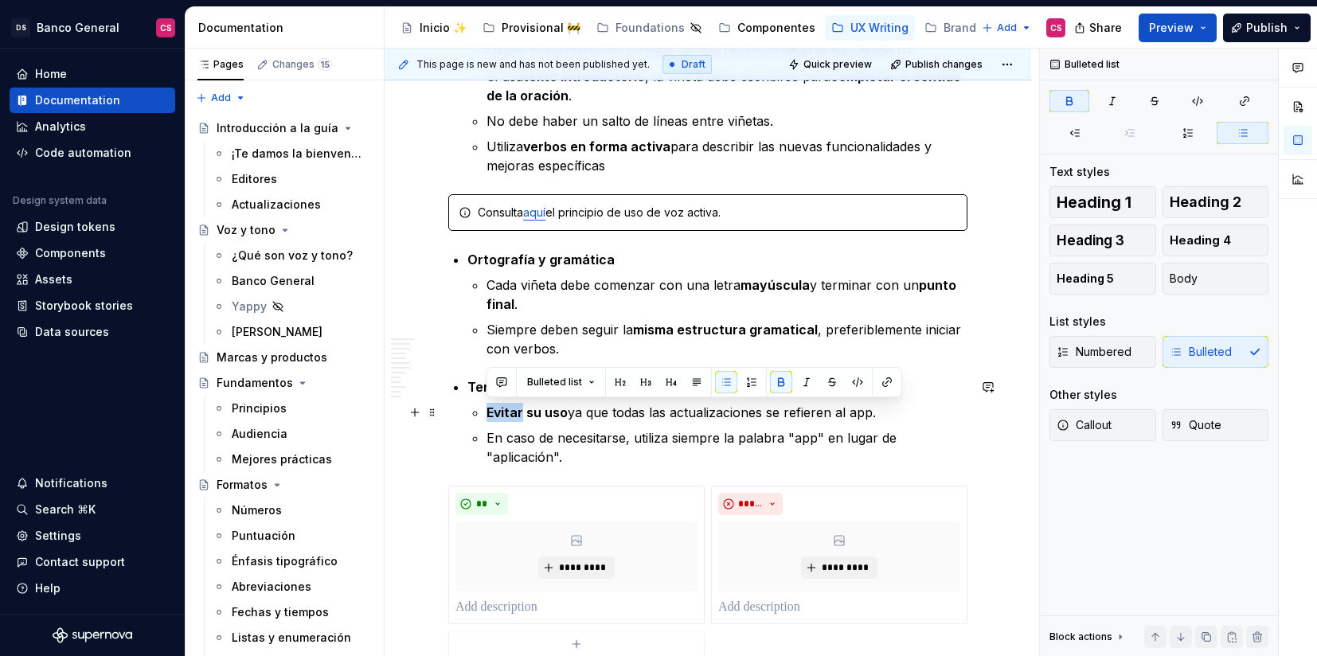
click at [498, 409] on strong "Evitar su uso" at bounding box center [527, 413] width 81 height 16
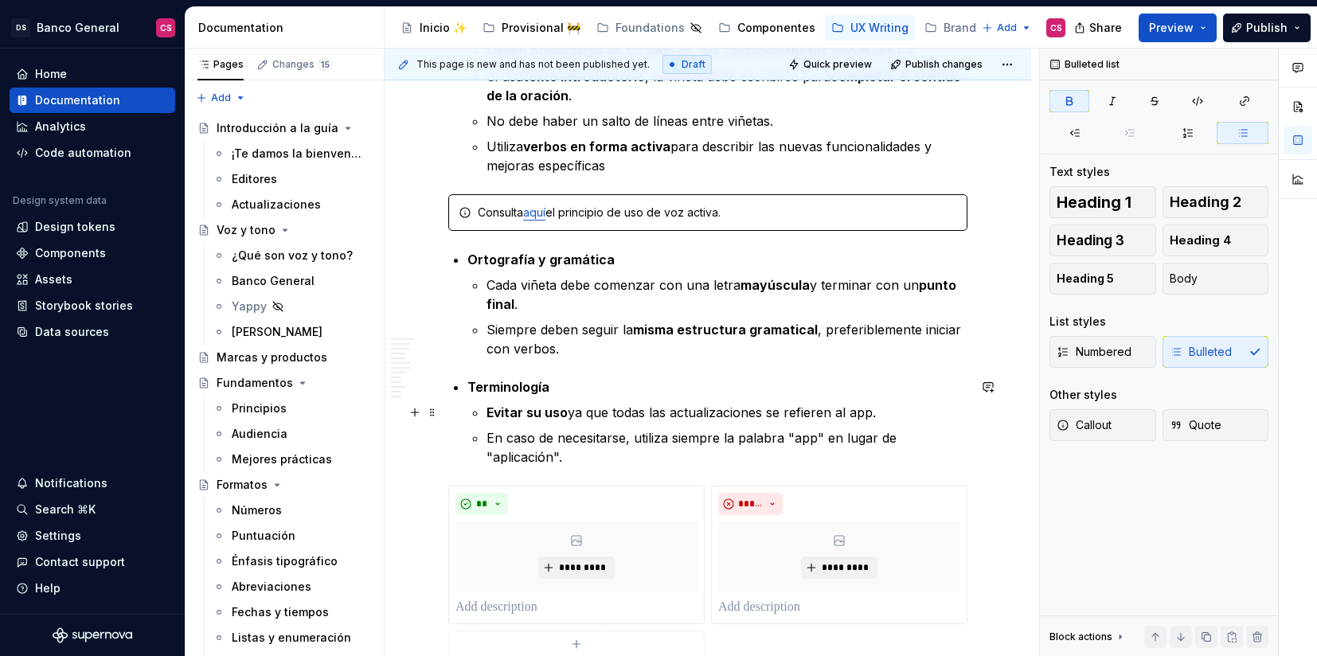
click at [485, 409] on li "Terminología Evitar su uso ya que todas las actualizaciones se refieren al app.…" at bounding box center [717, 421] width 500 height 89
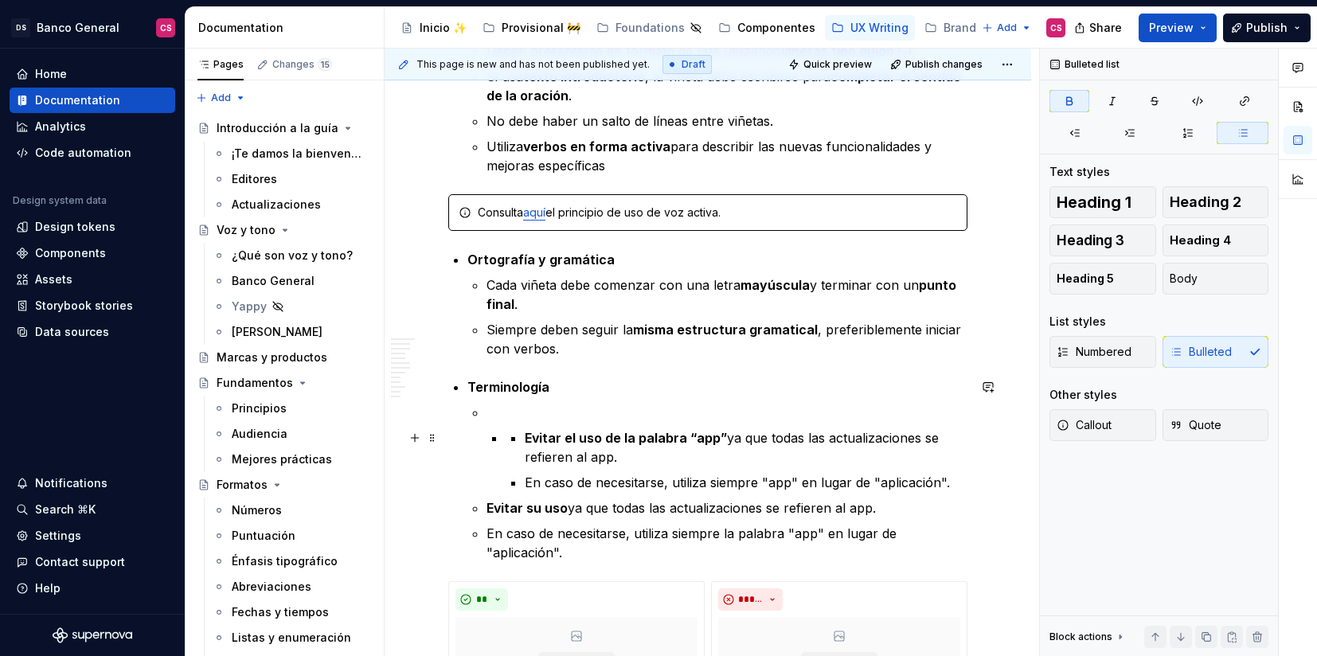
click at [506, 440] on li "Evitar el uso de la palabra “app” ya que todas las actualizaciones se refieren …" at bounding box center [737, 460] width 462 height 64
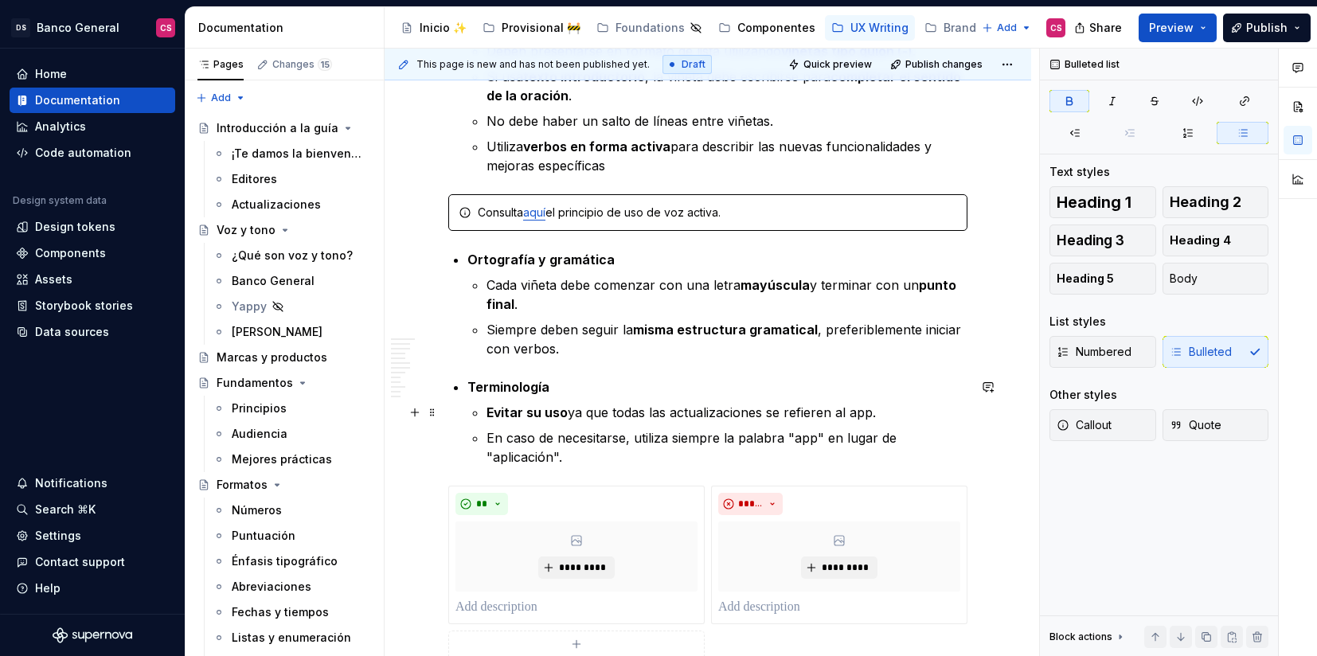
click at [807, 407] on p "Evitar su uso ya que todas las actualizaciones se refieren al app." at bounding box center [727, 412] width 481 height 19
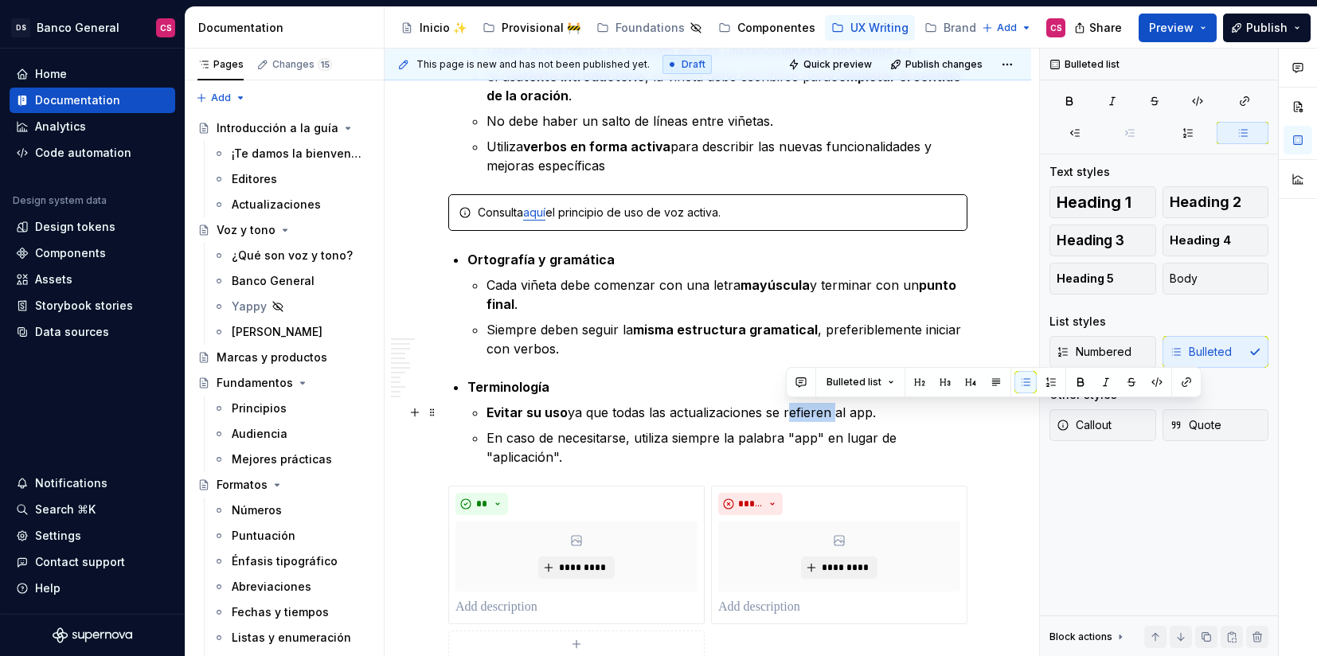
click at [807, 407] on p "Evitar su uso ya que todas las actualizaciones se refieren al app." at bounding box center [727, 412] width 481 height 19
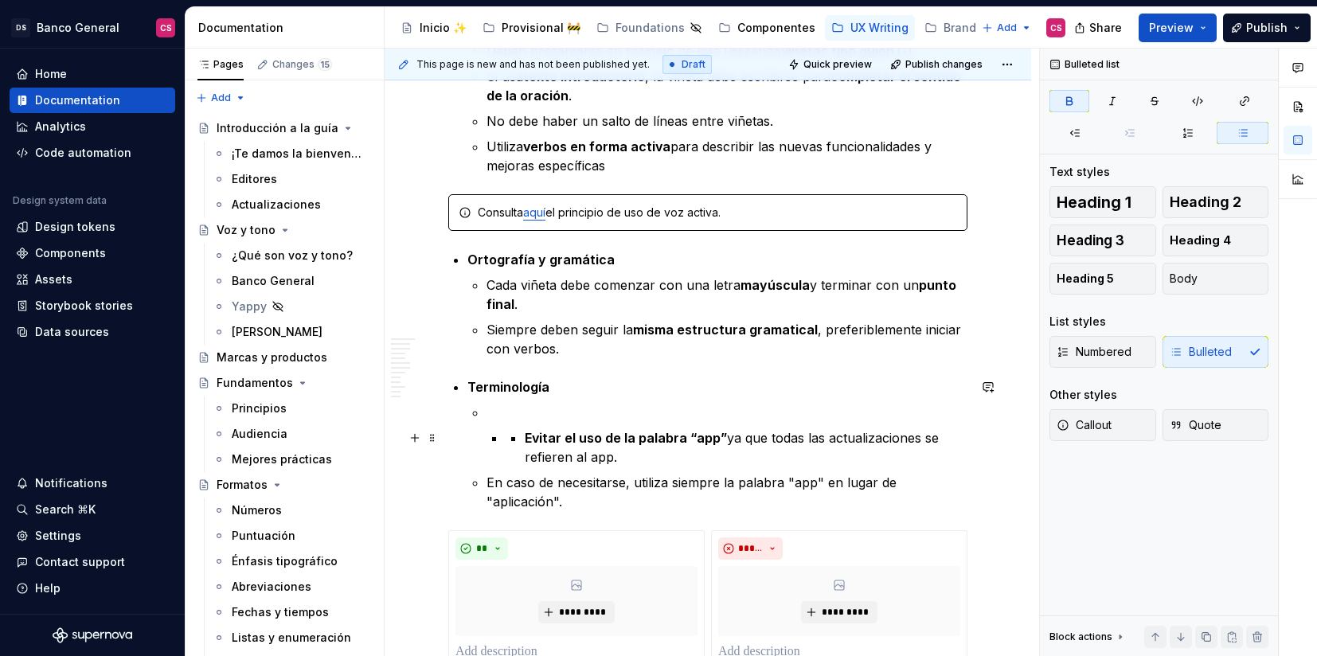
click at [522, 438] on li "Evitar el uso de la palabra “app” ya que todas las actualizaciones se refieren …" at bounding box center [737, 447] width 462 height 38
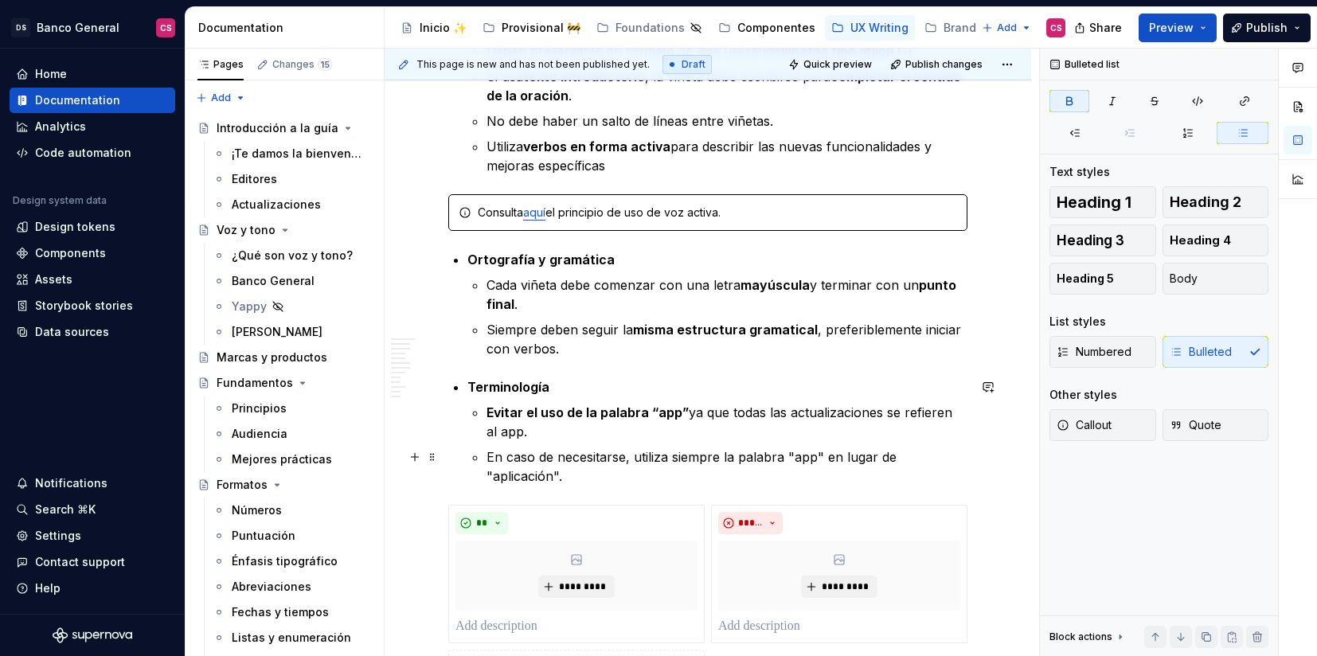
click at [733, 454] on p "En caso de necesitarse, utiliza siempre la palabra "app" en lugar de "aplicació…" at bounding box center [727, 467] width 481 height 38
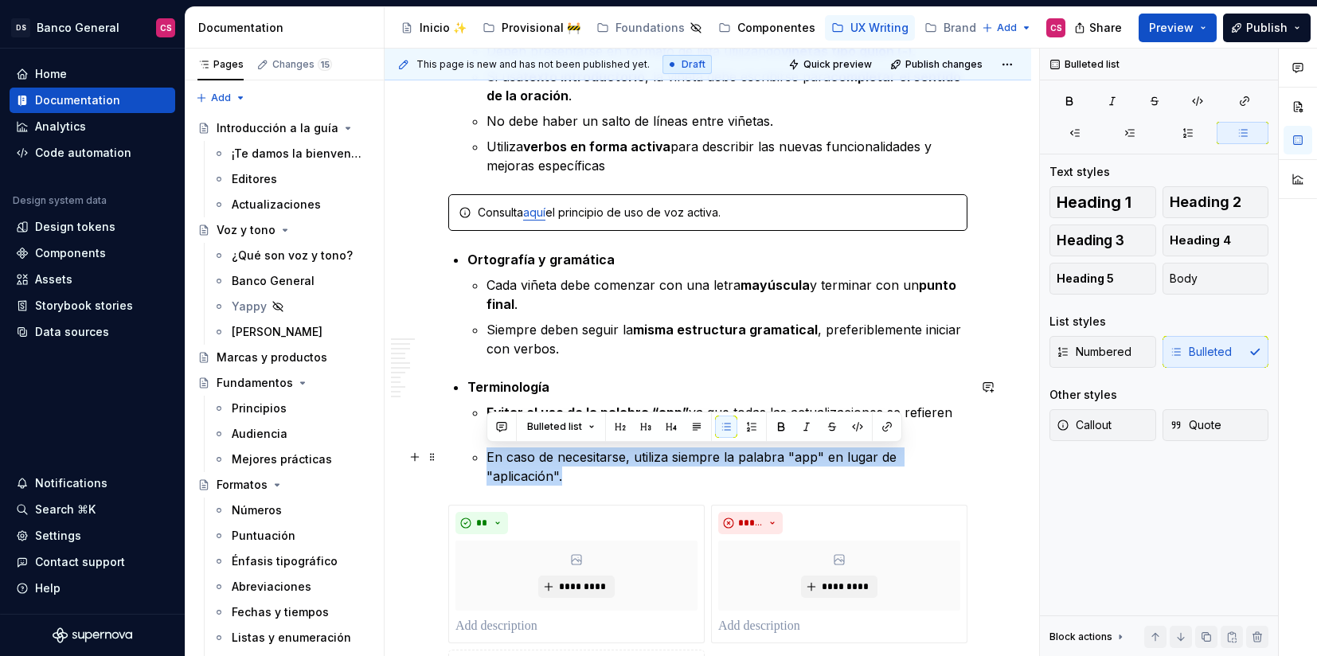
click at [733, 454] on p "En caso de necesitarse, utiliza siempre la palabra "app" en lugar de "aplicació…" at bounding box center [727, 467] width 481 height 38
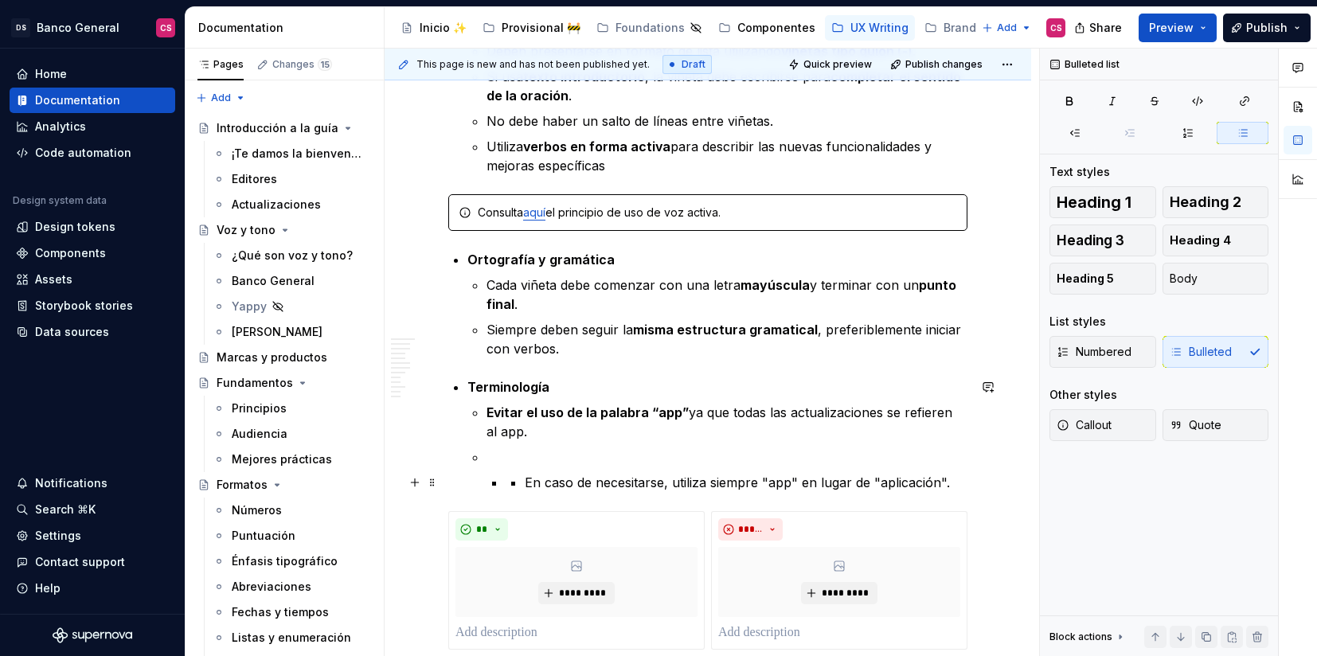
click at [532, 477] on p "En caso de necesitarse, utiliza siempre "app" en lugar de "aplicación"." at bounding box center [746, 482] width 443 height 19
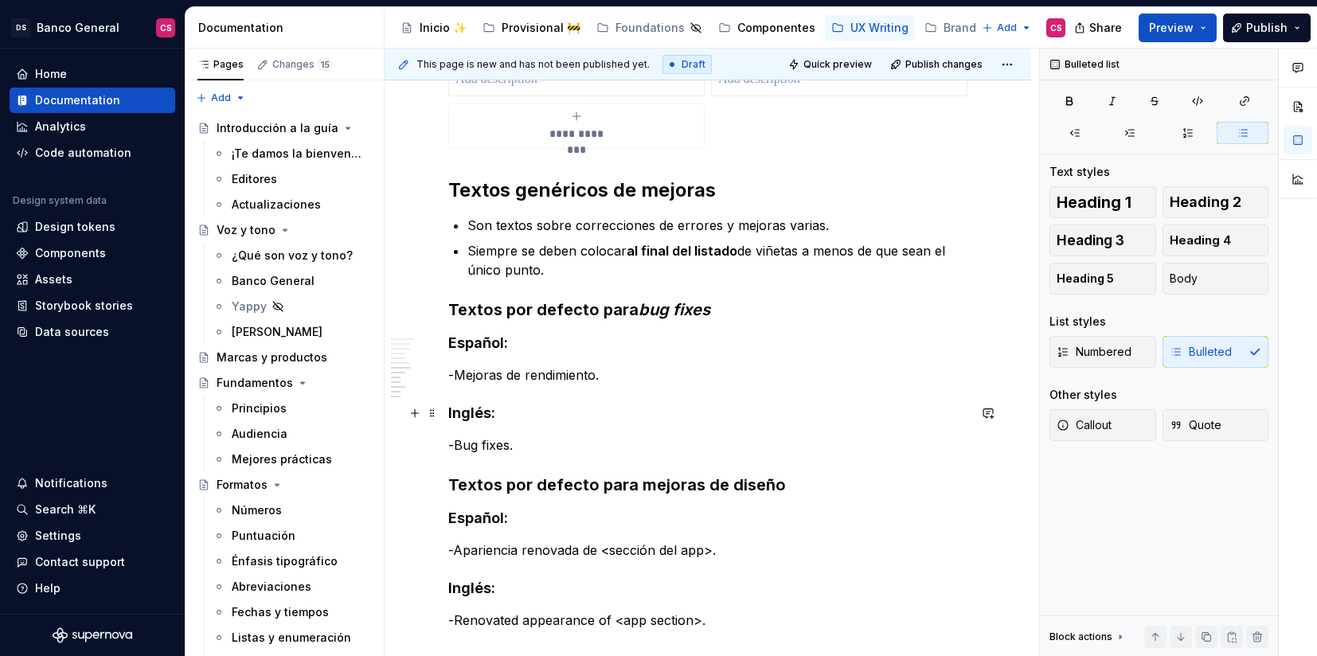
scroll to position [1918, 0]
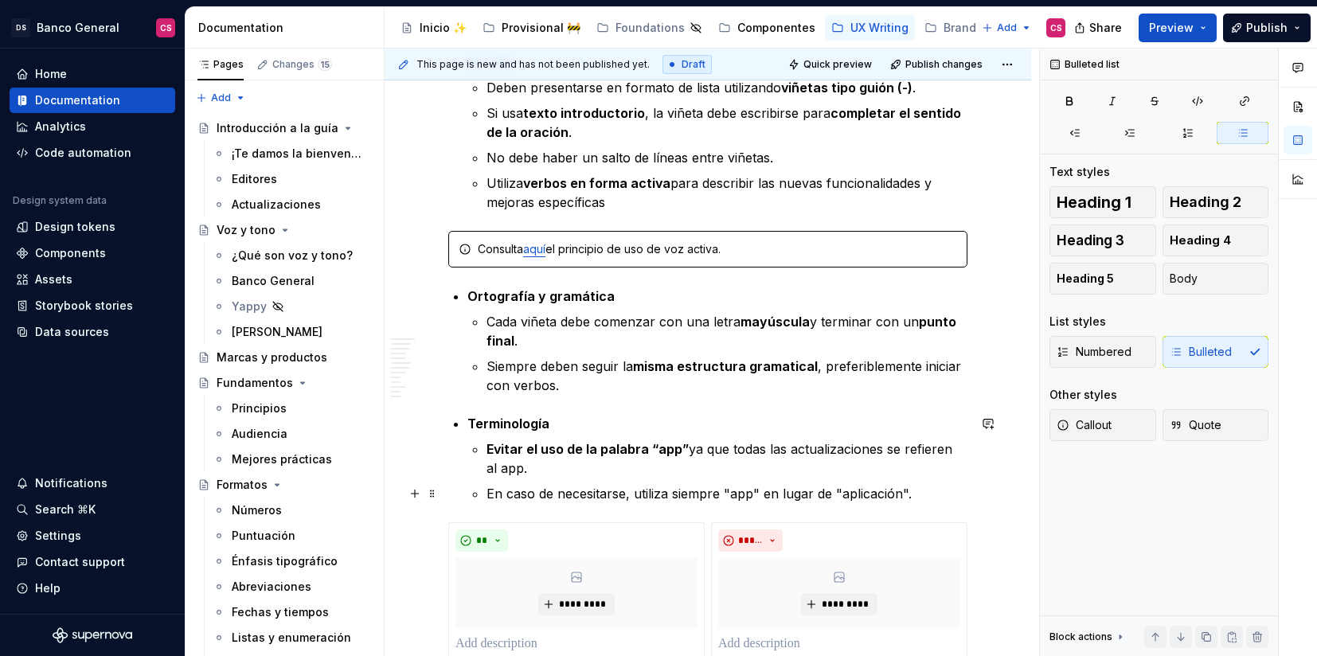
type textarea "*"
